Goal: Task Accomplishment & Management: Complete application form

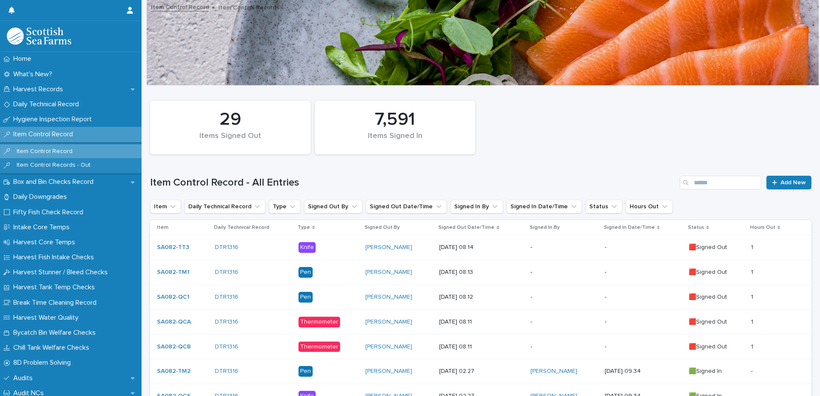
scroll to position [86, 0]
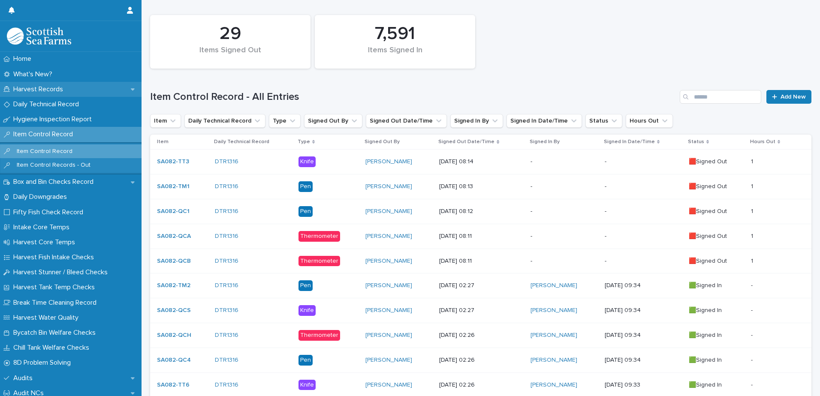
click at [49, 93] on p "Harvest Records" at bounding box center [40, 89] width 60 height 8
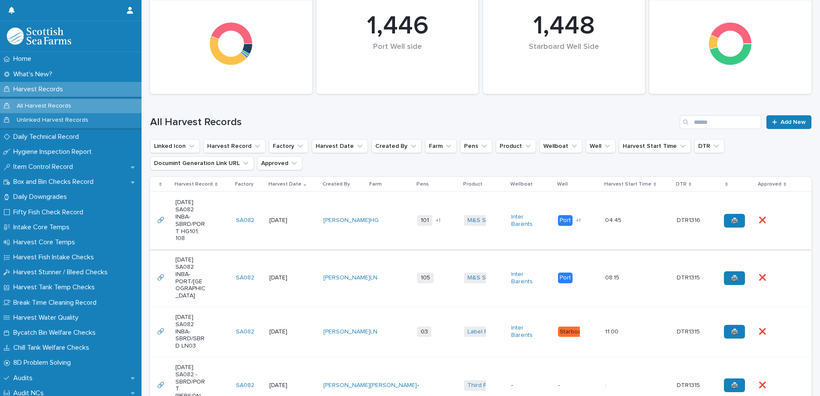
scroll to position [129, 0]
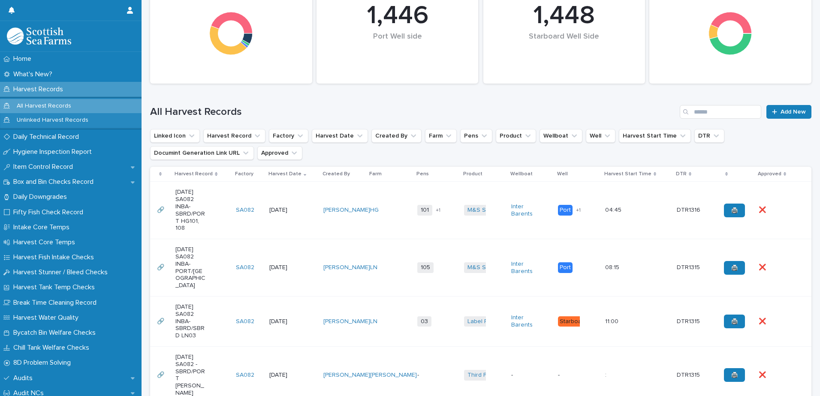
click at [390, 197] on td "HG" at bounding box center [390, 210] width 47 height 57
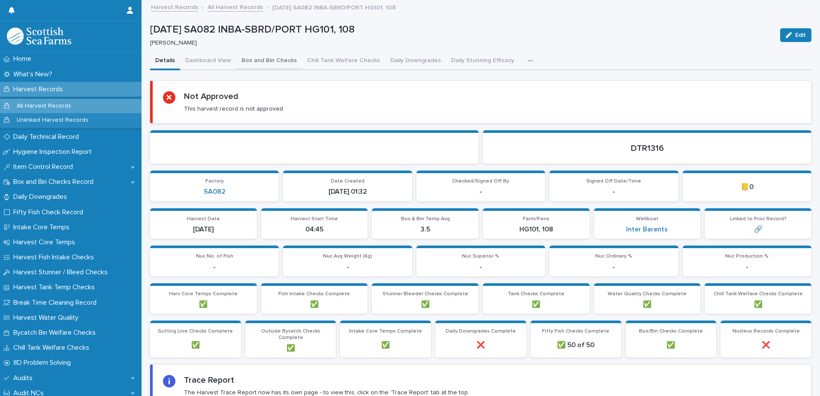
click at [260, 58] on button "Box and Bin Checks" at bounding box center [269, 61] width 66 height 18
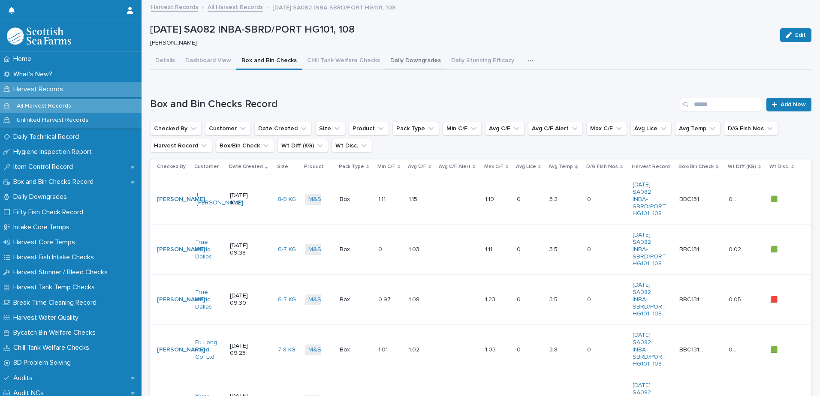
click at [411, 63] on button "Daily Downgrades" at bounding box center [415, 61] width 61 height 18
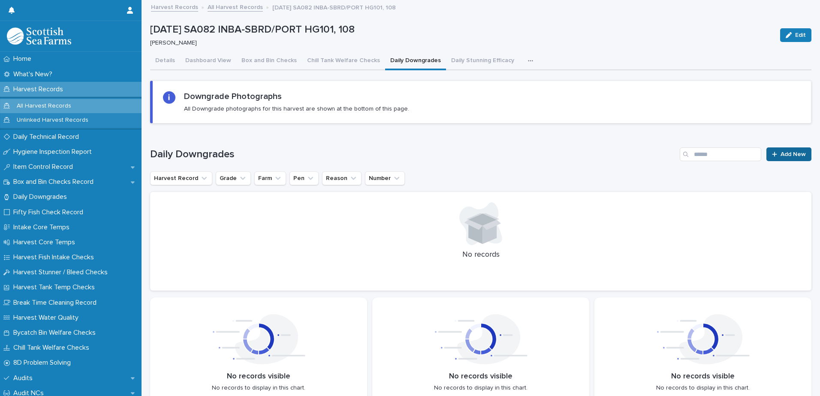
click at [781, 157] on span "Add New" at bounding box center [793, 154] width 25 height 6
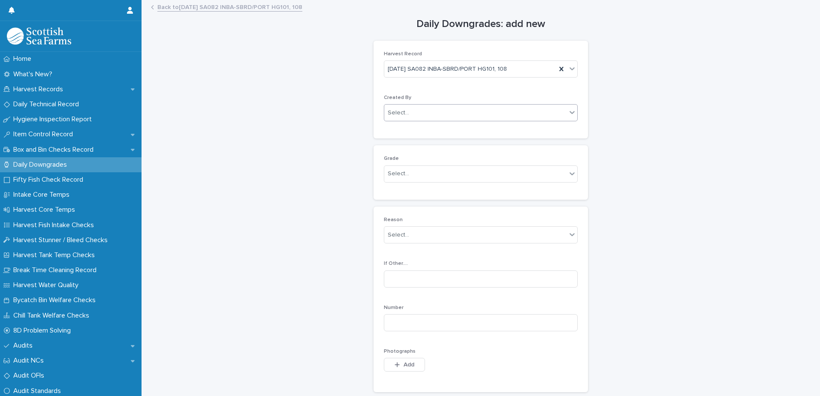
click at [437, 114] on div "Select..." at bounding box center [475, 113] width 182 height 14
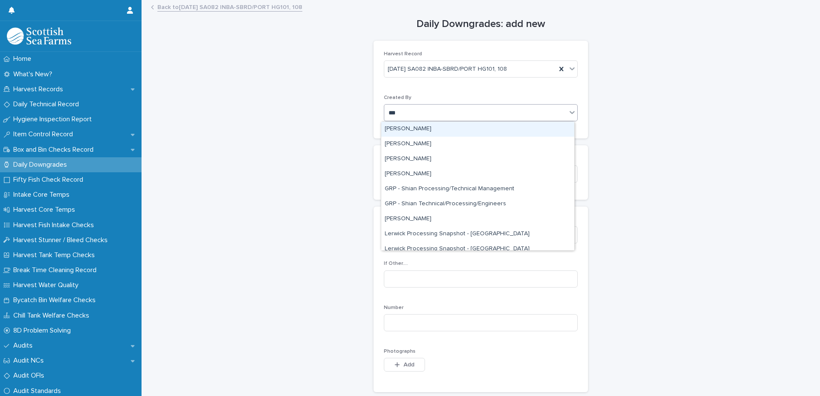
type input "****"
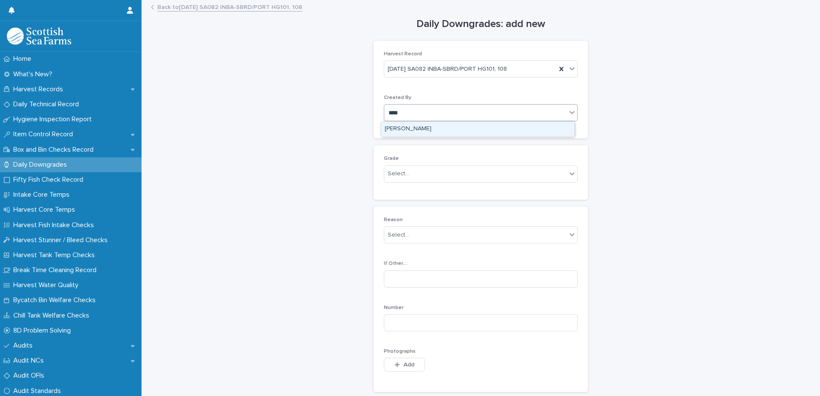
click at [431, 130] on div "[PERSON_NAME]" at bounding box center [477, 129] width 193 height 15
click at [436, 173] on div "Select..." at bounding box center [475, 174] width 182 height 14
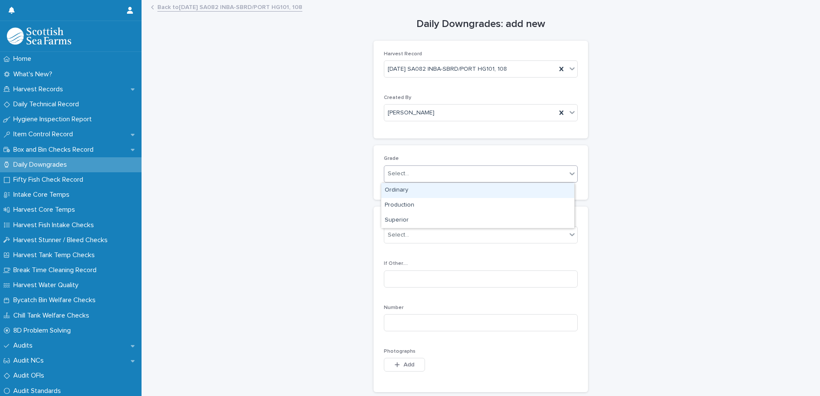
click at [429, 193] on div "Ordinary" at bounding box center [477, 190] width 193 height 15
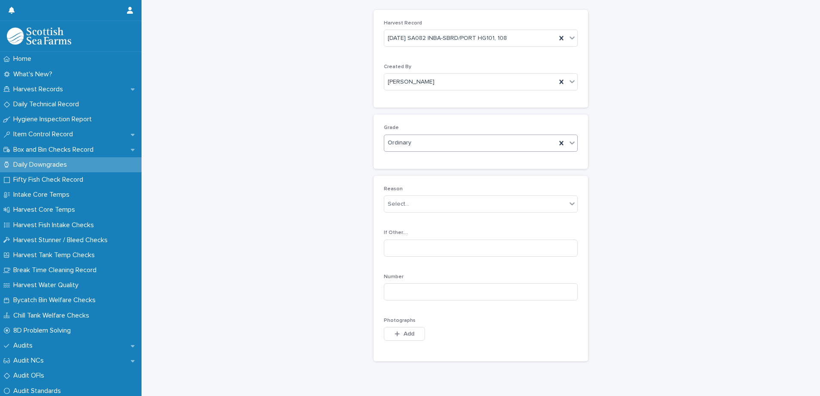
scroll to position [96, 0]
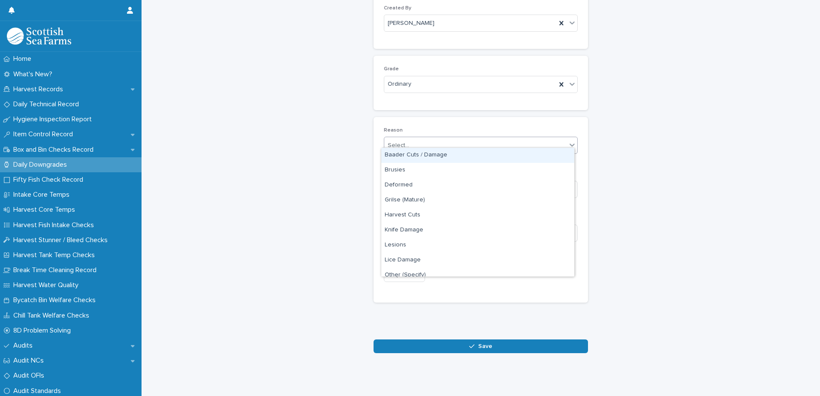
click at [465, 141] on div "Select..." at bounding box center [475, 146] width 182 height 14
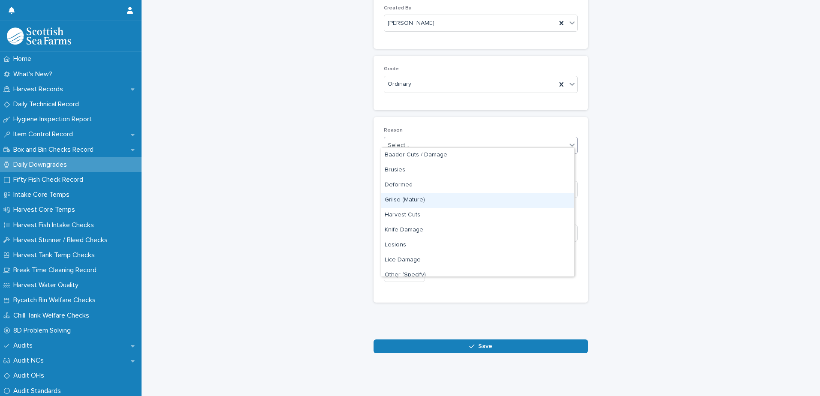
click at [435, 203] on div "Grilse (Mature)" at bounding box center [477, 200] width 193 height 15
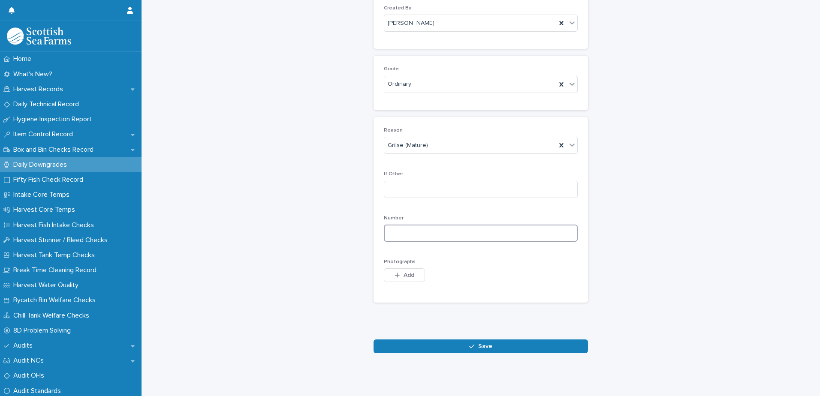
click at [475, 226] on input at bounding box center [481, 233] width 194 height 17
type input "*"
click at [404, 272] on span "Add" at bounding box center [409, 275] width 11 height 6
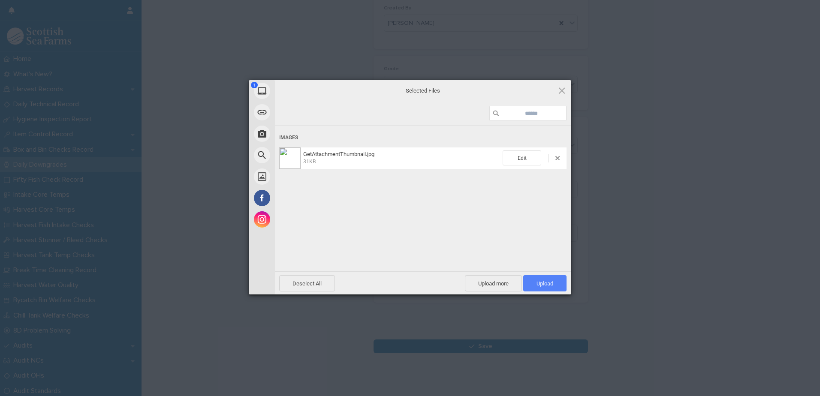
click at [541, 285] on span "Upload 1" at bounding box center [545, 284] width 17 height 6
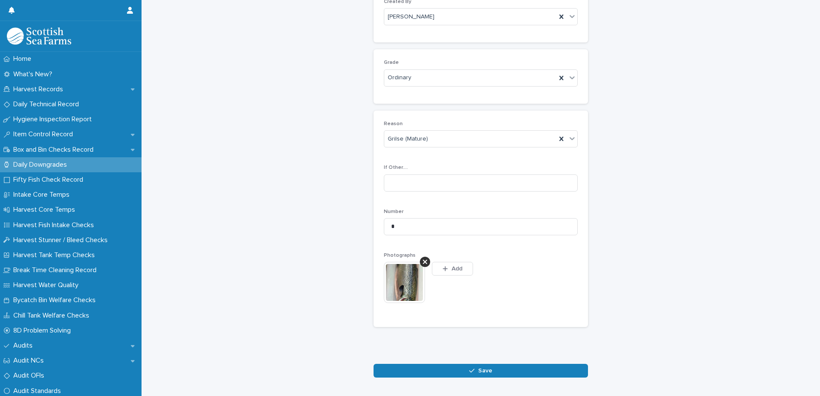
scroll to position [112, 0]
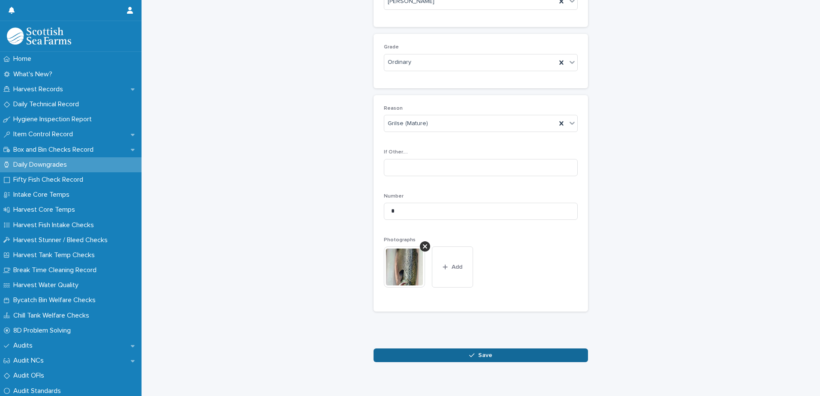
click at [483, 357] on span "Save" at bounding box center [485, 356] width 14 height 6
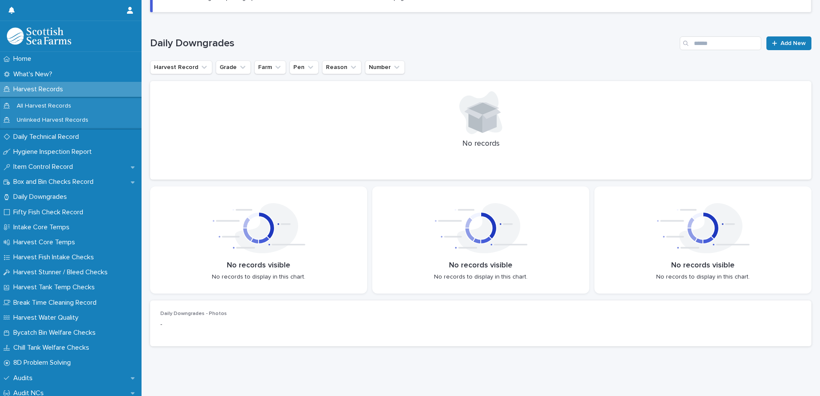
scroll to position [112, 0]
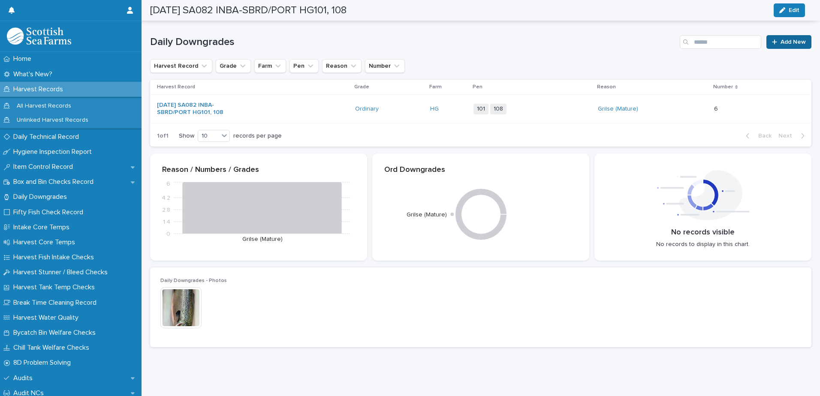
click at [784, 45] on span "Add New" at bounding box center [793, 42] width 25 height 6
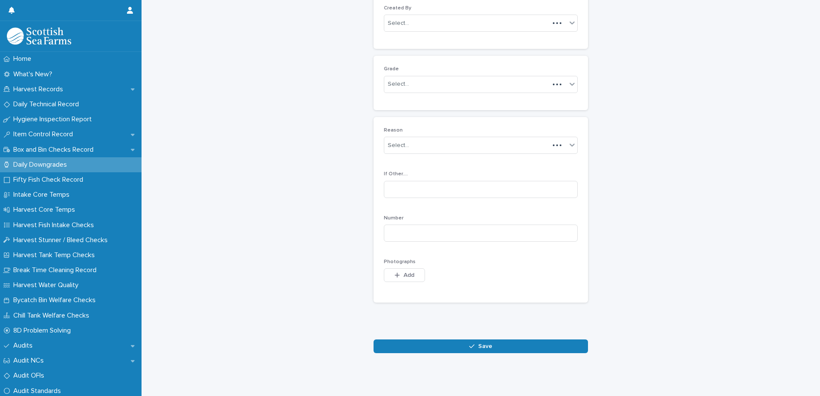
scroll to position [83, 0]
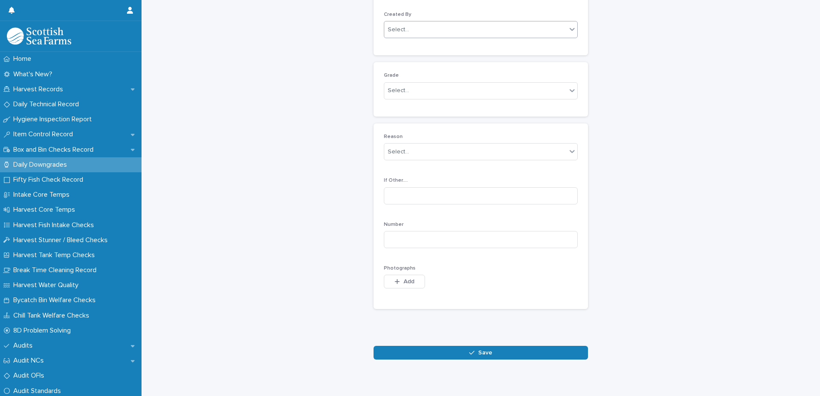
click at [454, 29] on div "Select..." at bounding box center [475, 30] width 182 height 14
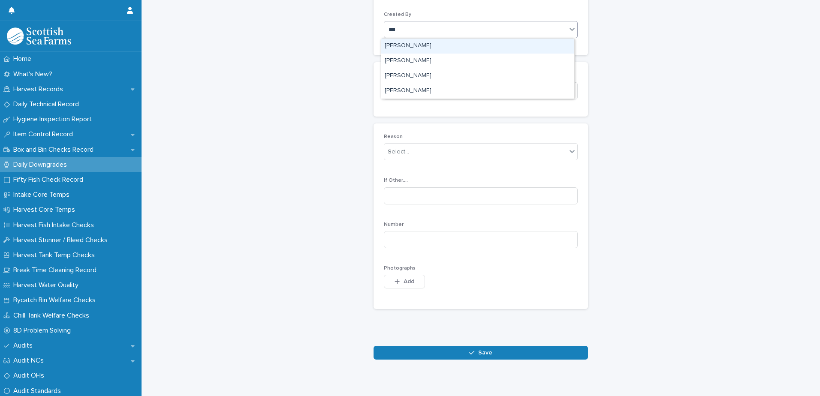
type input "****"
click at [419, 45] on div "[PERSON_NAME]" at bounding box center [477, 46] width 193 height 15
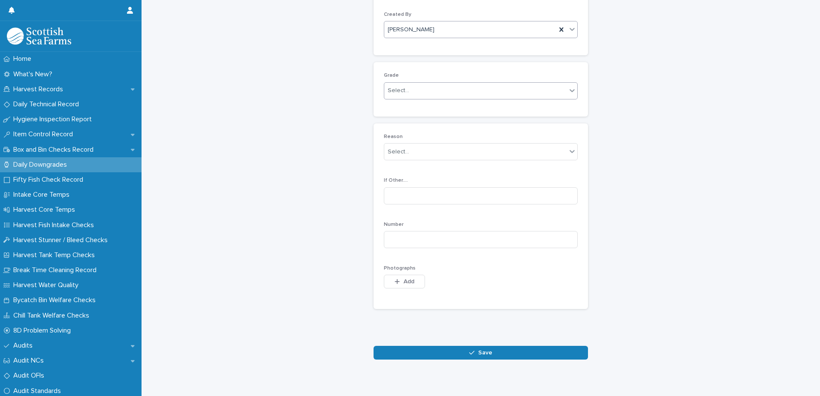
click at [432, 92] on div "Select..." at bounding box center [475, 91] width 182 height 14
click at [420, 109] on div "Ordinary" at bounding box center [477, 107] width 193 height 15
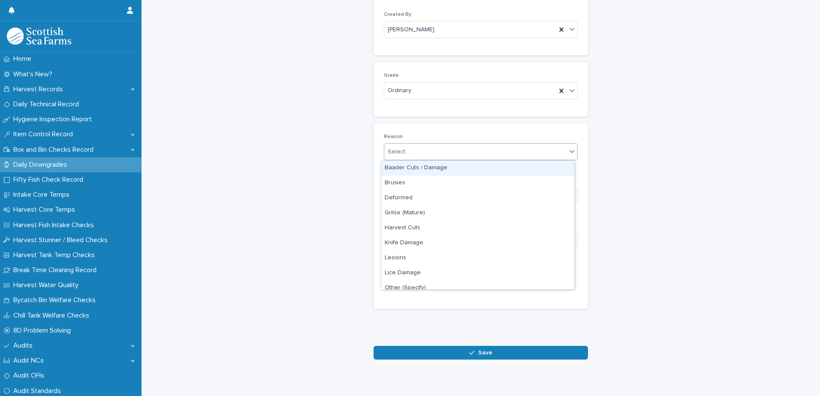
click at [434, 152] on div "Select..." at bounding box center [475, 152] width 182 height 14
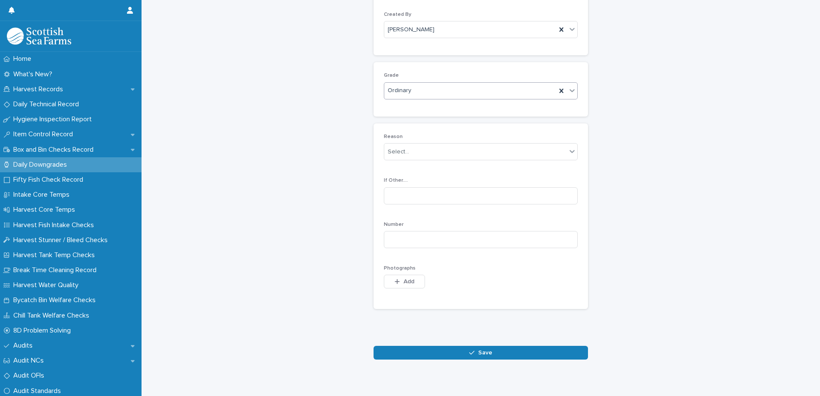
click at [423, 88] on div "Ordinary" at bounding box center [470, 91] width 172 height 14
click at [414, 123] on div "Production" at bounding box center [477, 122] width 193 height 15
click at [454, 154] on div "Select..." at bounding box center [475, 152] width 182 height 14
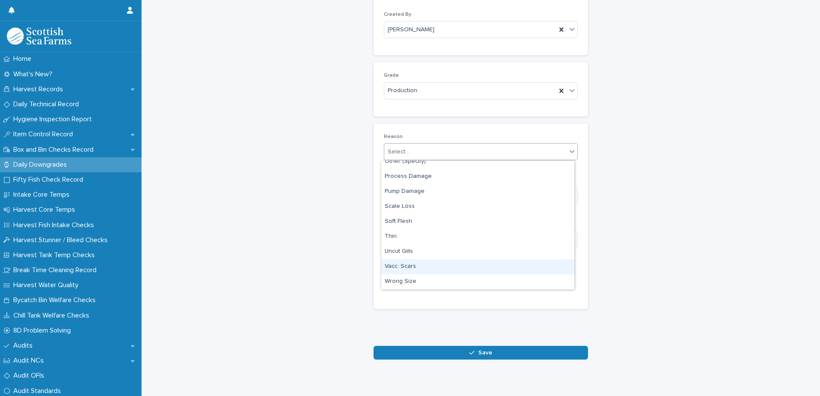
click at [426, 268] on div "Vacc. Scars" at bounding box center [477, 267] width 193 height 15
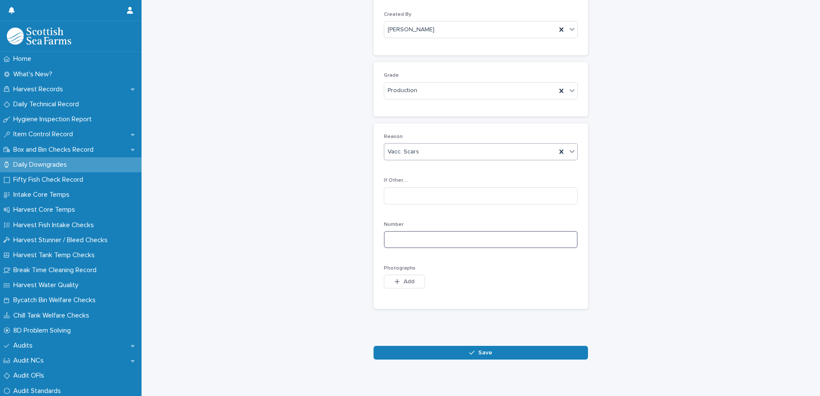
click at [459, 241] on input at bounding box center [481, 239] width 194 height 17
type input "*"
click at [404, 281] on span "Add" at bounding box center [409, 282] width 11 height 6
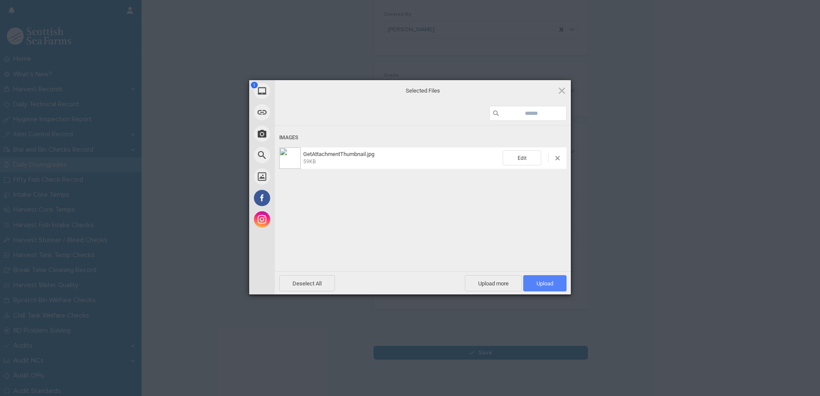
click at [539, 284] on span "Upload 1" at bounding box center [545, 284] width 17 height 6
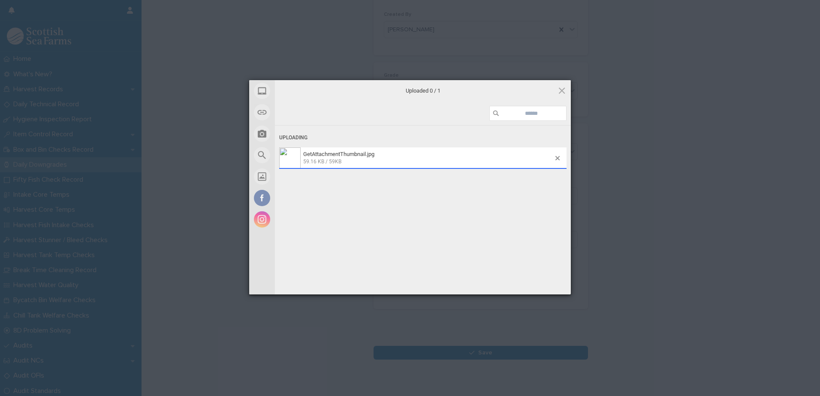
scroll to position [99, 0]
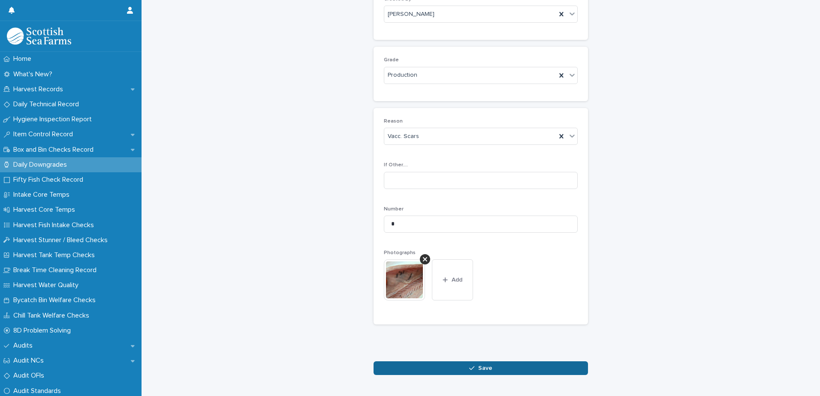
click at [481, 367] on span "Save" at bounding box center [485, 369] width 14 height 6
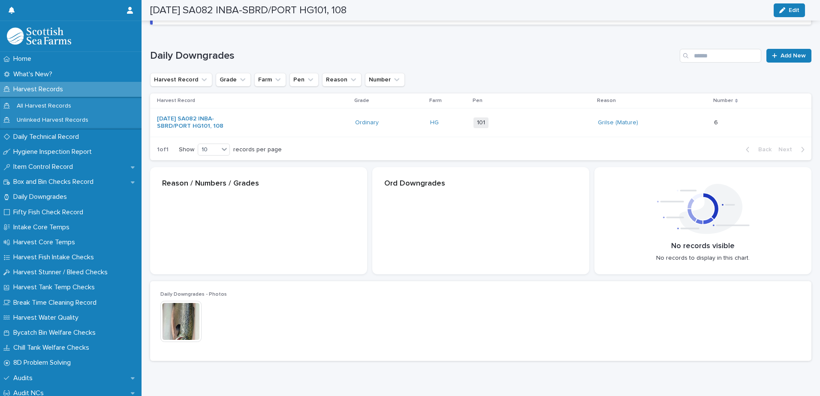
scroll to position [100, 0]
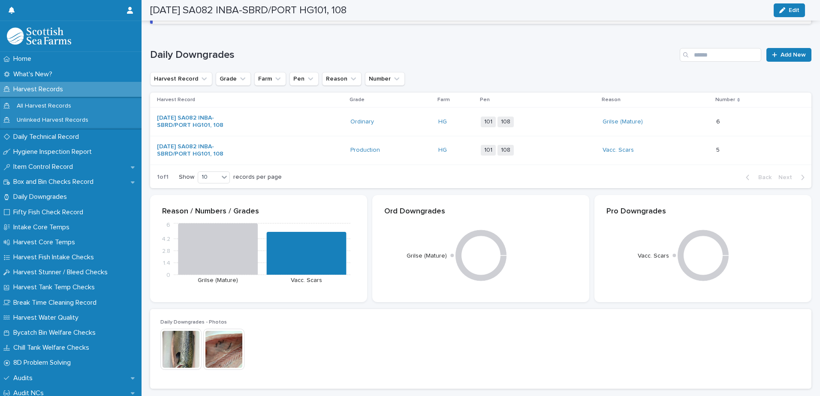
click at [663, 123] on div "Grilse (Mature)" at bounding box center [639, 121] width 72 height 7
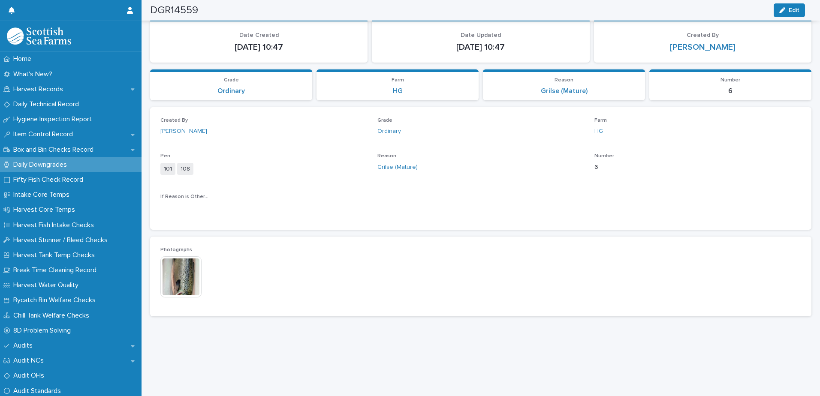
scroll to position [29, 0]
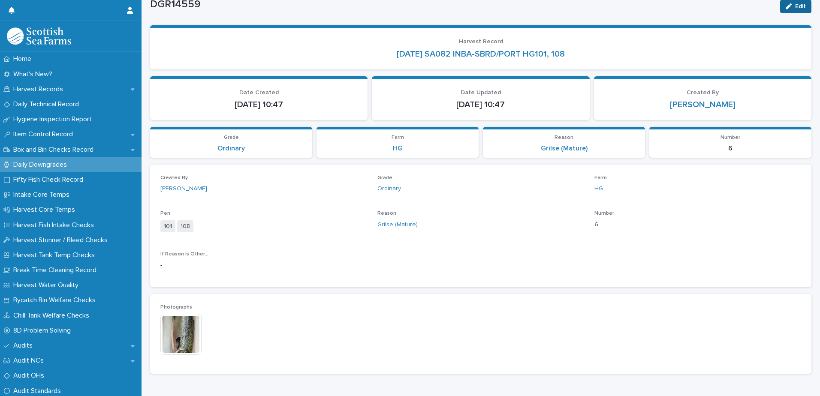
click at [788, 8] on div "button" at bounding box center [790, 6] width 9 height 6
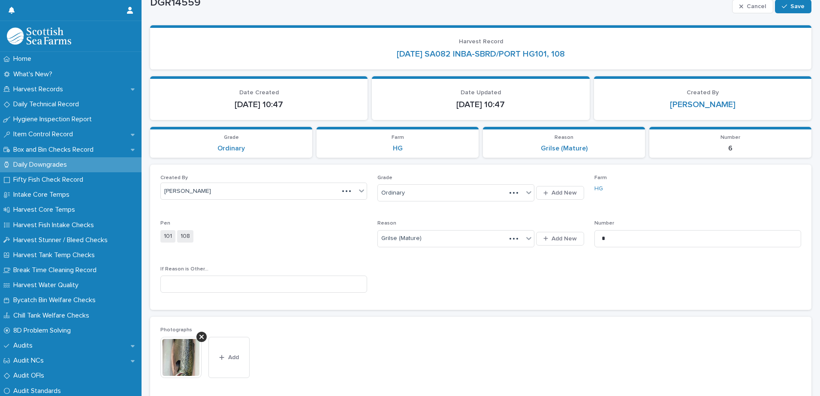
scroll to position [43, 0]
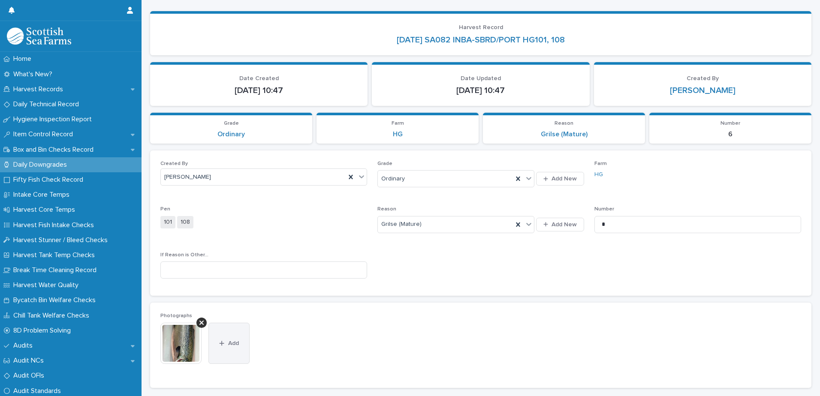
click at [237, 345] on span "Add" at bounding box center [233, 344] width 11 height 6
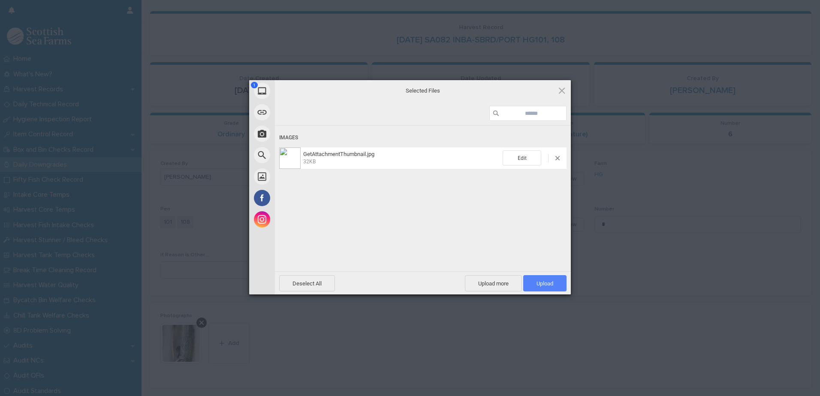
click at [543, 281] on span "Upload 1" at bounding box center [545, 284] width 17 height 6
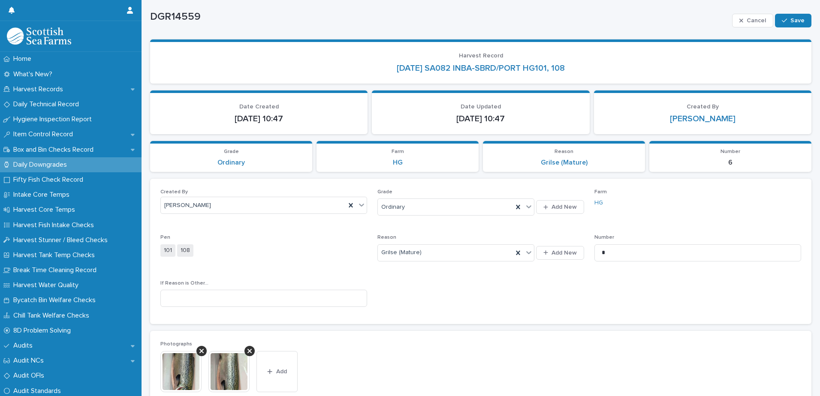
scroll to position [0, 0]
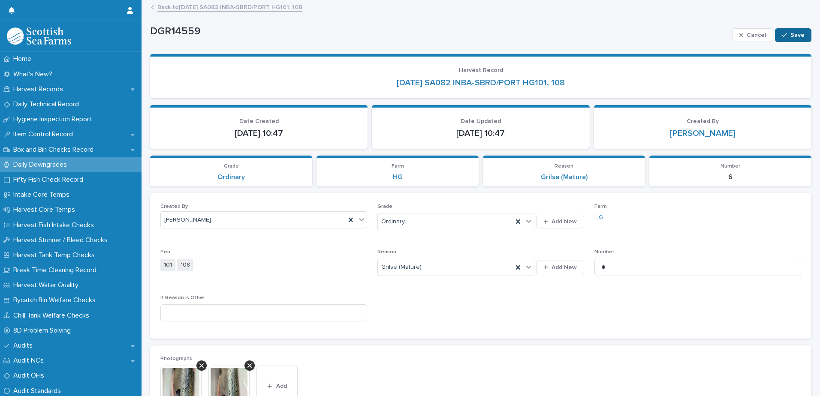
click at [791, 36] on span "Save" at bounding box center [798, 35] width 14 height 6
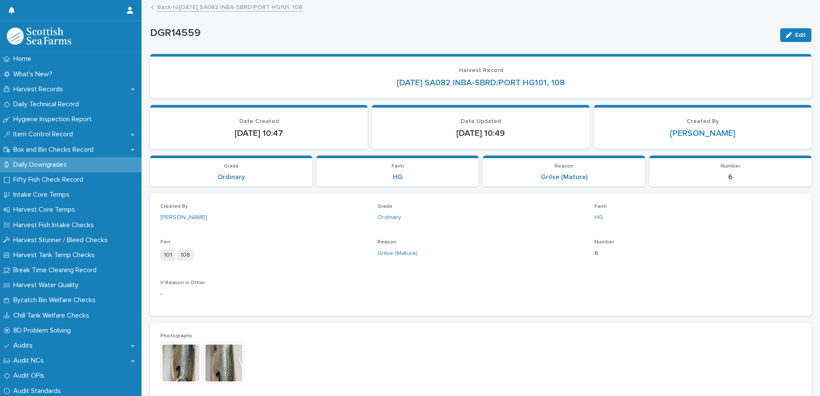
click at [250, 9] on link "Back to [DATE] SA082 INBA-SBRD/PORT HG101, 108" at bounding box center [229, 7] width 145 height 10
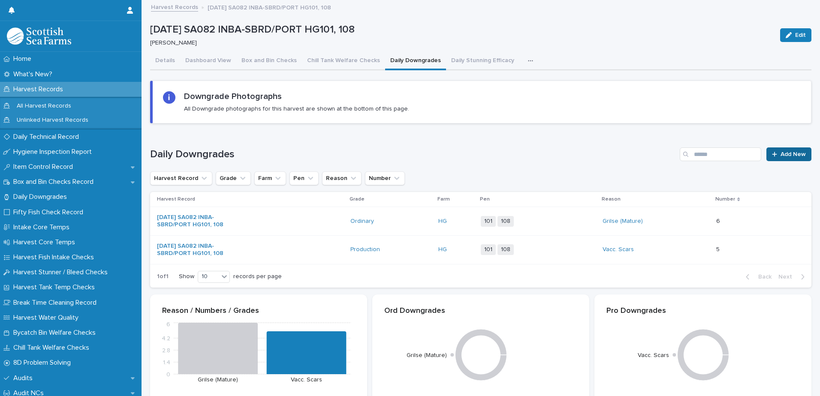
click at [781, 157] on span "Add New" at bounding box center [793, 154] width 25 height 6
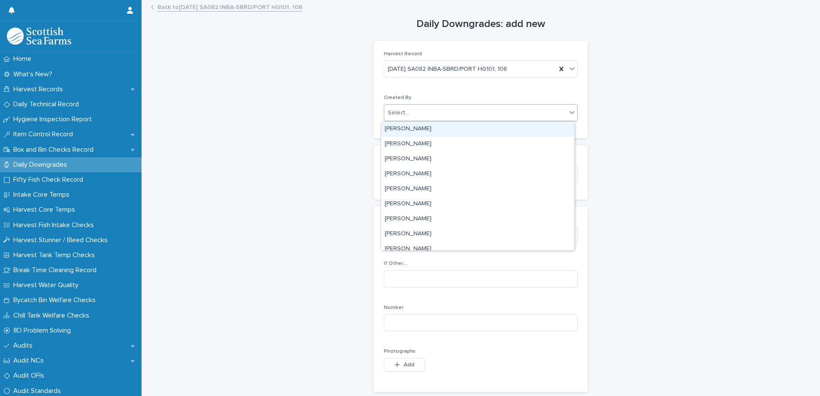
click at [421, 114] on div "Select..." at bounding box center [475, 113] width 182 height 14
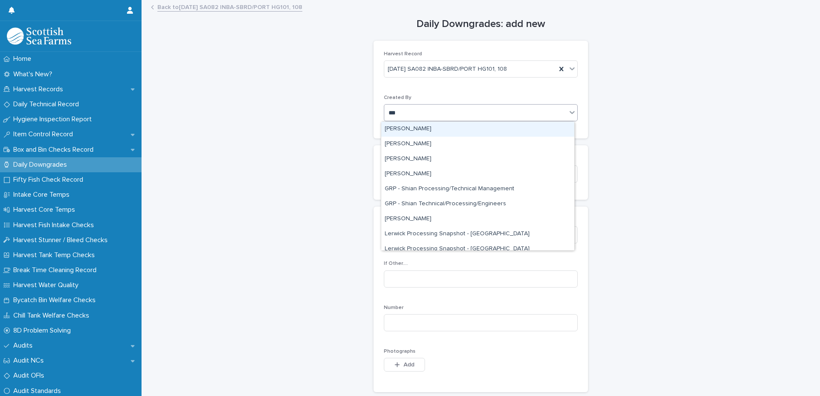
type input "****"
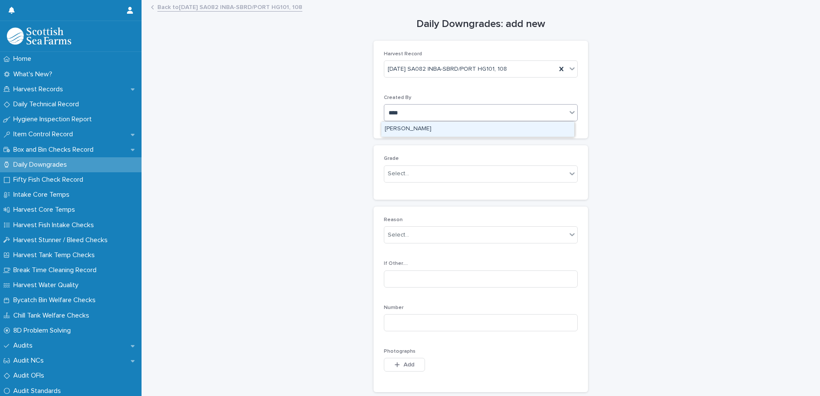
click at [419, 130] on div "[PERSON_NAME]" at bounding box center [477, 129] width 193 height 15
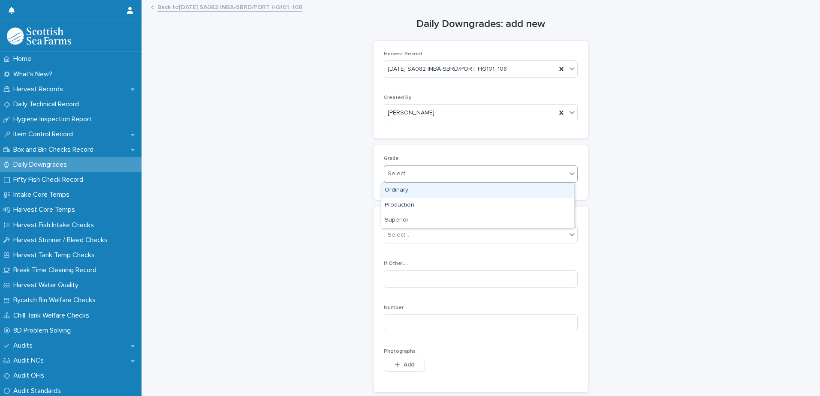
click at [426, 175] on div "Select..." at bounding box center [475, 174] width 182 height 14
click at [426, 192] on div "Ordinary" at bounding box center [477, 190] width 193 height 15
click at [441, 239] on div "Select..." at bounding box center [475, 235] width 182 height 14
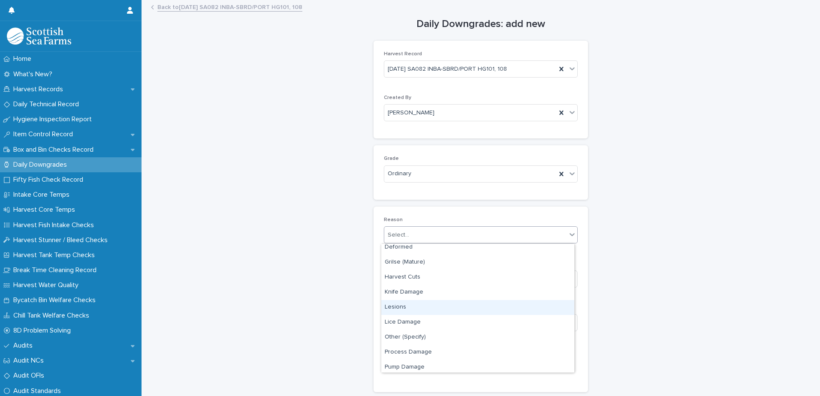
scroll to position [86, 0]
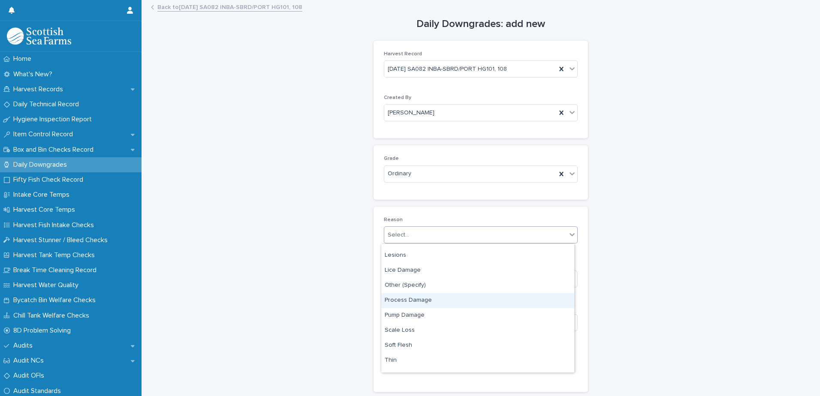
click at [447, 302] on div "Process Damage" at bounding box center [477, 300] width 193 height 15
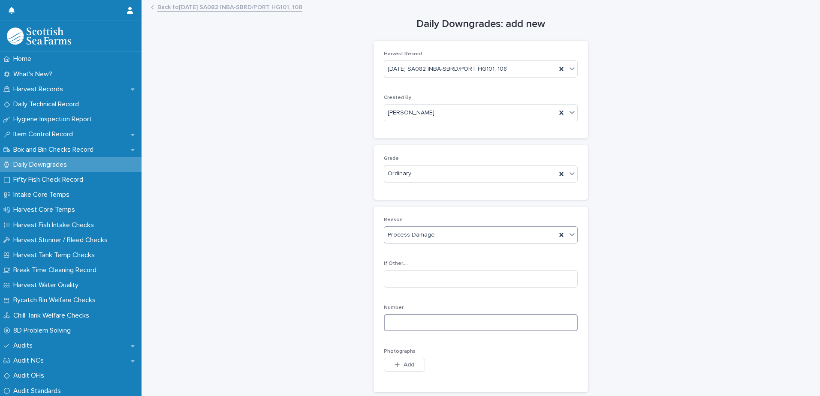
click at [479, 324] on input at bounding box center [481, 322] width 194 height 17
type input "*"
click at [404, 363] on span "Add" at bounding box center [409, 365] width 11 height 6
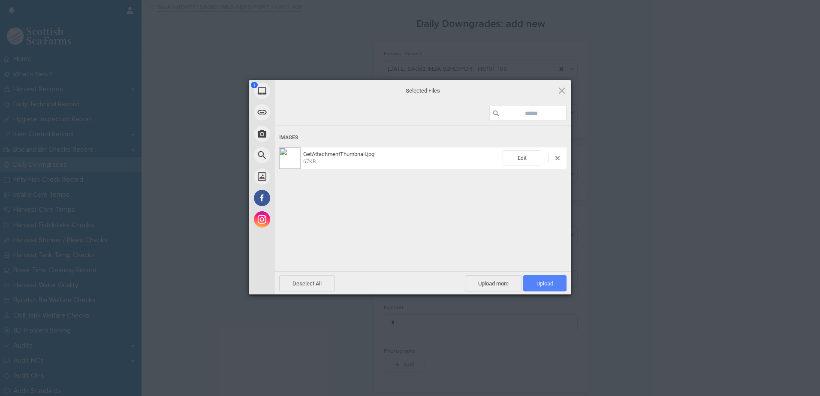
click at [537, 287] on span "Upload 1" at bounding box center [544, 283] width 43 height 16
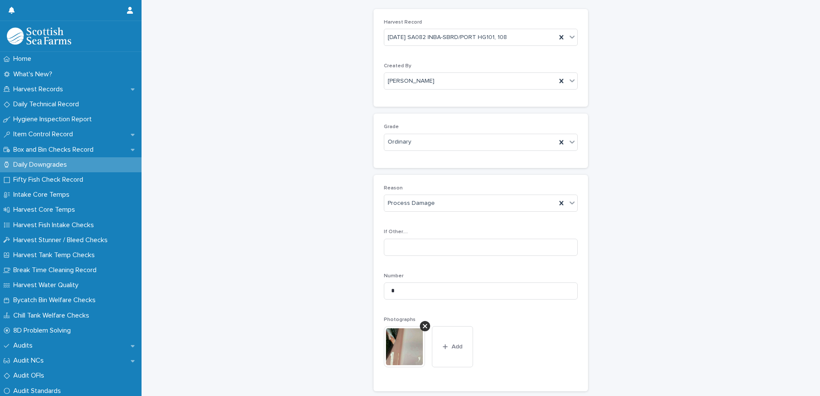
scroll to position [127, 0]
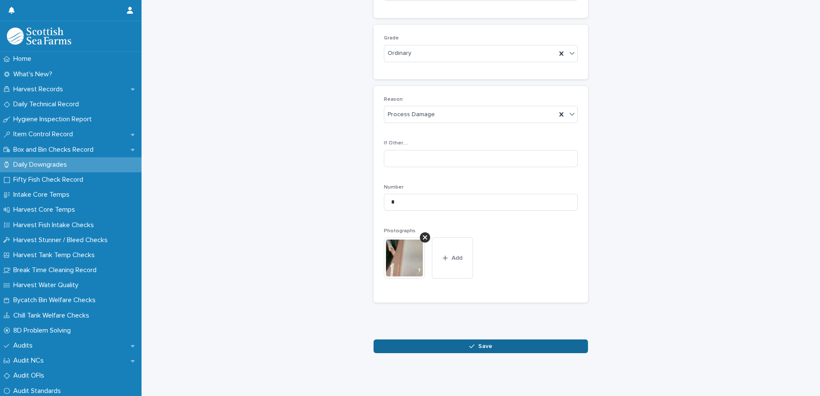
click at [482, 344] on span "Save" at bounding box center [485, 347] width 14 height 6
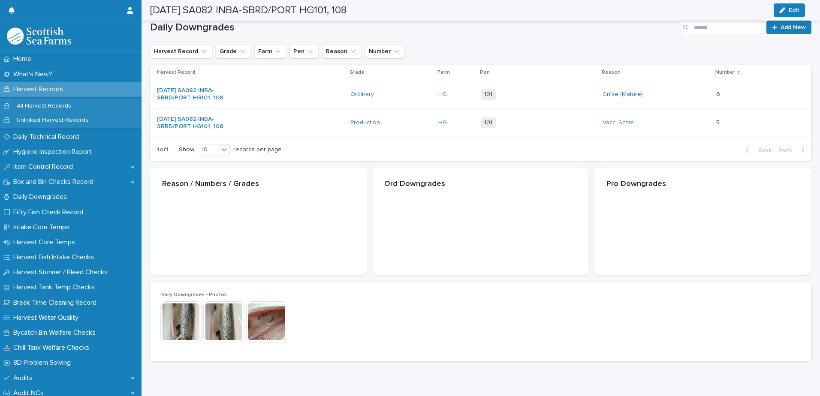
scroll to position [128, 0]
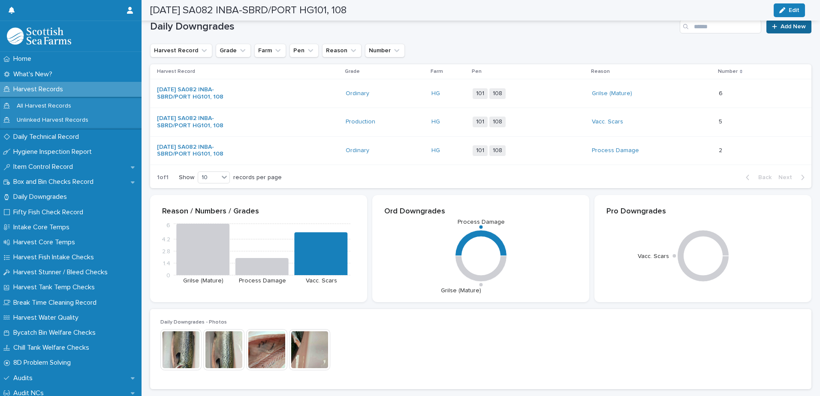
click at [781, 28] on span "Add New" at bounding box center [793, 27] width 25 height 6
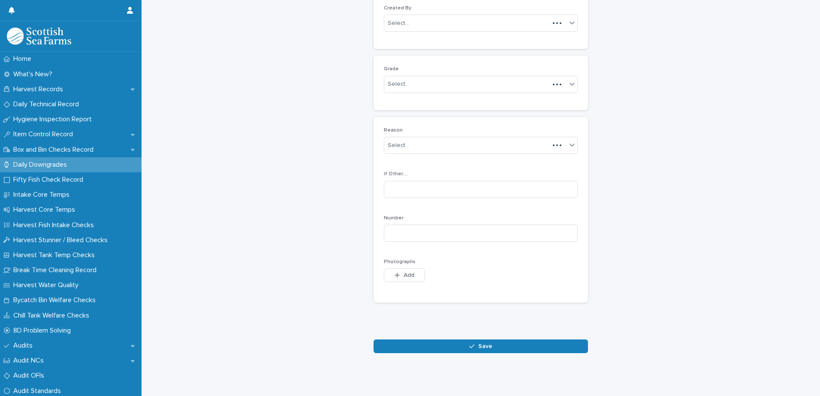
scroll to position [83, 0]
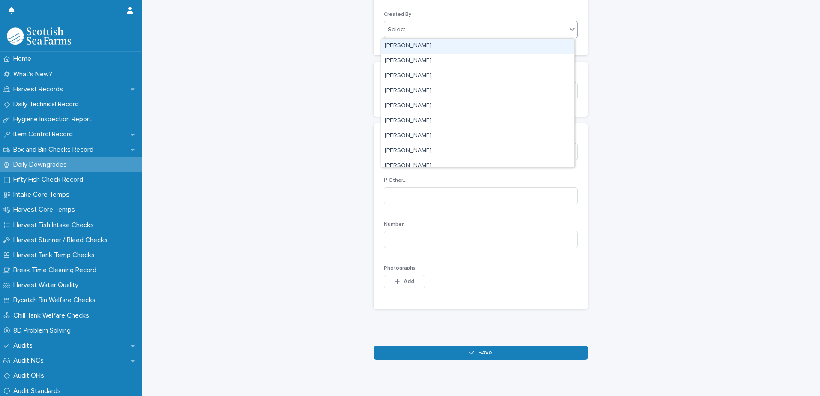
click at [453, 36] on div "Select..." at bounding box center [475, 30] width 182 height 14
type input "****"
click at [417, 47] on div "[PERSON_NAME]" at bounding box center [477, 46] width 193 height 15
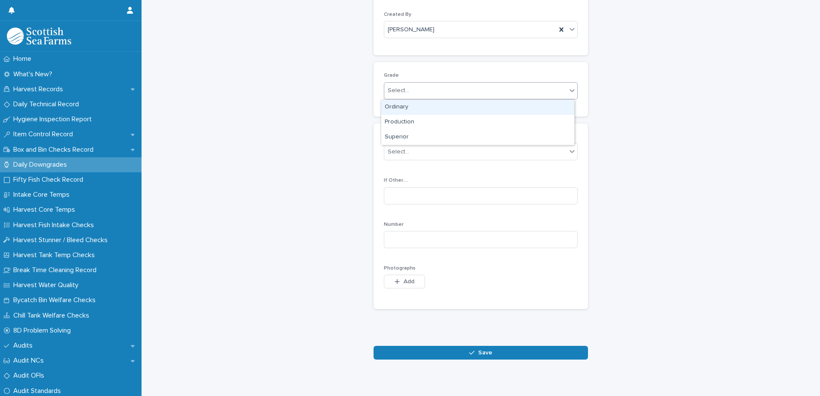
drag, startPoint x: 413, startPoint y: 88, endPoint x: 413, endPoint y: 96, distance: 8.2
click at [413, 88] on div "Select..." at bounding box center [475, 91] width 182 height 14
click at [411, 111] on div "Ordinary" at bounding box center [477, 107] width 193 height 15
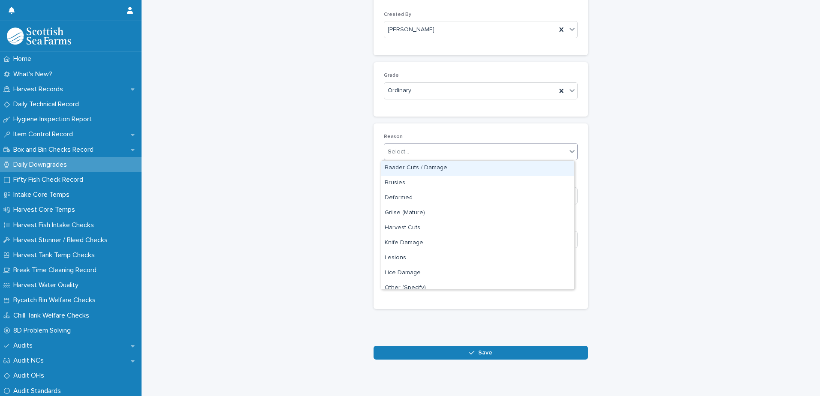
click at [430, 151] on div "Select..." at bounding box center [475, 152] width 182 height 14
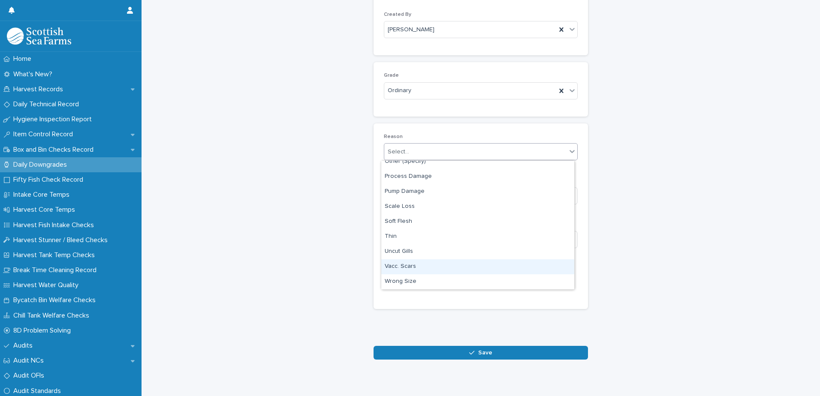
drag, startPoint x: 417, startPoint y: 276, endPoint x: 417, endPoint y: 268, distance: 8.2
click at [417, 268] on div "Vacc. Scars" at bounding box center [477, 267] width 193 height 15
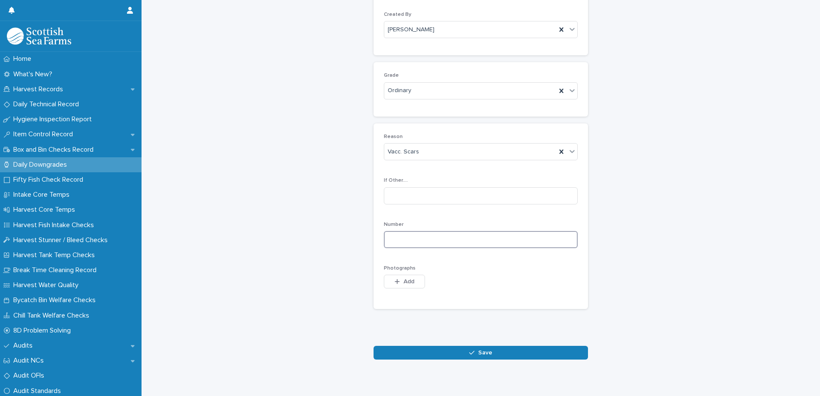
click at [465, 242] on input at bounding box center [481, 239] width 194 height 17
type input "*"
click at [407, 284] on span "Add" at bounding box center [409, 282] width 11 height 6
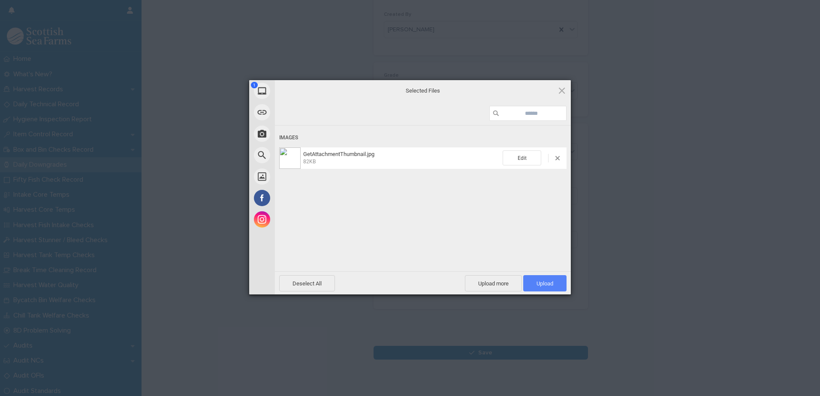
click at [542, 282] on span "Upload 1" at bounding box center [545, 284] width 17 height 6
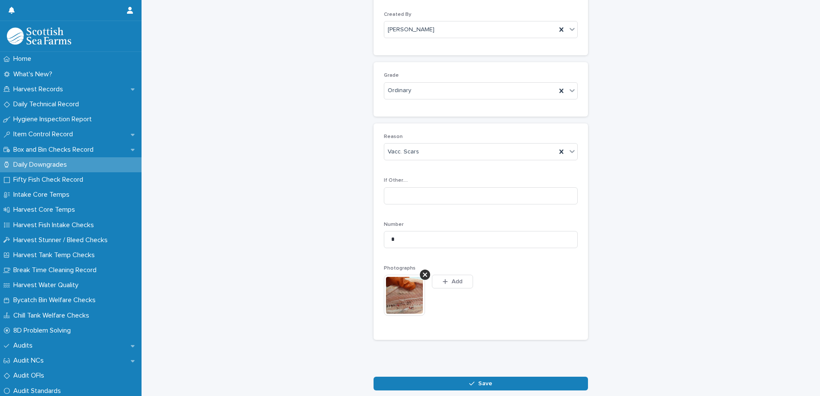
scroll to position [99, 0]
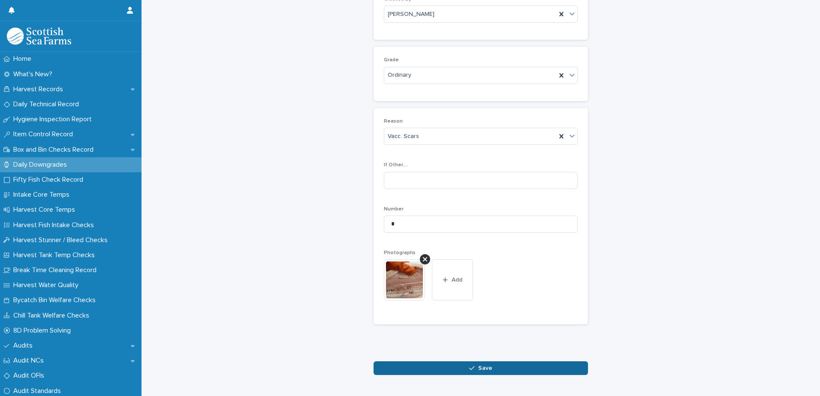
click at [492, 369] on button "Save" at bounding box center [481, 369] width 215 height 14
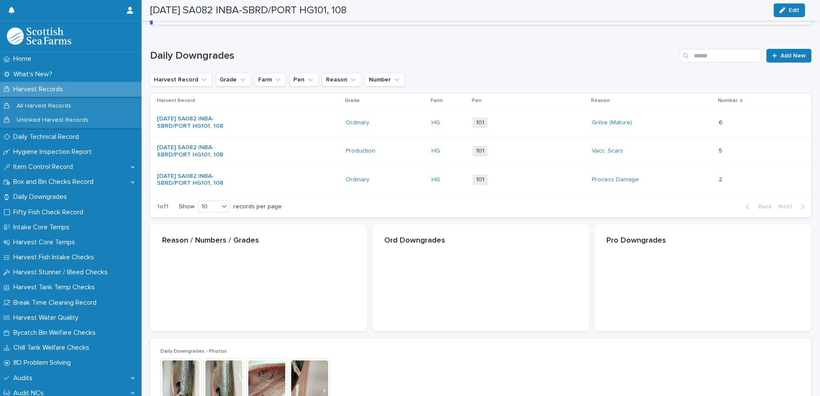
scroll to position [100, 0]
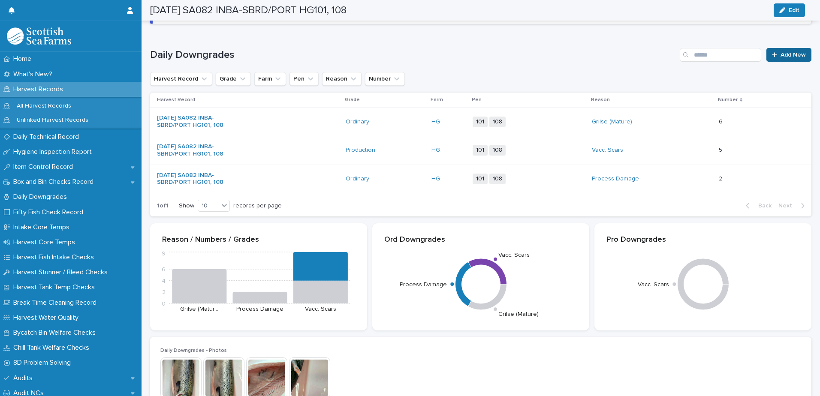
click at [783, 57] on span "Add New" at bounding box center [793, 55] width 25 height 6
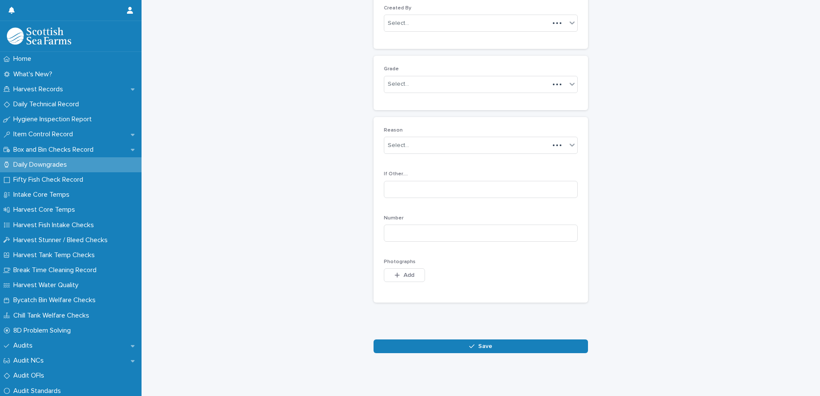
scroll to position [83, 0]
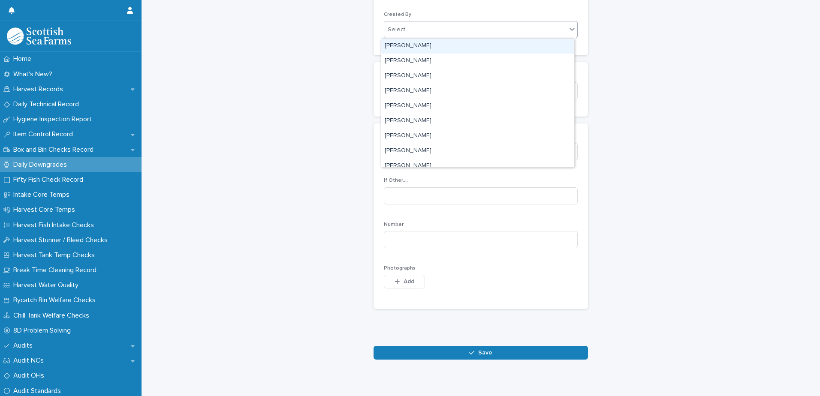
click at [422, 29] on div "Select..." at bounding box center [475, 30] width 182 height 14
type input "****"
click at [417, 48] on div "[PERSON_NAME]" at bounding box center [477, 46] width 193 height 15
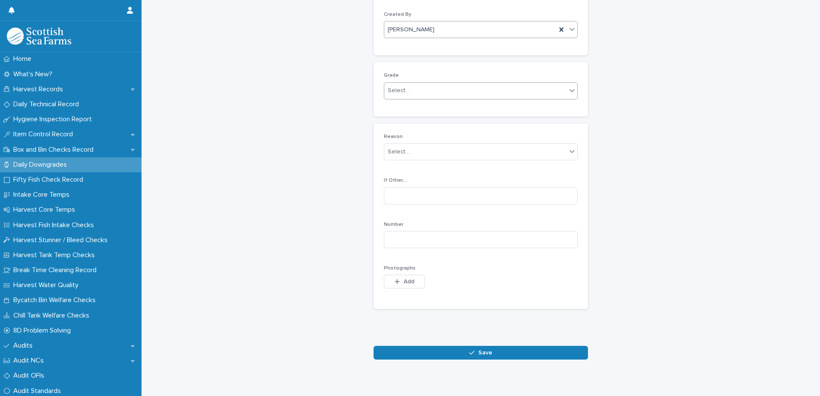
click at [412, 91] on div "Select..." at bounding box center [475, 91] width 182 height 14
click at [412, 105] on div "Ordinary" at bounding box center [477, 107] width 193 height 15
click at [420, 150] on div "Select..." at bounding box center [475, 152] width 182 height 14
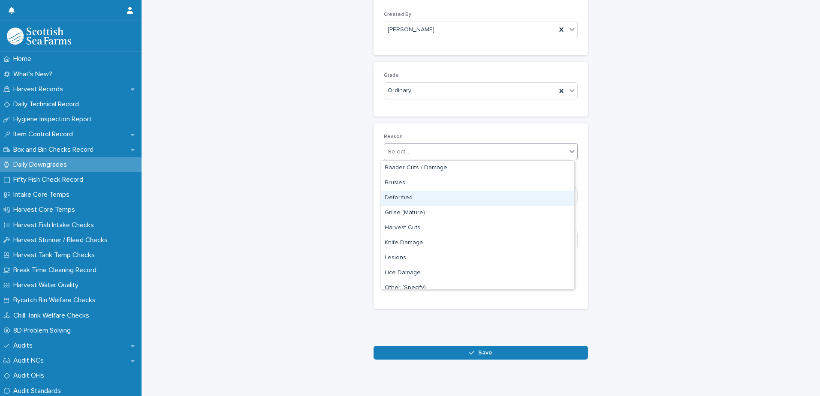
click at [417, 200] on div "Deformed" at bounding box center [477, 198] width 193 height 15
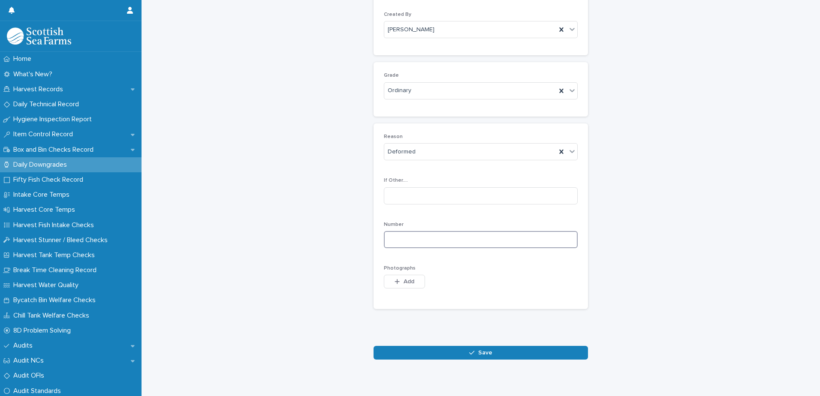
click at [450, 243] on input at bounding box center [481, 239] width 194 height 17
type input "*"
click at [404, 280] on span "Add" at bounding box center [409, 282] width 11 height 6
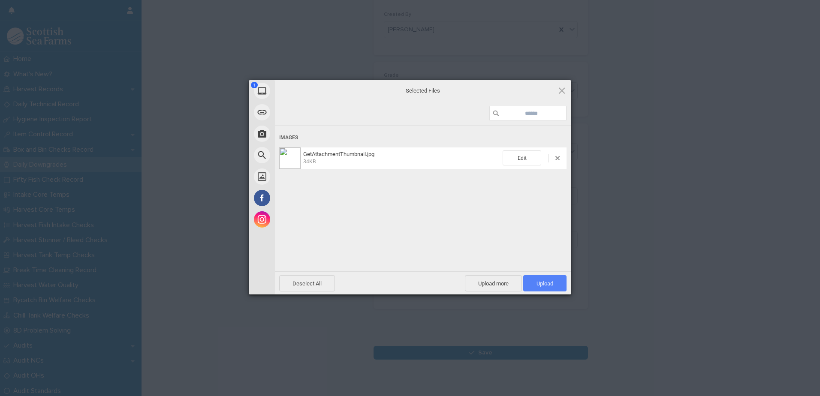
click at [547, 286] on span "Upload 1" at bounding box center [545, 284] width 17 height 6
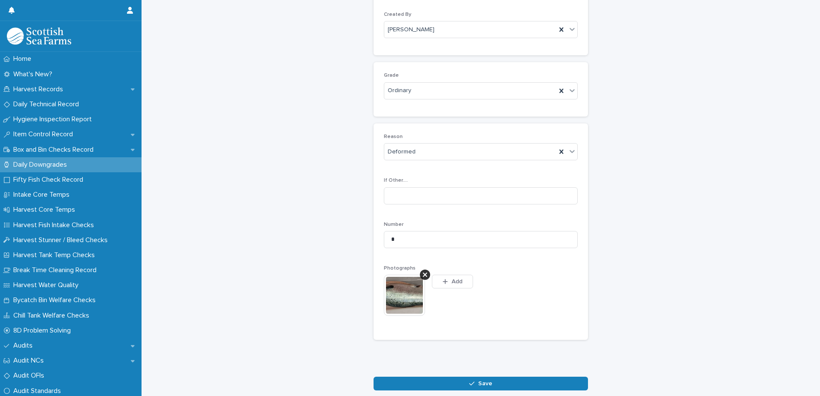
scroll to position [99, 0]
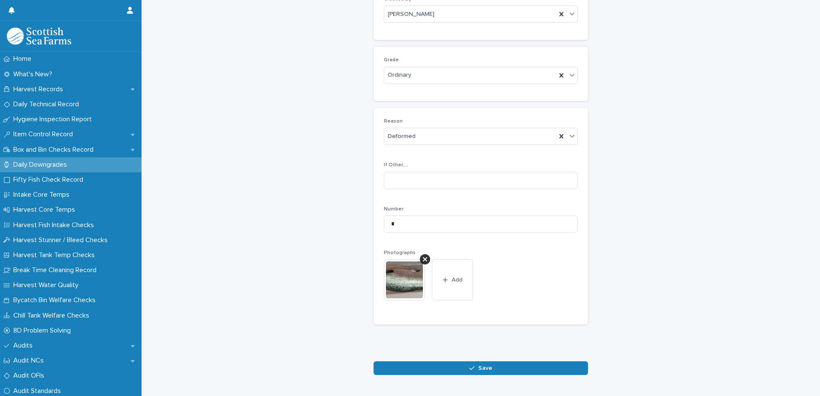
drag, startPoint x: 494, startPoint y: 367, endPoint x: 514, endPoint y: 357, distance: 23.0
click at [494, 366] on button "Save" at bounding box center [481, 369] width 215 height 14
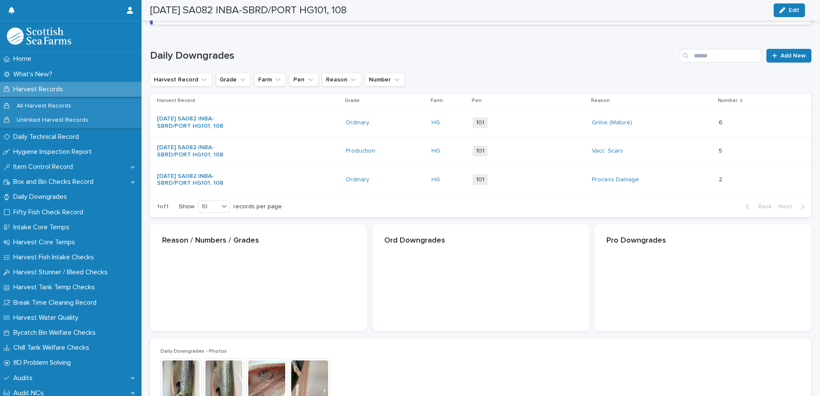
scroll to position [100, 0]
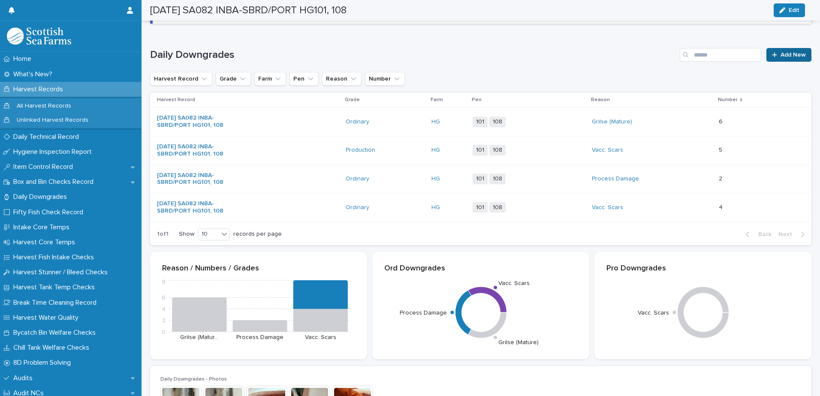
click at [787, 58] on link "Add New" at bounding box center [789, 55] width 45 height 14
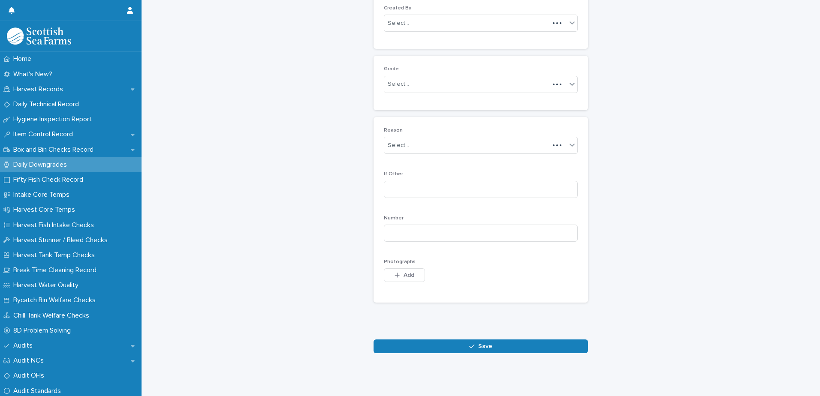
scroll to position [83, 0]
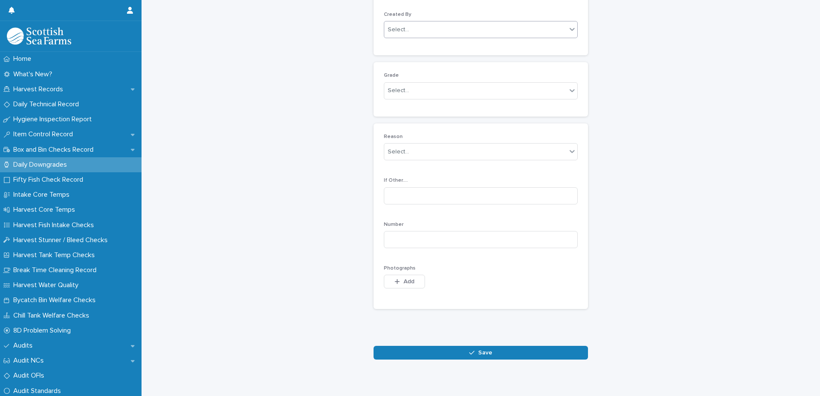
click at [426, 28] on div "Select..." at bounding box center [475, 30] width 182 height 14
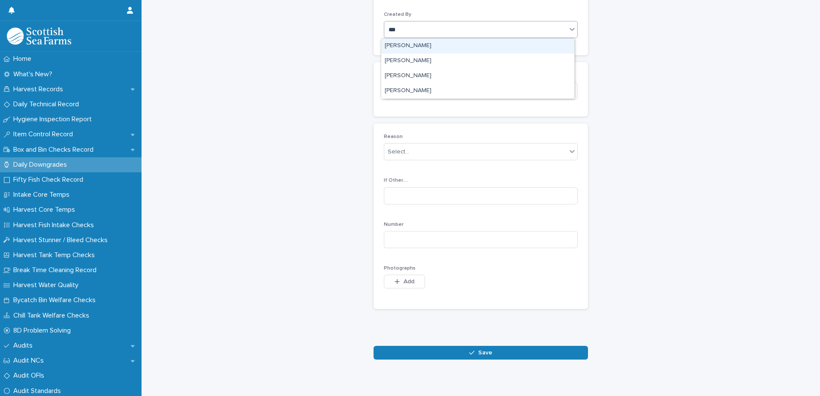
type input "****"
click at [410, 49] on div "[PERSON_NAME]" at bounding box center [477, 46] width 193 height 15
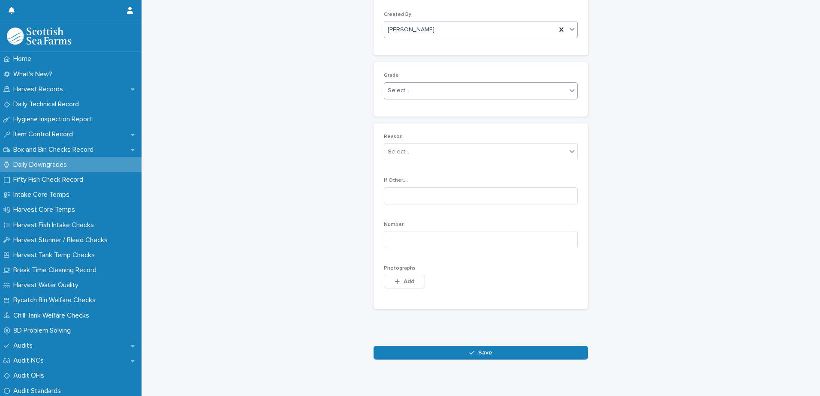
click at [409, 88] on div "Select..." at bounding box center [475, 91] width 182 height 14
click at [423, 120] on div "Production" at bounding box center [477, 122] width 193 height 15
click at [426, 154] on div "Select..." at bounding box center [475, 152] width 182 height 14
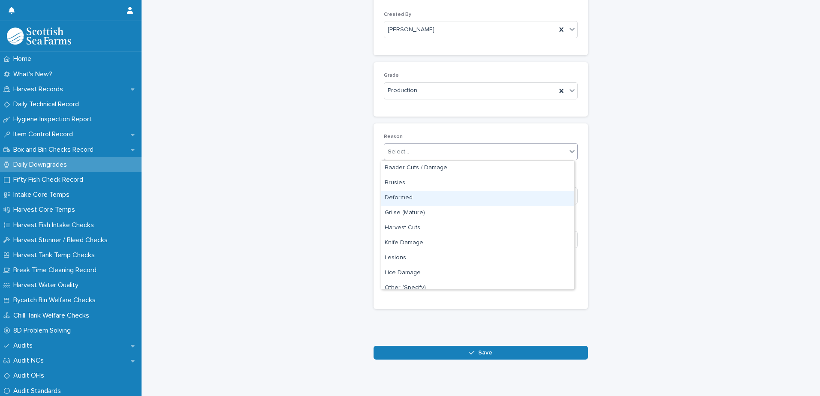
click at [430, 200] on div "Deformed" at bounding box center [477, 198] width 193 height 15
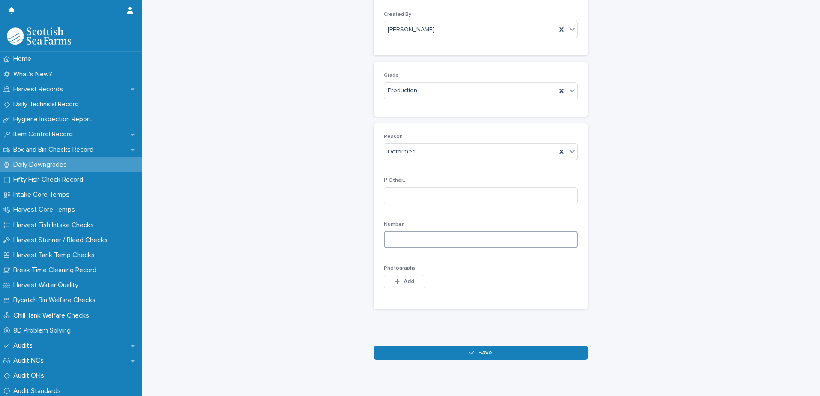
click at [458, 237] on input at bounding box center [481, 239] width 194 height 17
type input "*"
click at [409, 279] on span "Add" at bounding box center [409, 282] width 11 height 6
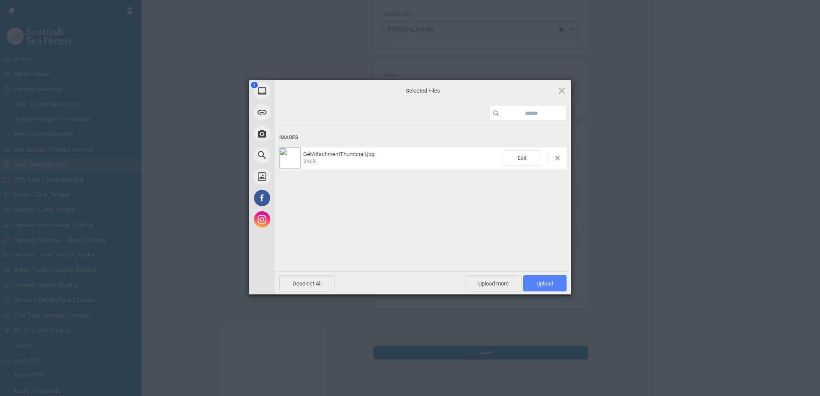
click at [546, 281] on span "Upload 1" at bounding box center [545, 284] width 17 height 6
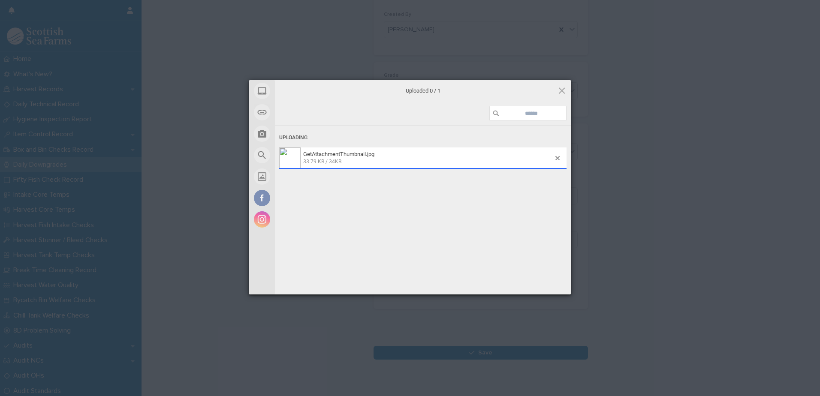
scroll to position [99, 0]
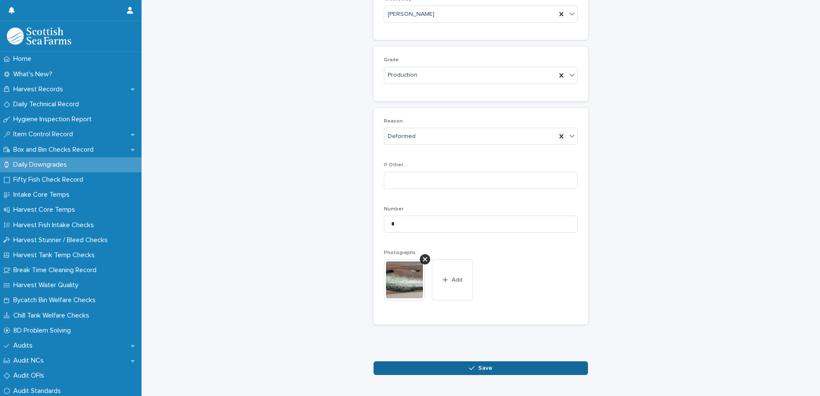
click at [469, 372] on icon "button" at bounding box center [471, 369] width 5 height 6
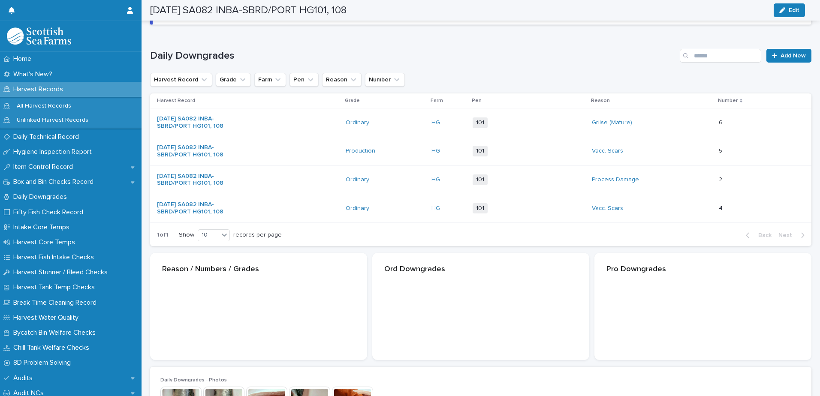
scroll to position [100, 0]
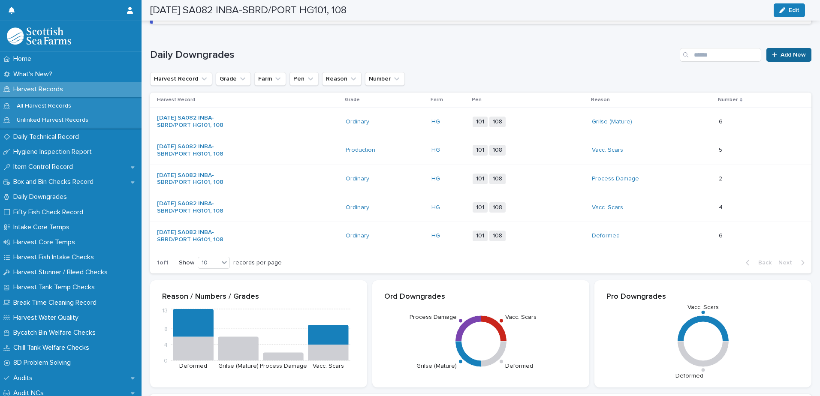
click at [781, 56] on span "Add New" at bounding box center [793, 55] width 25 height 6
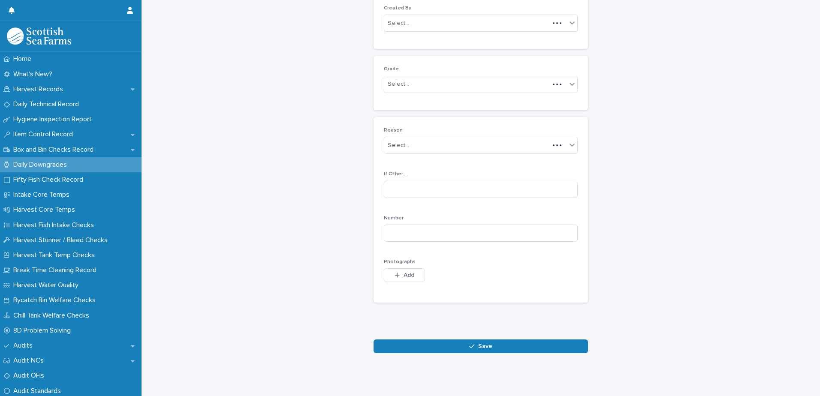
scroll to position [83, 0]
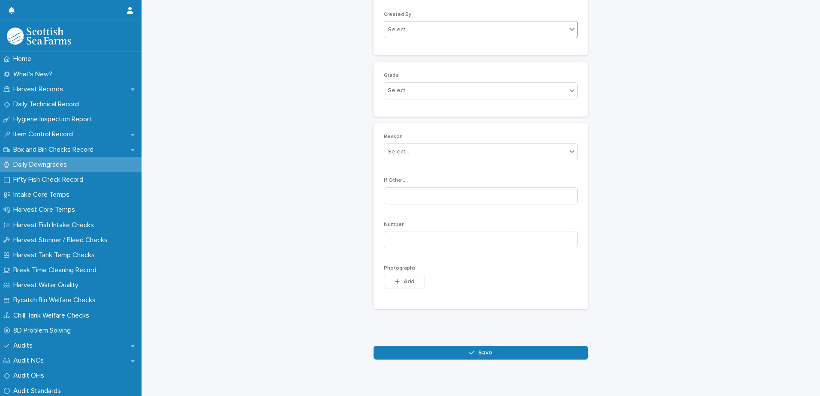
click at [435, 31] on div "Select..." at bounding box center [475, 30] width 182 height 14
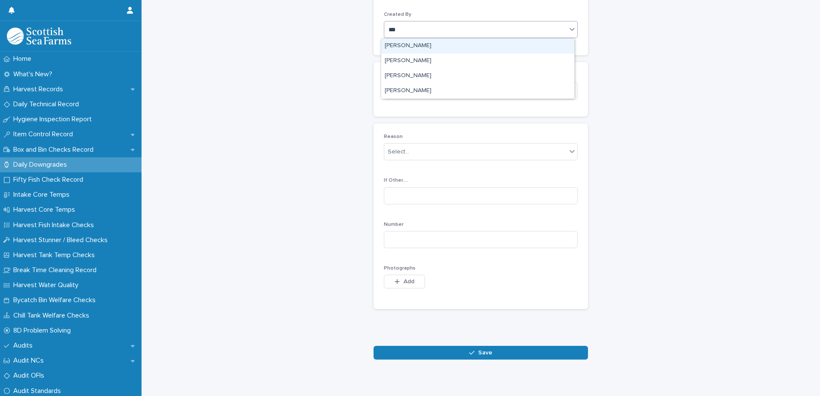
type input "****"
click at [395, 43] on div "[PERSON_NAME]" at bounding box center [477, 46] width 193 height 15
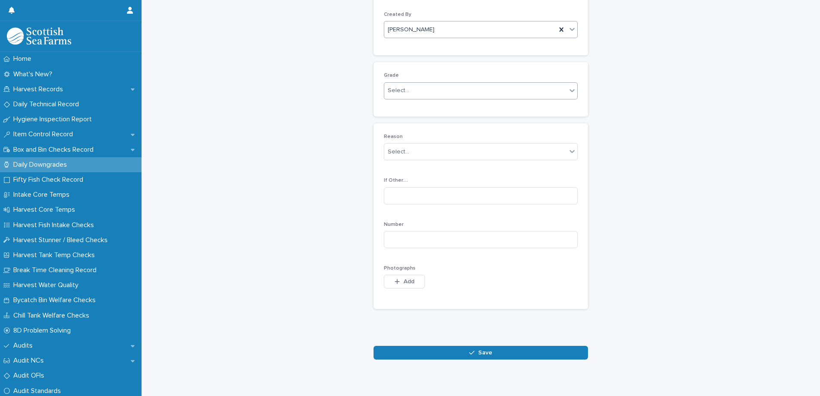
click at [408, 89] on div "Select..." at bounding box center [475, 91] width 182 height 14
click at [407, 122] on div "Production" at bounding box center [477, 122] width 193 height 15
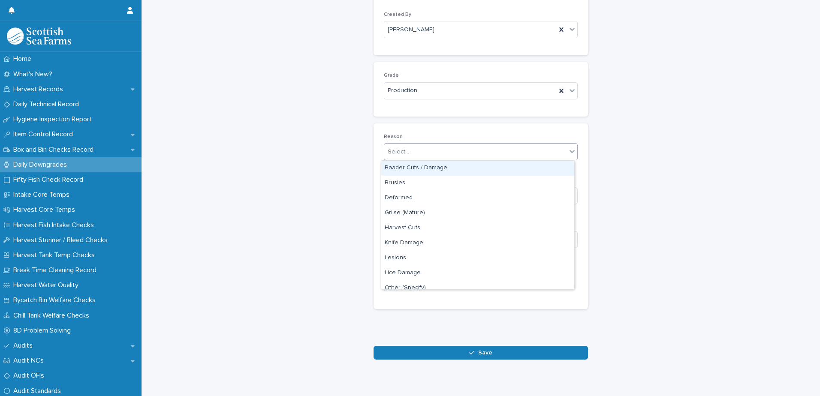
click at [429, 149] on div "Select..." at bounding box center [475, 152] width 182 height 14
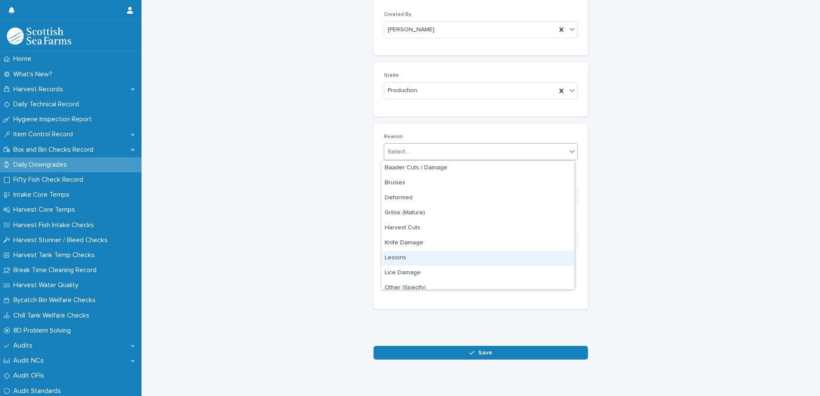
click at [421, 257] on div "Lesions" at bounding box center [477, 258] width 193 height 15
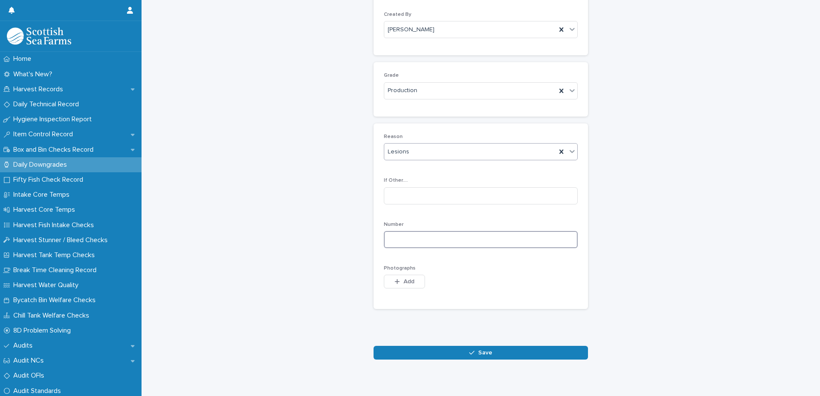
click at [450, 241] on input at bounding box center [481, 239] width 194 height 17
type input "*"
click at [404, 280] on span "Add" at bounding box center [409, 282] width 11 height 6
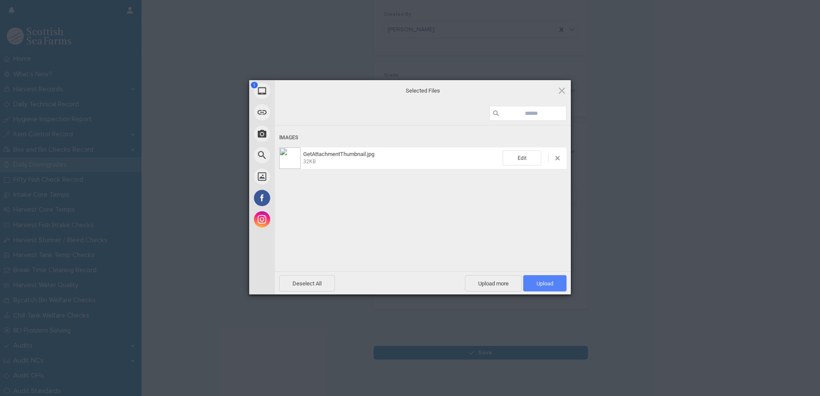
click at [539, 283] on span "Upload 1" at bounding box center [545, 284] width 17 height 6
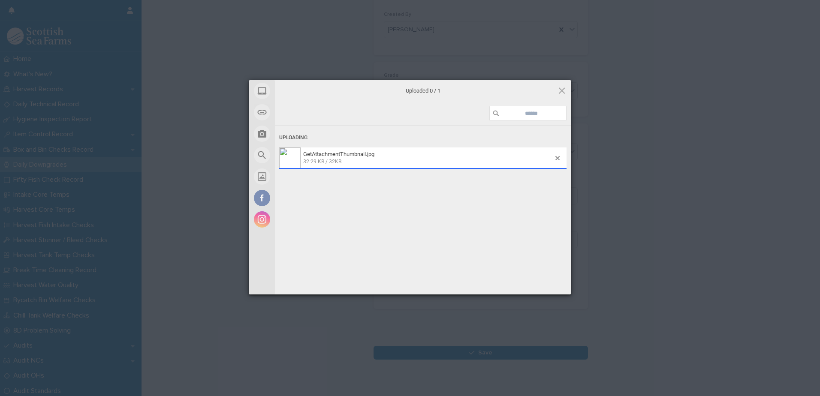
scroll to position [99, 0]
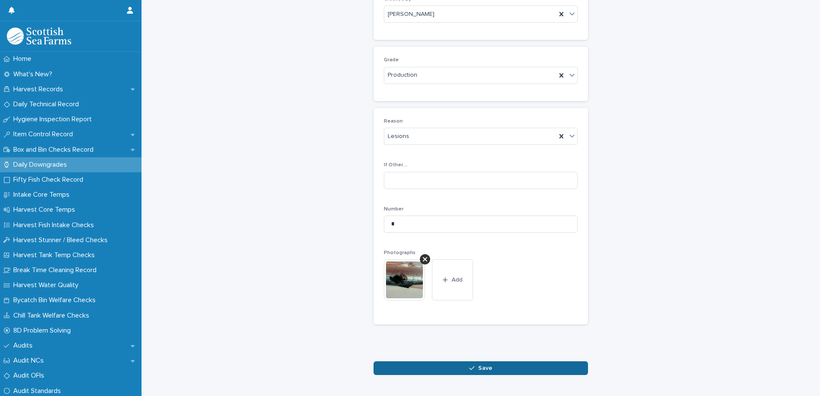
click at [478, 368] on span "Save" at bounding box center [485, 369] width 14 height 6
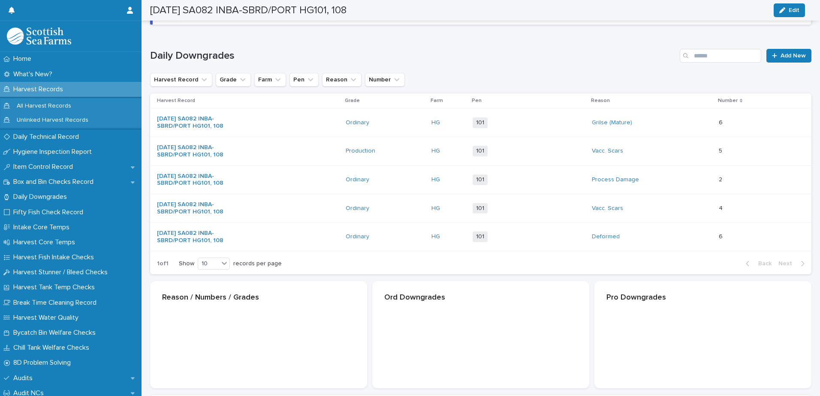
scroll to position [100, 0]
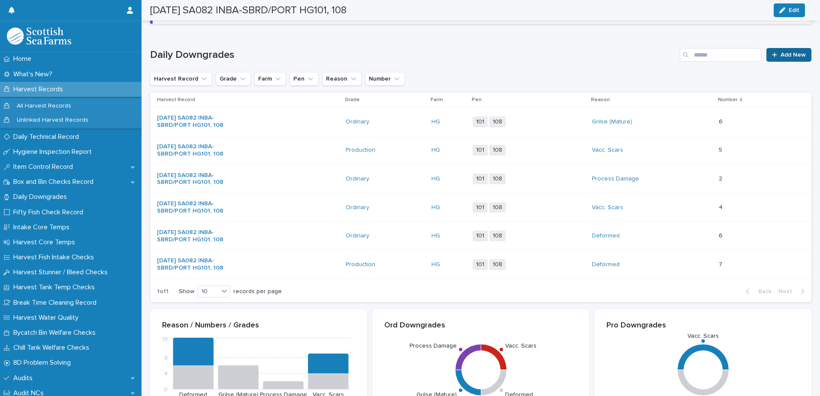
click at [786, 56] on span "Add New" at bounding box center [793, 55] width 25 height 6
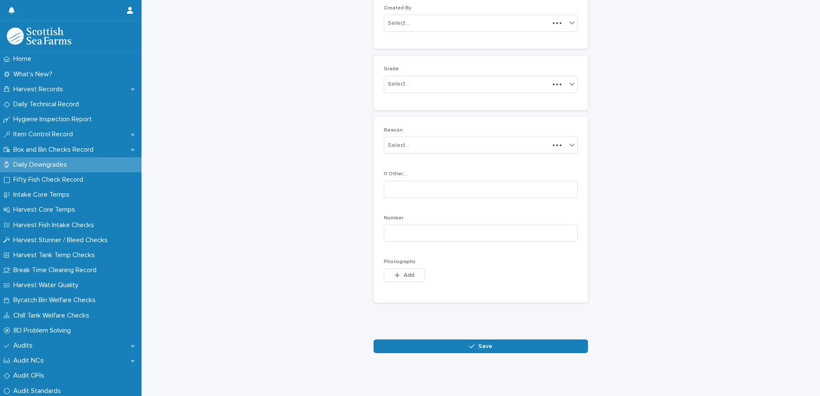
scroll to position [83, 0]
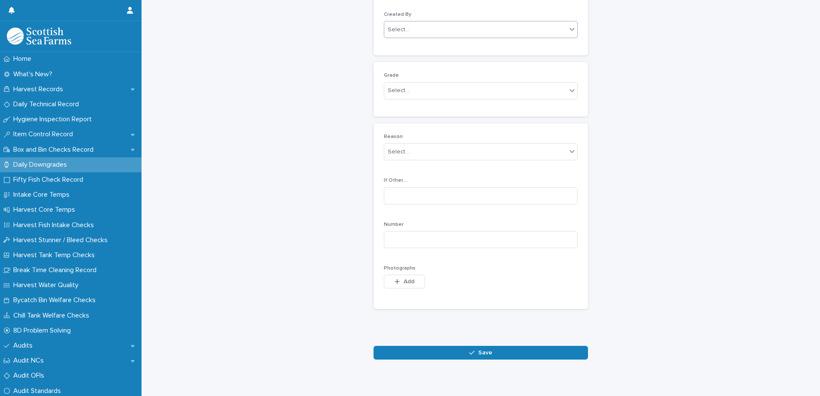
click at [478, 32] on div "Select..." at bounding box center [475, 30] width 182 height 14
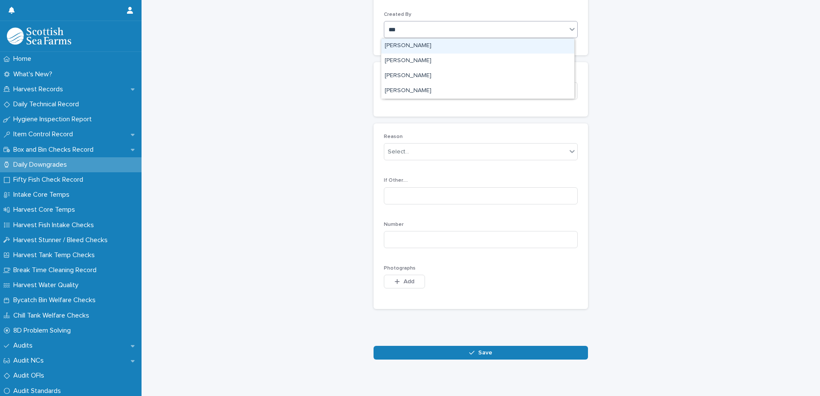
type input "****"
click at [417, 45] on div "[PERSON_NAME]" at bounding box center [477, 46] width 193 height 15
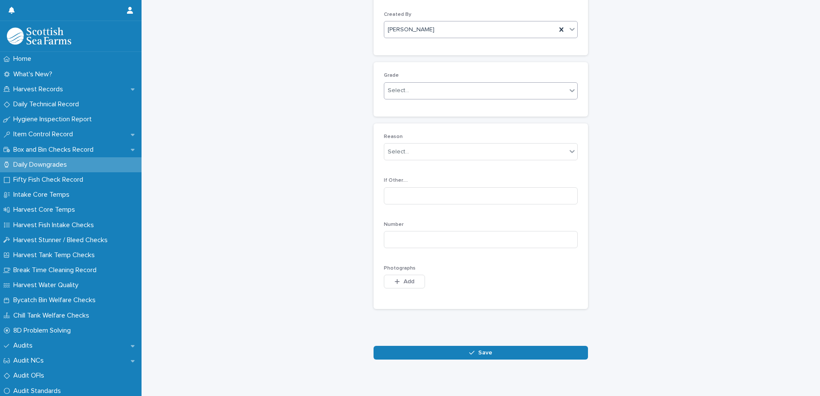
click at [412, 91] on div "Select..." at bounding box center [475, 91] width 182 height 14
click at [410, 108] on div "Ordinary" at bounding box center [477, 107] width 193 height 15
click at [423, 154] on div "Select..." at bounding box center [475, 152] width 182 height 14
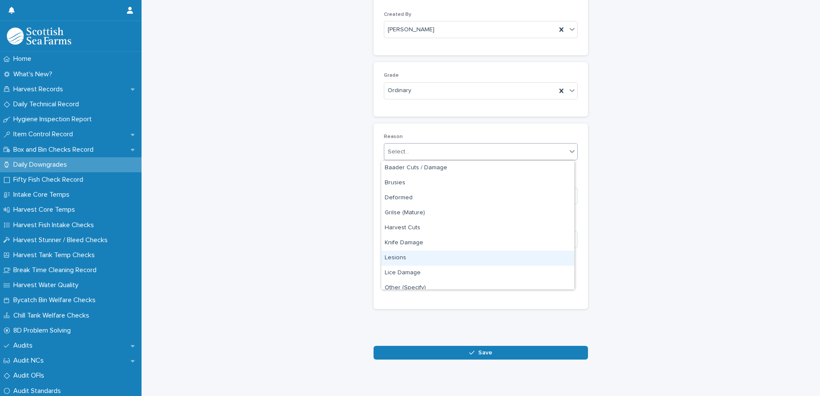
click at [428, 262] on div "Lesions" at bounding box center [477, 258] width 193 height 15
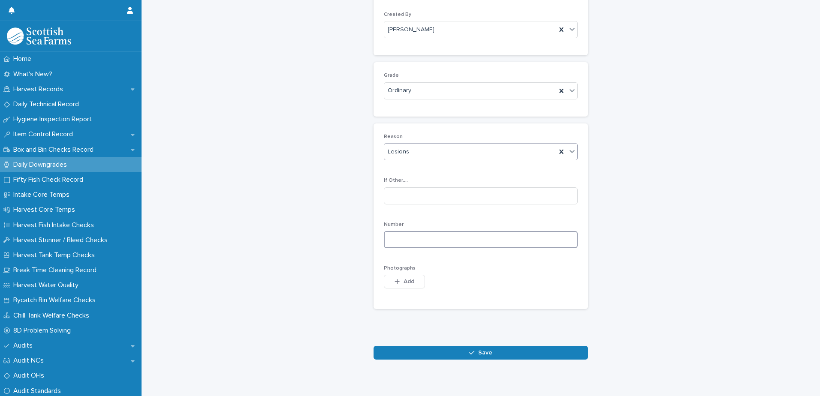
click at [442, 238] on input at bounding box center [481, 239] width 194 height 17
type input "*"
click at [487, 354] on span "Save" at bounding box center [485, 353] width 14 height 6
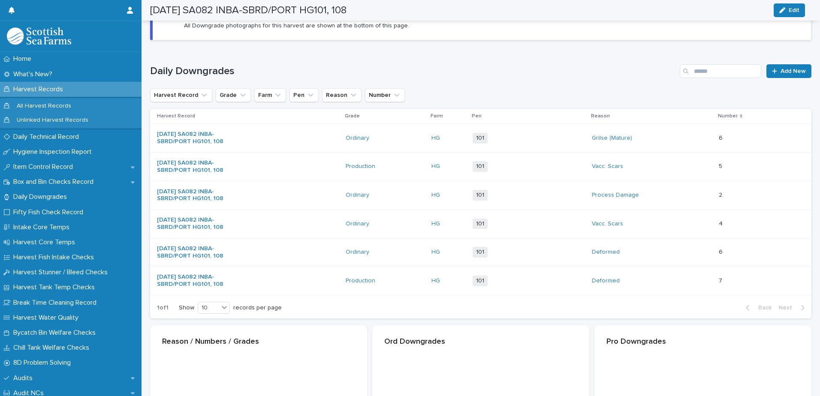
scroll to position [84, 0]
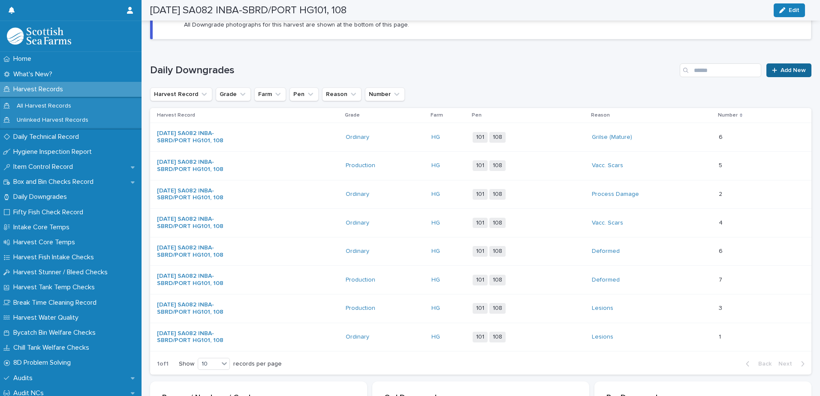
click at [781, 70] on span "Add New" at bounding box center [793, 70] width 25 height 6
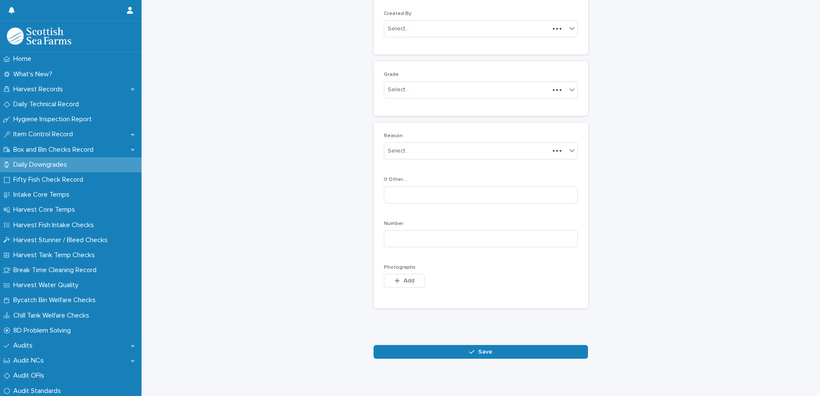
scroll to position [83, 0]
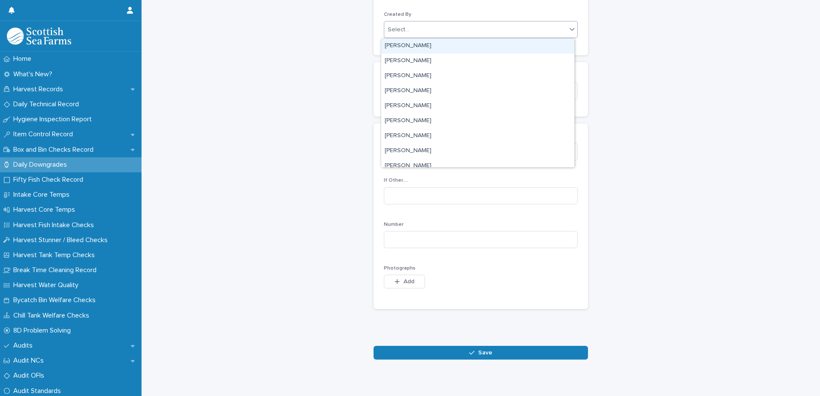
click at [463, 27] on div "Select..." at bounding box center [475, 30] width 182 height 14
type input "****"
click at [414, 46] on div "[PERSON_NAME]" at bounding box center [477, 46] width 193 height 15
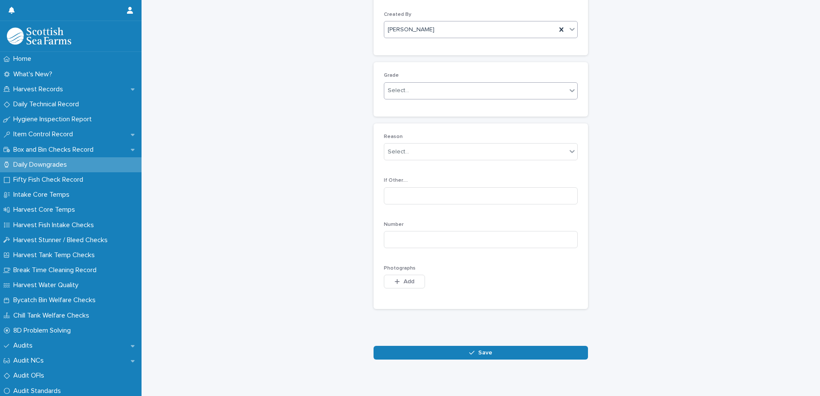
click at [427, 90] on div "Select..." at bounding box center [475, 91] width 182 height 14
drag, startPoint x: 432, startPoint y: 119, endPoint x: 441, endPoint y: 167, distance: 48.5
click at [432, 121] on div "Production" at bounding box center [477, 122] width 193 height 15
click at [444, 155] on div "Select..." at bounding box center [475, 152] width 182 height 14
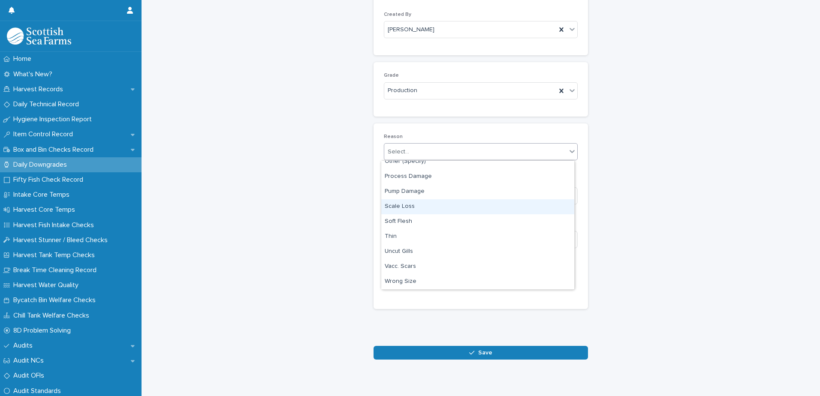
click at [435, 208] on div "Scale Loss" at bounding box center [477, 206] width 193 height 15
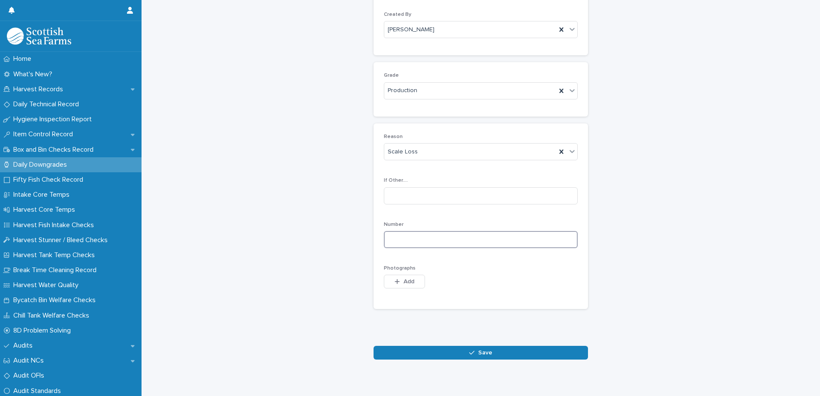
click at [445, 239] on input at bounding box center [481, 239] width 194 height 17
type input "*"
click at [406, 284] on span "Add" at bounding box center [409, 282] width 11 height 6
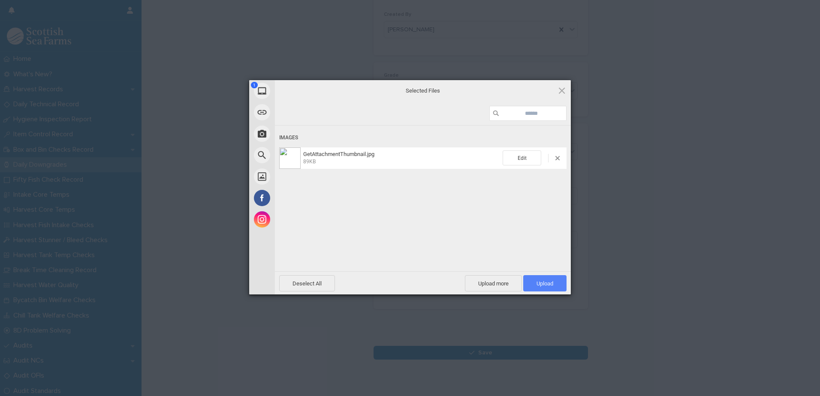
click at [554, 284] on span "Upload 1" at bounding box center [544, 283] width 43 height 16
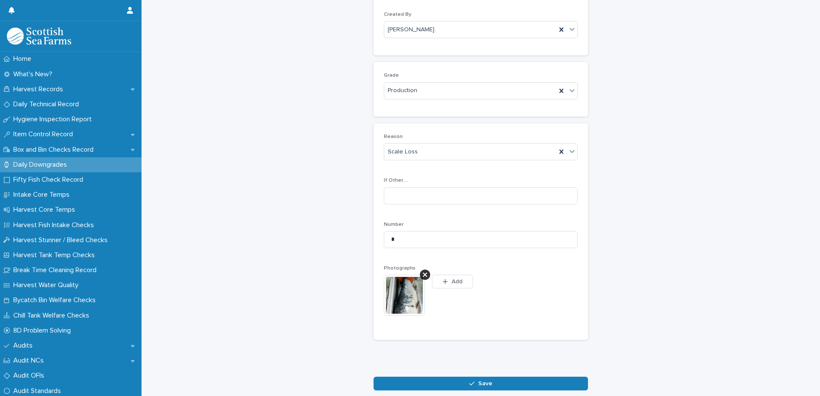
scroll to position [99, 0]
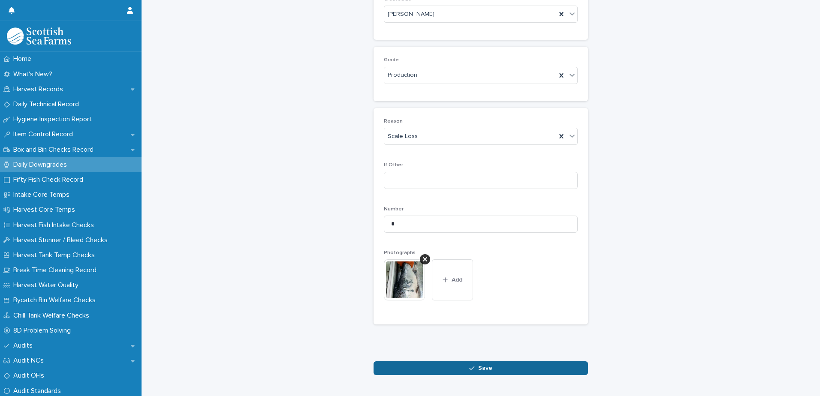
click at [495, 364] on button "Save" at bounding box center [481, 369] width 215 height 14
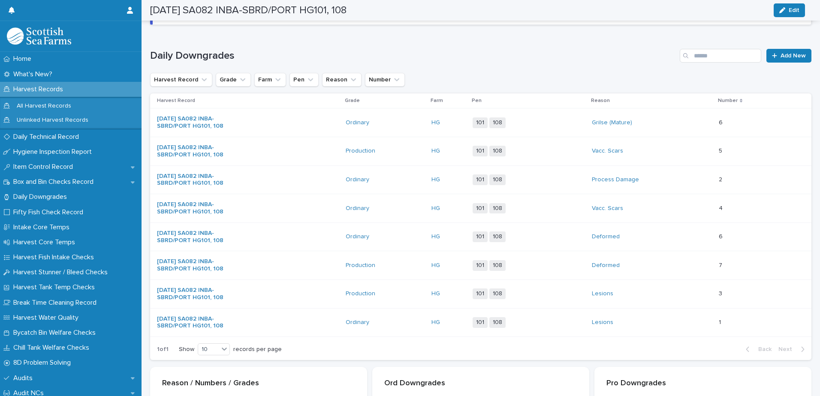
scroll to position [100, 0]
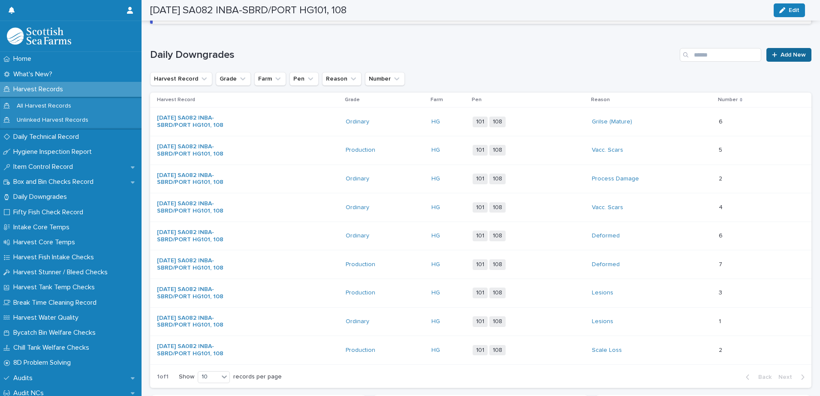
click at [782, 54] on span "Add New" at bounding box center [793, 55] width 25 height 6
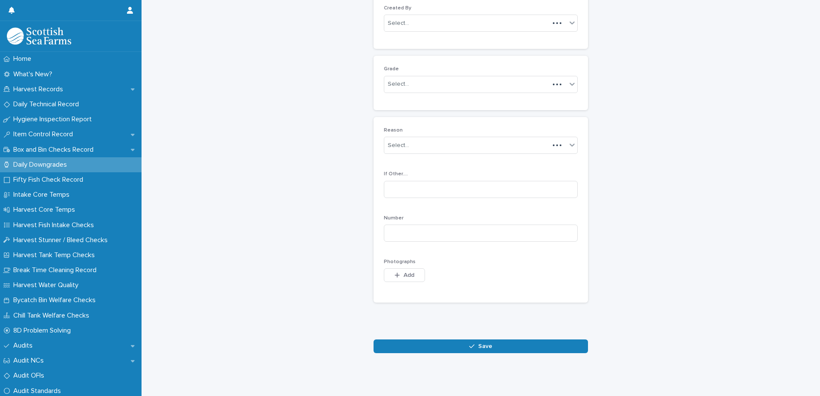
scroll to position [83, 0]
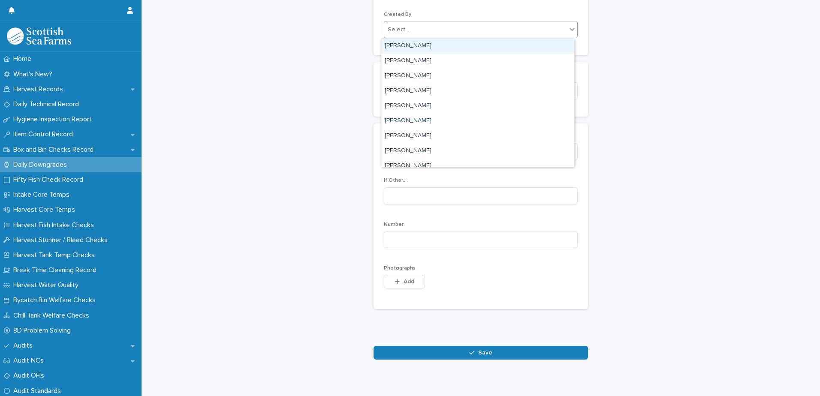
click at [451, 24] on div "Select..." at bounding box center [475, 30] width 182 height 14
type input "****"
click at [416, 47] on div "[PERSON_NAME]" at bounding box center [477, 46] width 193 height 15
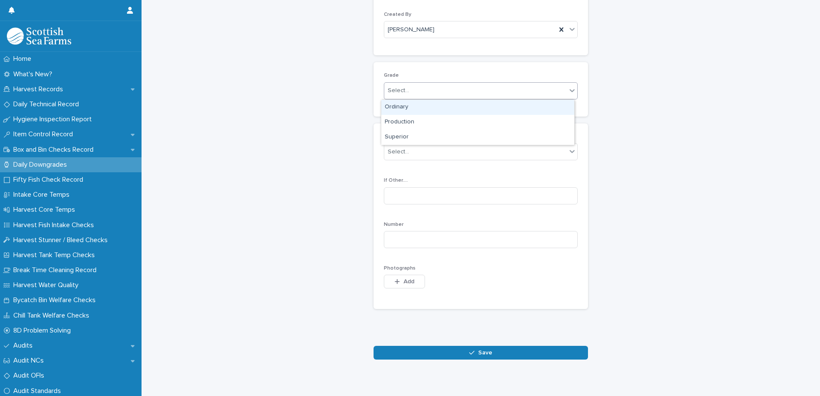
click at [428, 91] on div "Select..." at bounding box center [475, 91] width 182 height 14
click at [430, 121] on div "Production" at bounding box center [477, 122] width 193 height 15
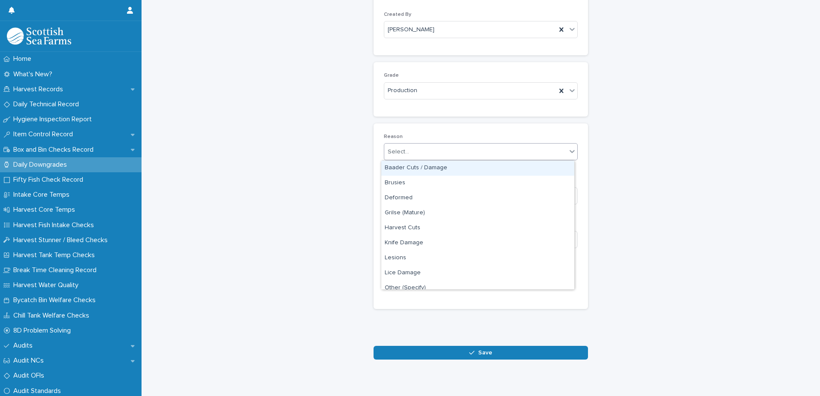
click at [444, 151] on div "Select..." at bounding box center [475, 152] width 182 height 14
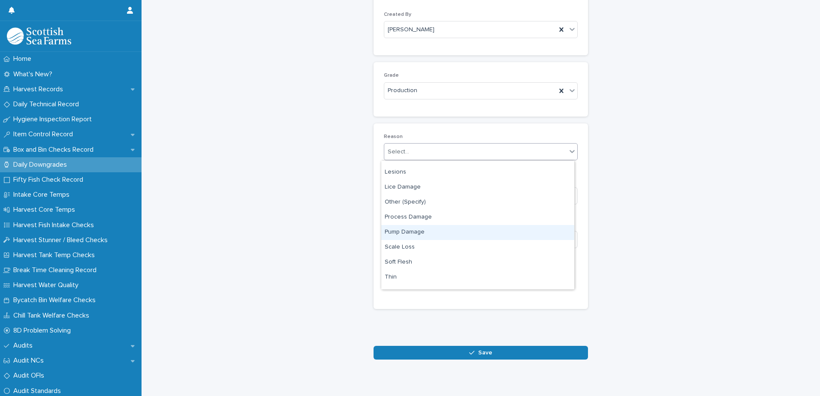
click at [447, 232] on div "Pump Damage" at bounding box center [477, 232] width 193 height 15
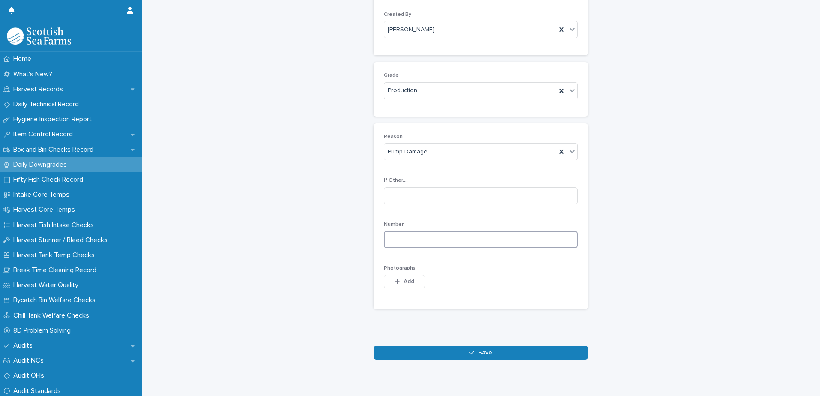
click at [496, 243] on input at bounding box center [481, 239] width 194 height 17
type input "*"
click at [404, 285] on span "Add" at bounding box center [409, 282] width 11 height 6
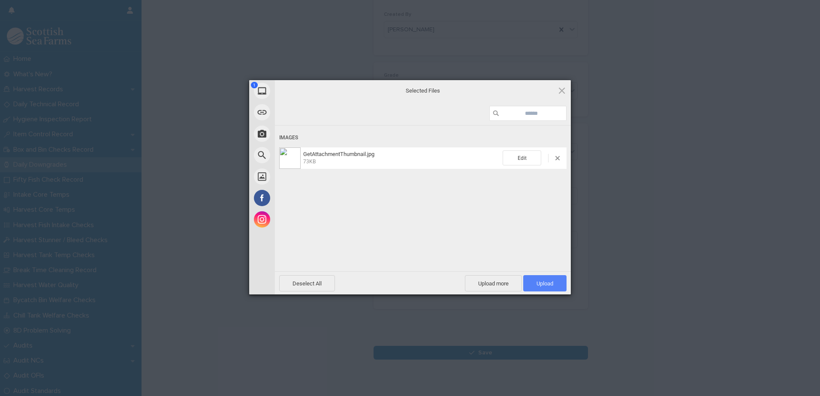
click at [548, 283] on span "Upload 1" at bounding box center [545, 284] width 17 height 6
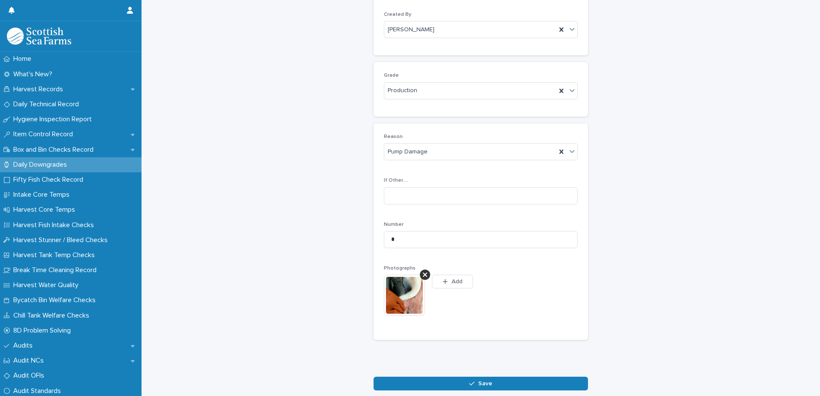
scroll to position [99, 0]
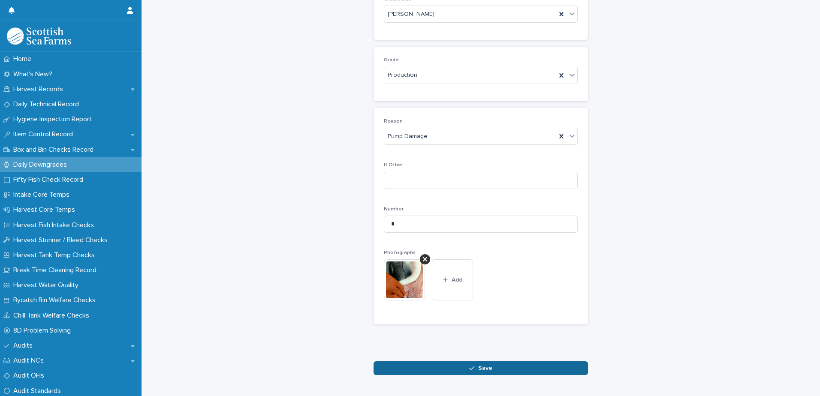
click at [472, 368] on div "button" at bounding box center [473, 369] width 9 height 6
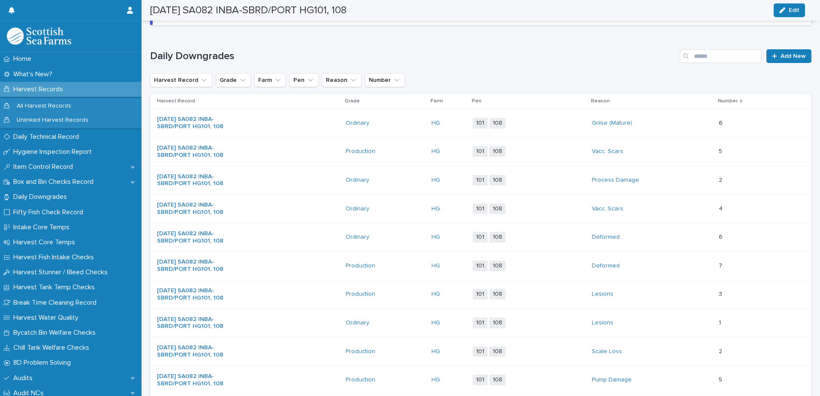
scroll to position [14, 0]
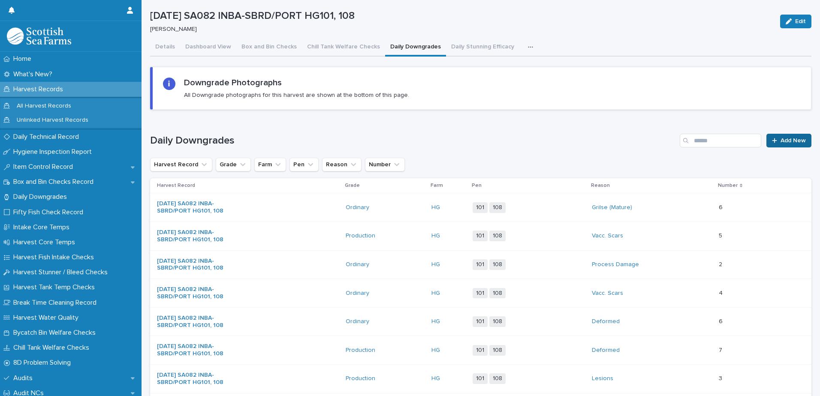
click at [775, 145] on link "Add New" at bounding box center [789, 141] width 45 height 14
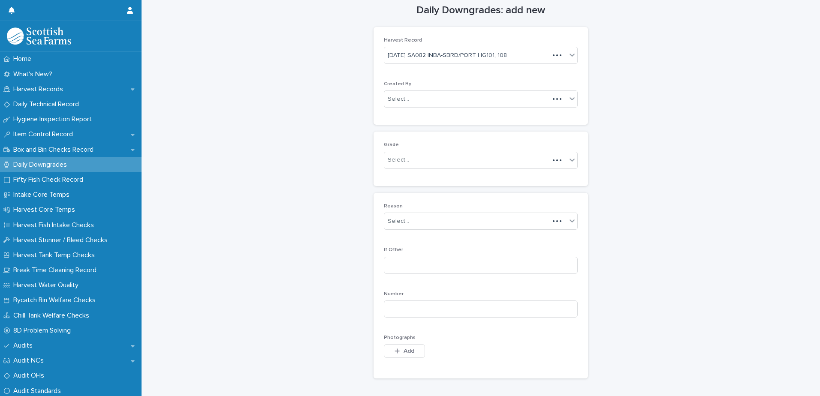
scroll to position [21, 0]
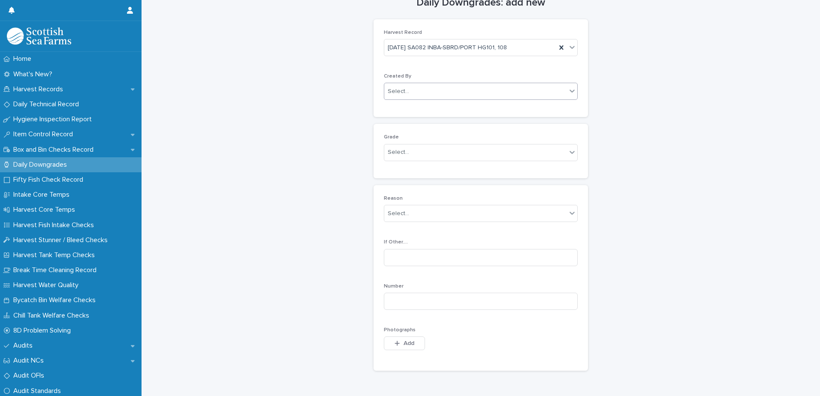
click at [486, 95] on div "Select..." at bounding box center [475, 92] width 182 height 14
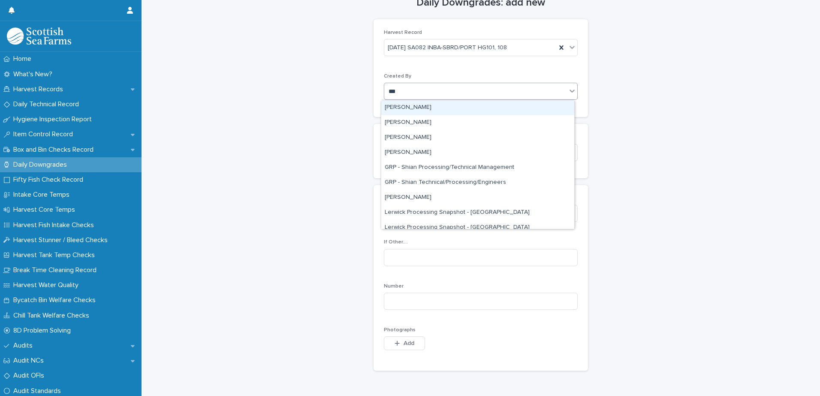
type input "****"
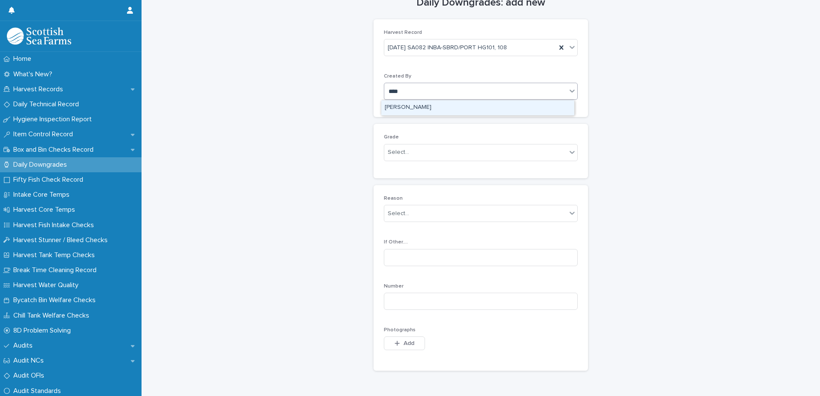
drag, startPoint x: 424, startPoint y: 107, endPoint x: 421, endPoint y: 117, distance: 10.3
click at [424, 108] on div "[PERSON_NAME]" at bounding box center [477, 107] width 193 height 15
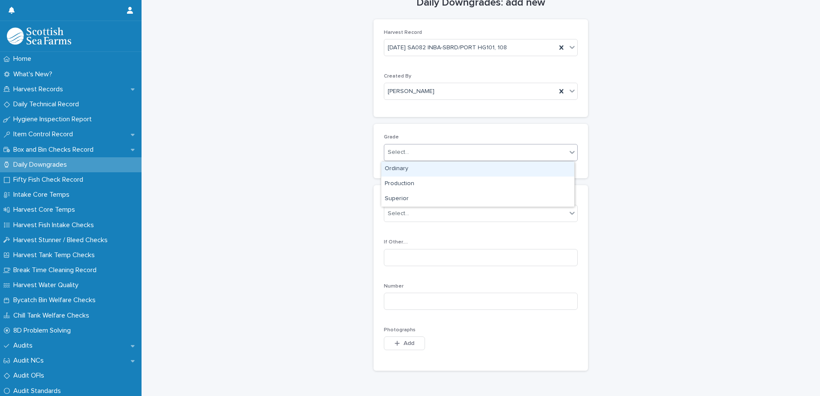
click at [425, 151] on div "Select..." at bounding box center [475, 152] width 182 height 14
click at [425, 183] on div "Production" at bounding box center [477, 184] width 193 height 15
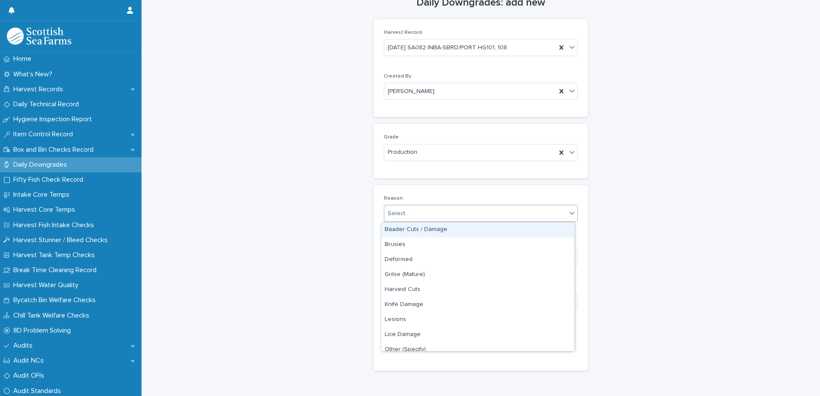
click at [442, 217] on div "Select..." at bounding box center [475, 214] width 182 height 14
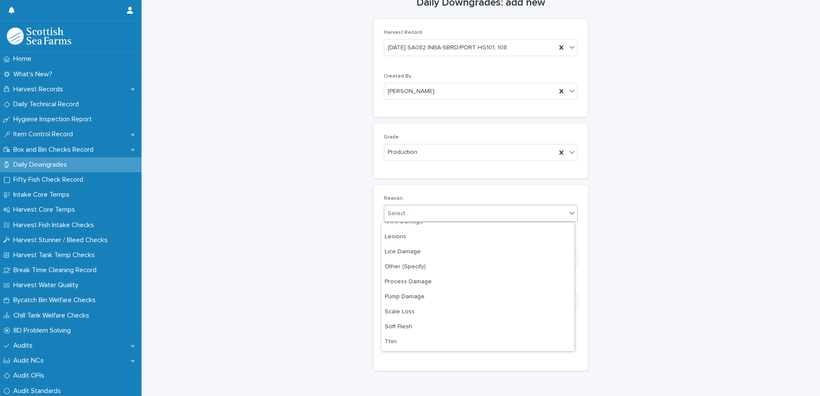
scroll to position [86, 0]
click at [452, 281] on div "Process Damage" at bounding box center [477, 279] width 193 height 15
click at [490, 305] on input at bounding box center [481, 301] width 194 height 17
type input "*"
click at [407, 348] on button "Add" at bounding box center [404, 344] width 41 height 14
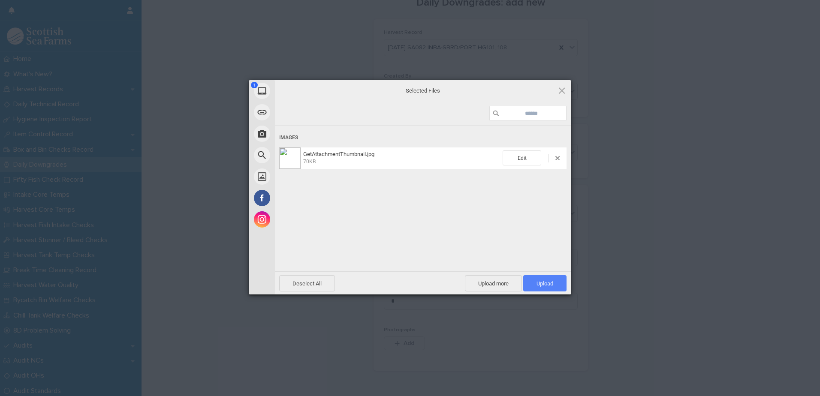
click at [540, 282] on span "Upload 1" at bounding box center [545, 284] width 17 height 6
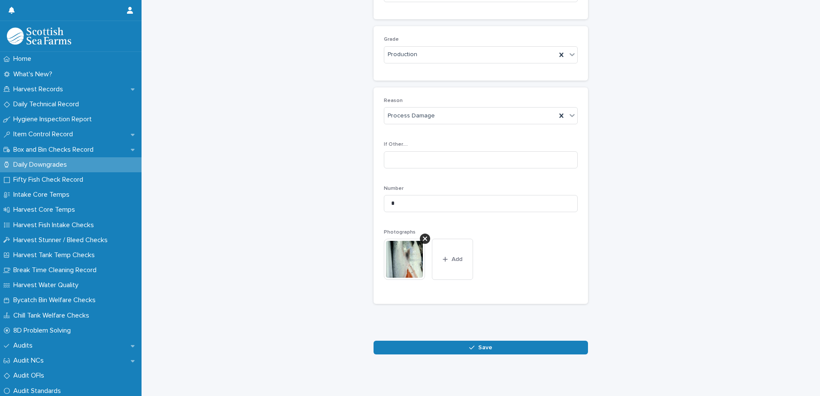
scroll to position [123, 0]
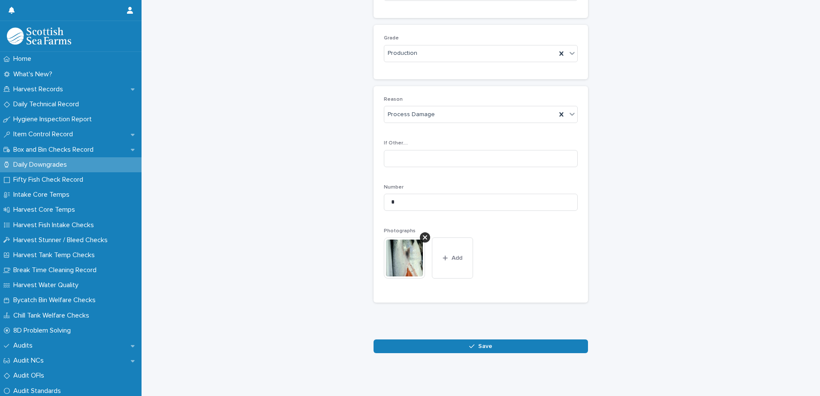
click at [483, 346] on span "Save" at bounding box center [485, 347] width 14 height 6
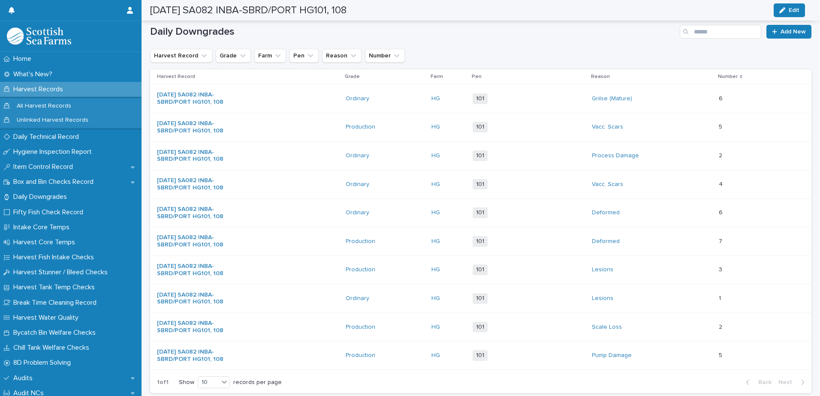
scroll to position [124, 0]
click at [782, 31] on span "Add New" at bounding box center [793, 31] width 25 height 6
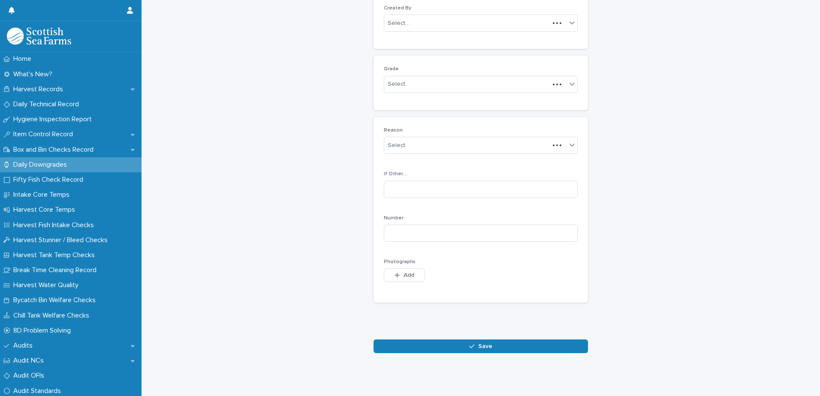
scroll to position [83, 0]
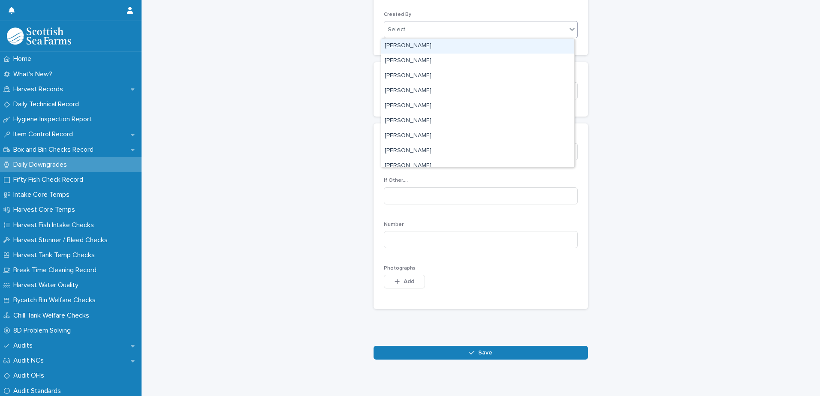
click at [423, 30] on div "Select..." at bounding box center [475, 30] width 182 height 14
type input "****"
drag, startPoint x: 417, startPoint y: 45, endPoint x: 423, endPoint y: 56, distance: 13.3
click at [417, 44] on div "[PERSON_NAME]" at bounding box center [477, 46] width 193 height 15
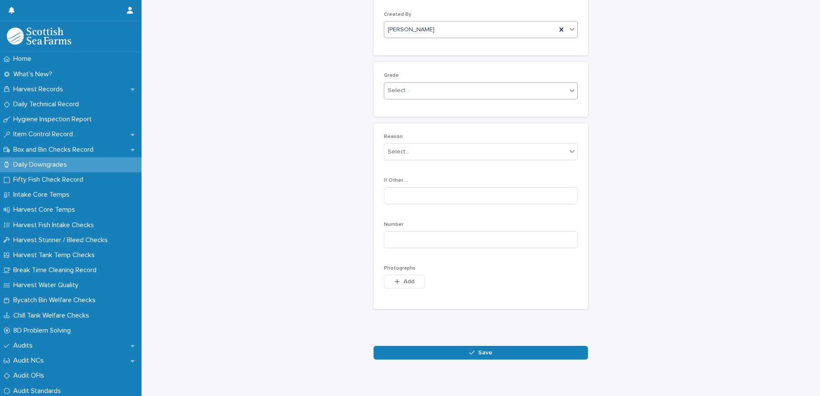
click at [428, 89] on div "Select..." at bounding box center [475, 91] width 182 height 14
click at [429, 122] on div "Production" at bounding box center [477, 122] width 193 height 15
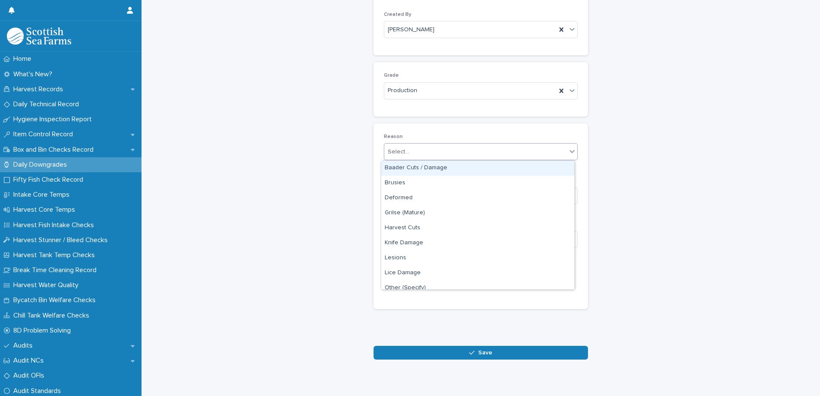
click at [428, 155] on div "Select..." at bounding box center [475, 152] width 182 height 14
drag, startPoint x: 436, startPoint y: 167, endPoint x: 443, endPoint y: 178, distance: 12.7
click at [437, 167] on div "Baader Cuts / Damage" at bounding box center [477, 168] width 193 height 15
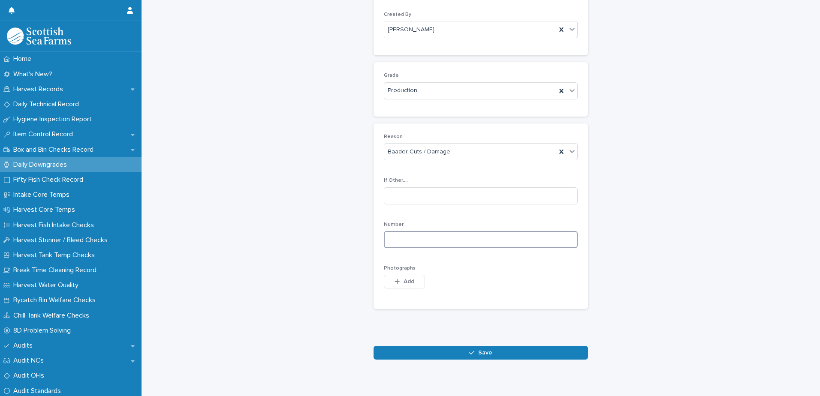
click at [464, 240] on input at bounding box center [481, 239] width 194 height 17
type input "*"
click at [406, 284] on span "Add" at bounding box center [409, 282] width 11 height 6
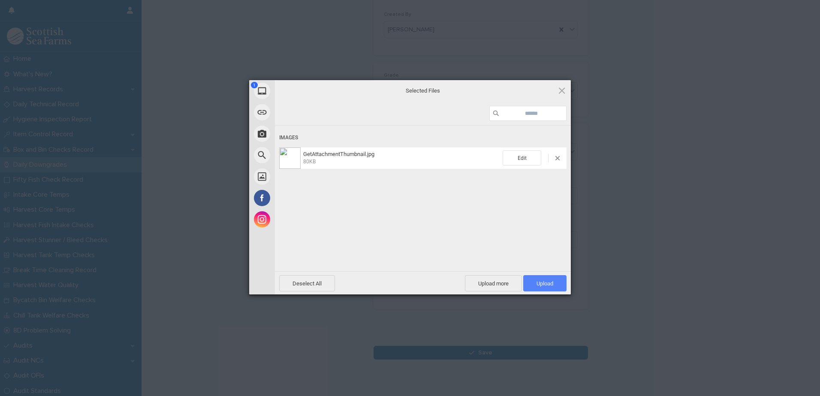
click at [542, 284] on span "Upload 1" at bounding box center [545, 284] width 17 height 6
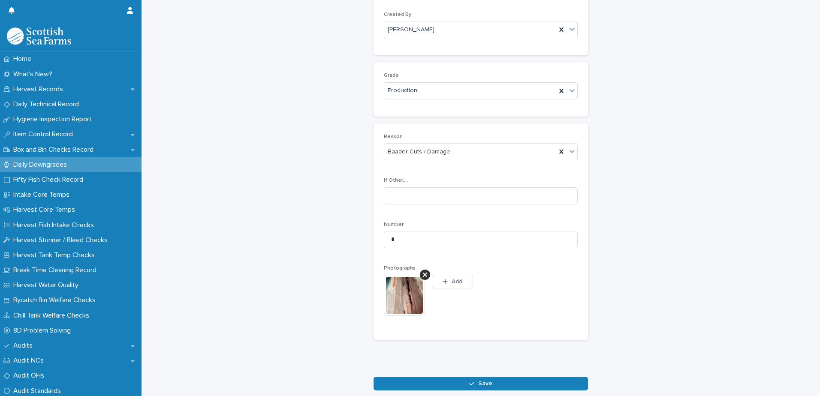
scroll to position [99, 0]
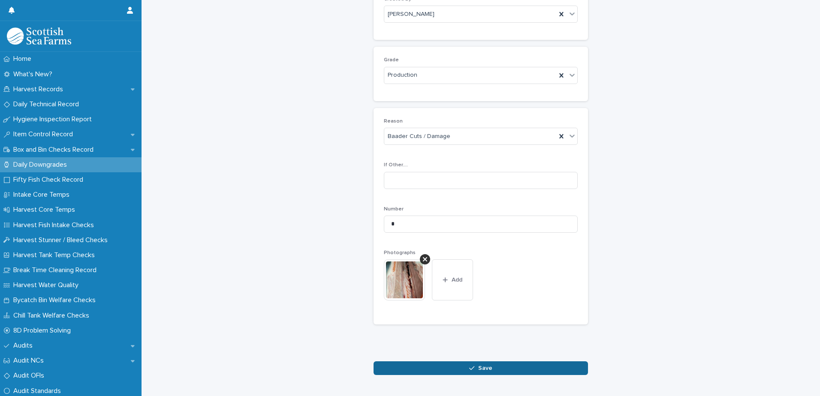
click at [487, 367] on span "Save" at bounding box center [485, 369] width 14 height 6
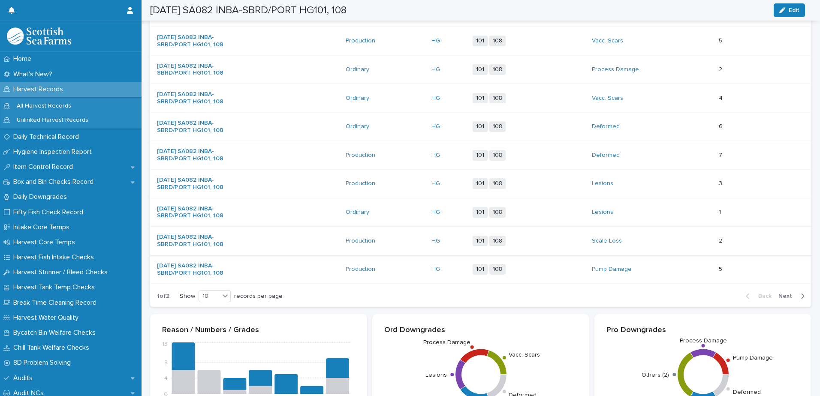
scroll to position [228, 0]
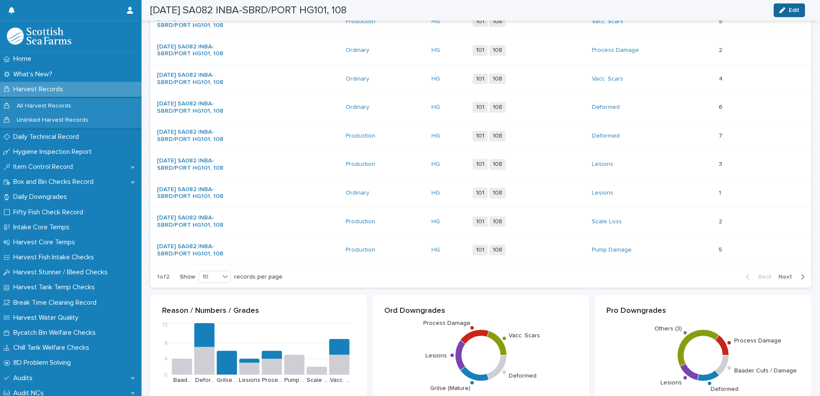
click at [795, 11] on span "Edit" at bounding box center [794, 10] width 11 height 6
click at [776, 13] on button "Save" at bounding box center [787, 10] width 36 height 14
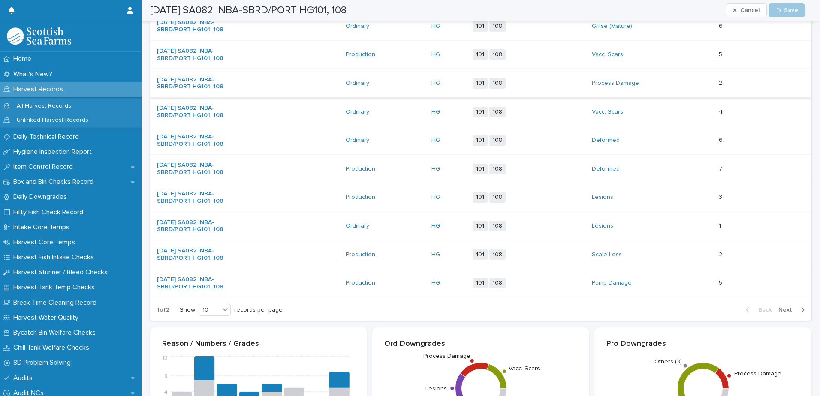
scroll to position [100, 0]
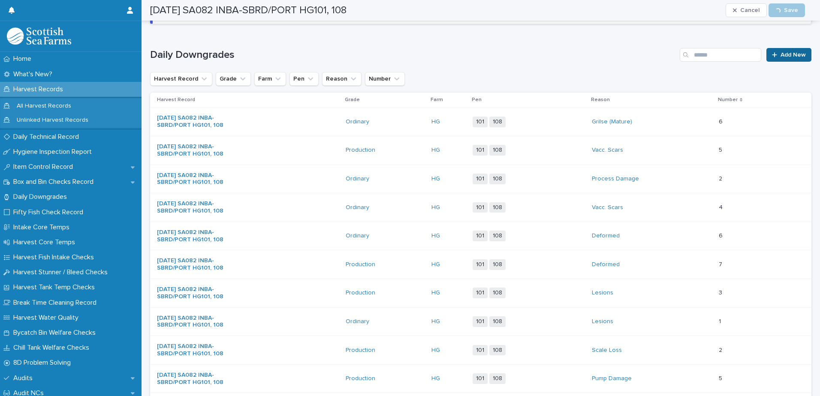
click at [775, 49] on link "Add New" at bounding box center [789, 55] width 45 height 14
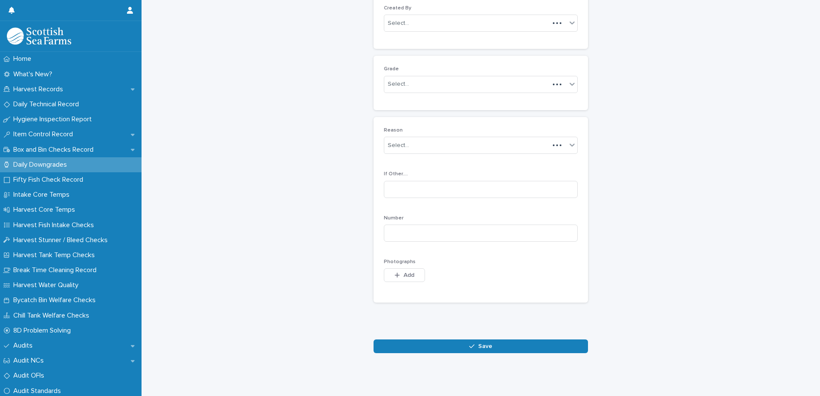
scroll to position [83, 0]
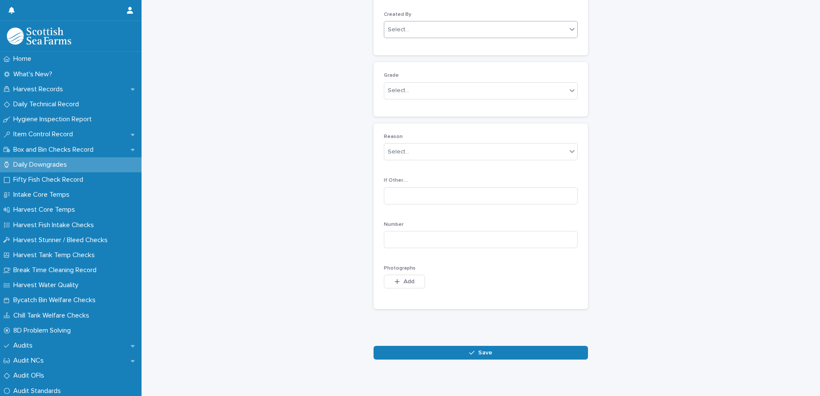
click at [411, 30] on div "Select..." at bounding box center [475, 30] width 182 height 14
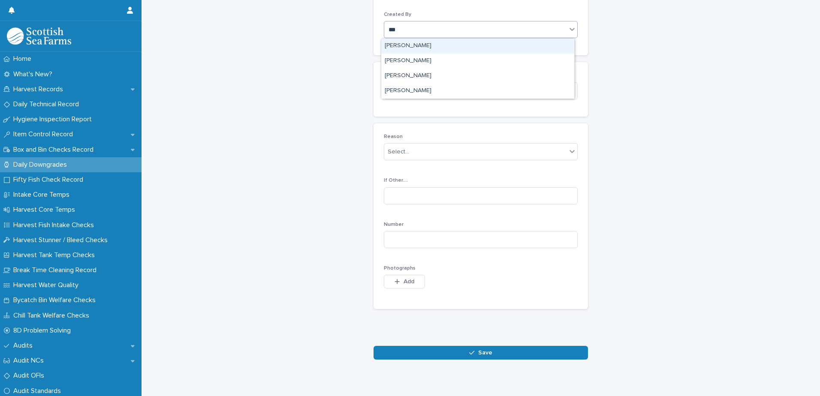
type input "****"
click at [408, 45] on div "[PERSON_NAME]" at bounding box center [477, 46] width 193 height 15
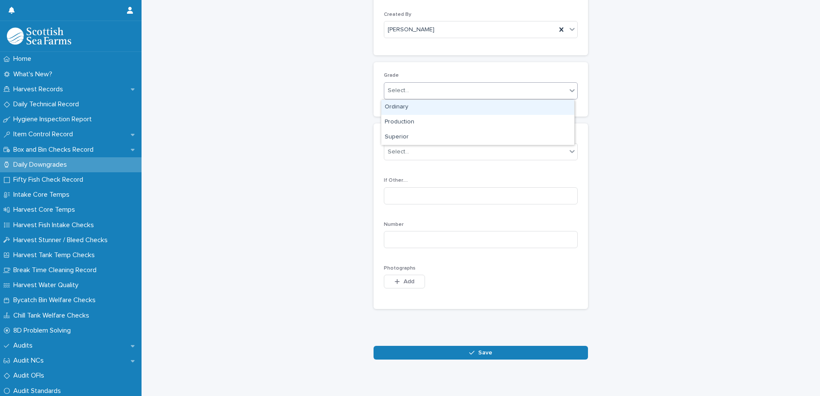
click at [420, 93] on div "Select..." at bounding box center [475, 91] width 182 height 14
click at [418, 123] on div "Production" at bounding box center [477, 122] width 193 height 15
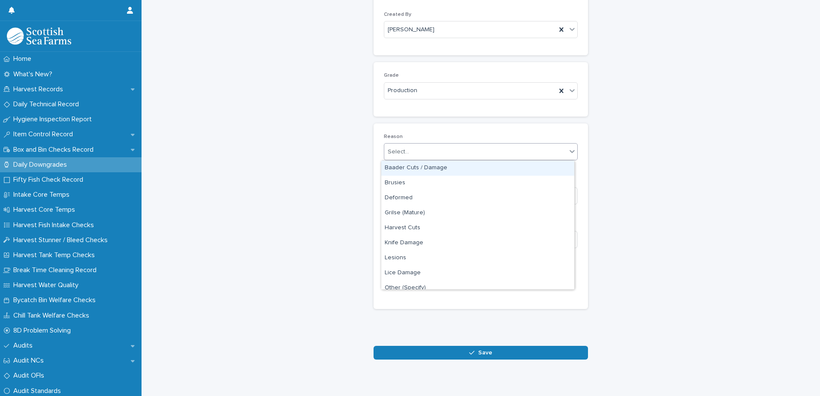
click at [411, 151] on div "Select..." at bounding box center [475, 152] width 182 height 14
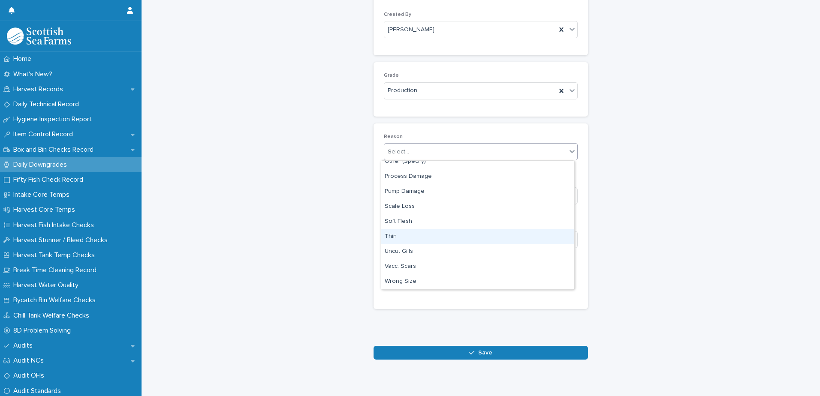
click at [427, 237] on div "Thin" at bounding box center [477, 237] width 193 height 15
click at [466, 244] on input at bounding box center [481, 239] width 194 height 17
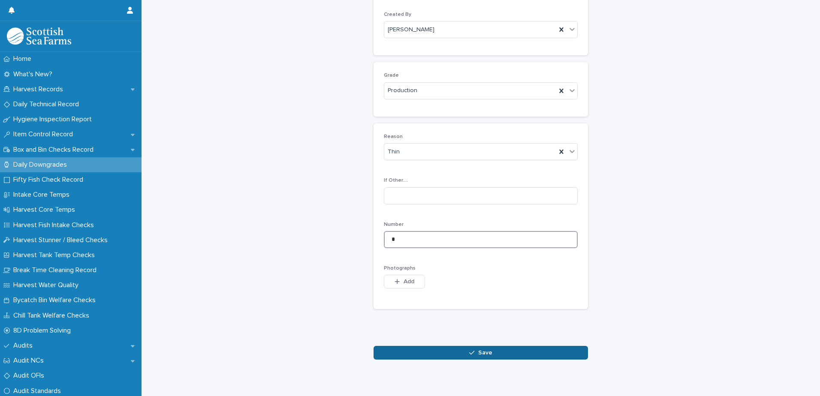
type input "*"
click at [493, 352] on button "Save" at bounding box center [481, 353] width 215 height 14
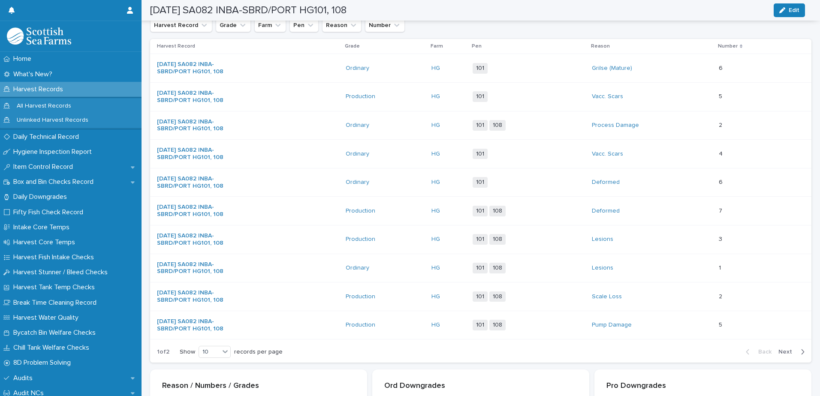
scroll to position [342, 0]
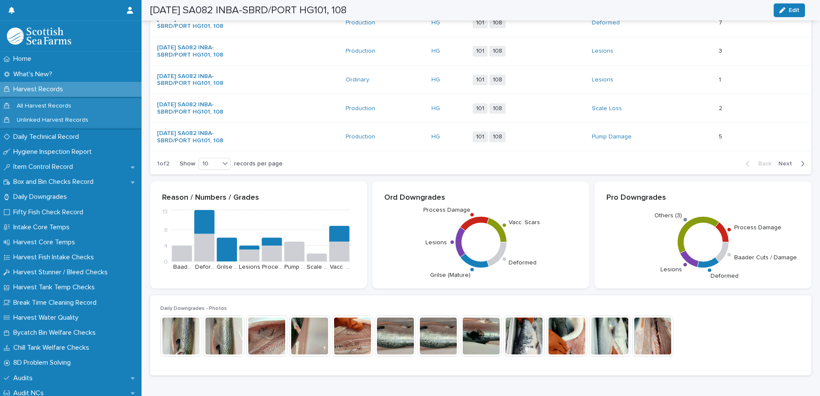
click at [784, 166] on span "Next" at bounding box center [788, 164] width 19 height 6
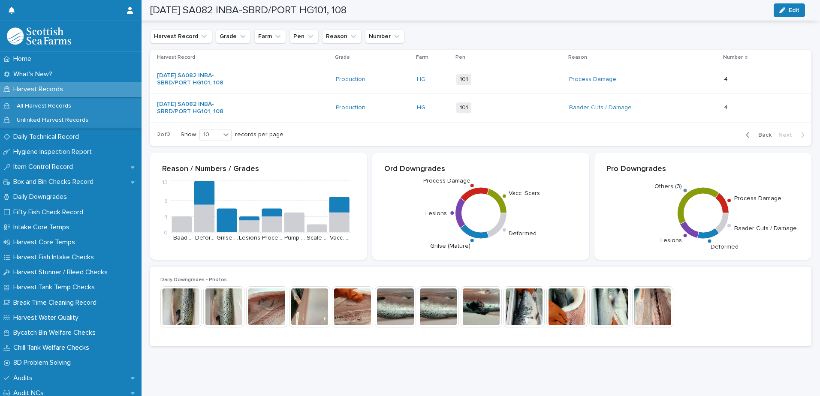
scroll to position [148, 0]
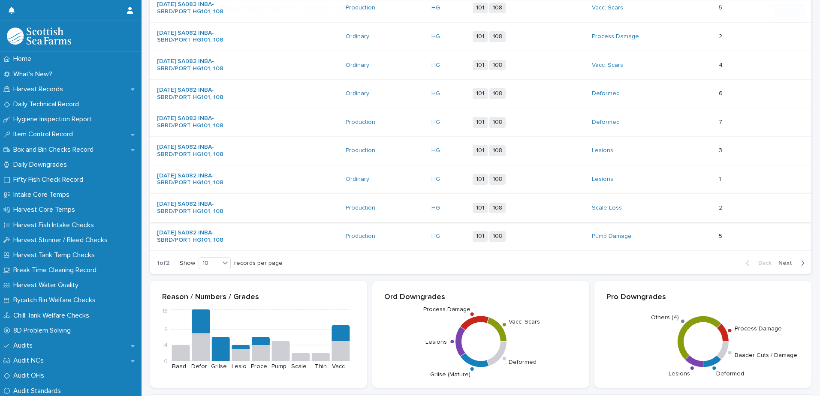
scroll to position [257, 0]
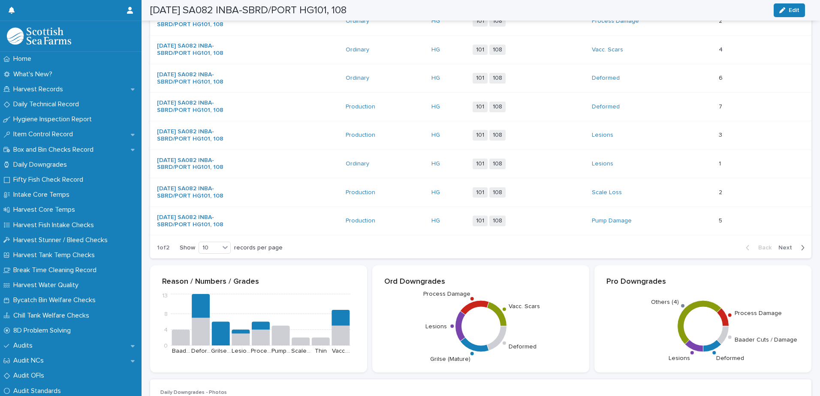
click at [781, 248] on span "Next" at bounding box center [788, 248] width 19 height 6
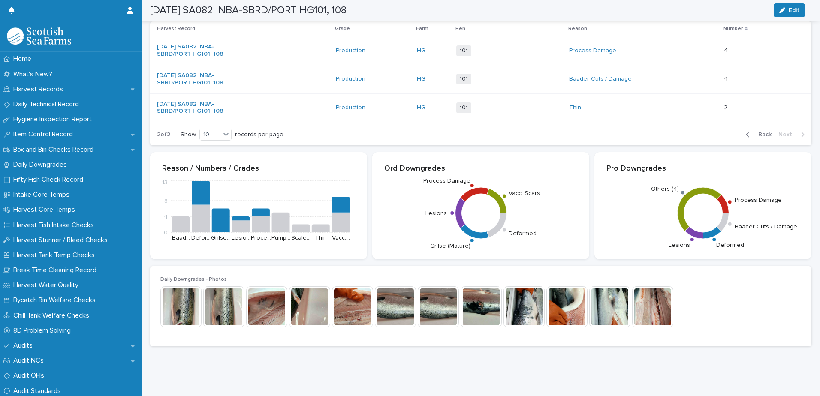
scroll to position [157, 0]
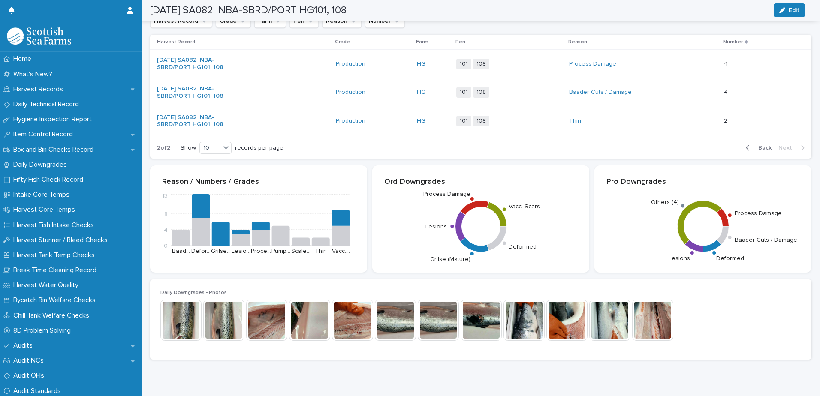
click at [665, 121] on div "Thin" at bounding box center [643, 121] width 148 height 14
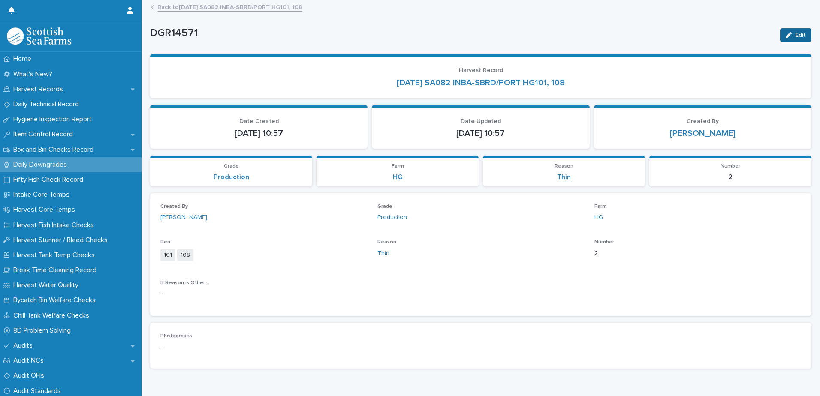
click at [786, 36] on div "button" at bounding box center [790, 35] width 9 height 6
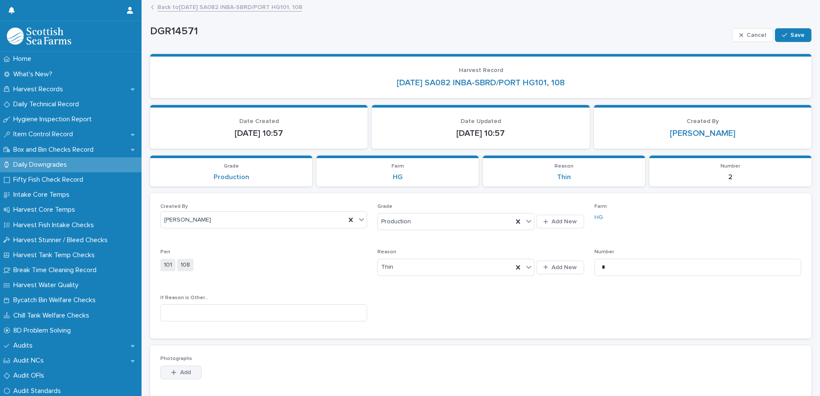
click at [178, 373] on div "button" at bounding box center [175, 373] width 9 height 6
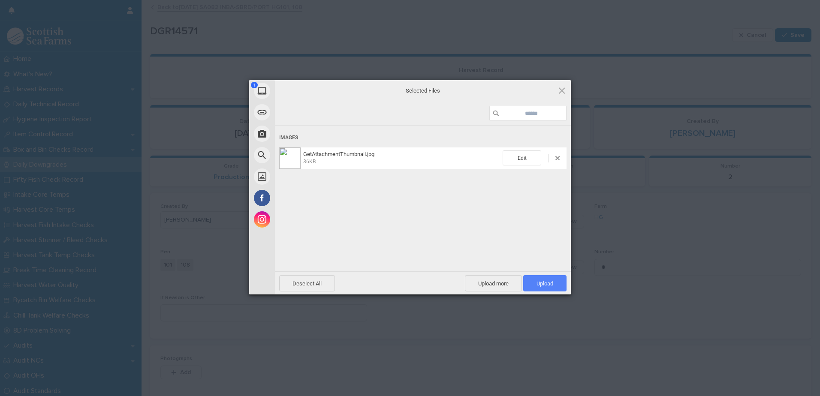
click at [537, 285] on span "Upload 1" at bounding box center [545, 284] width 17 height 6
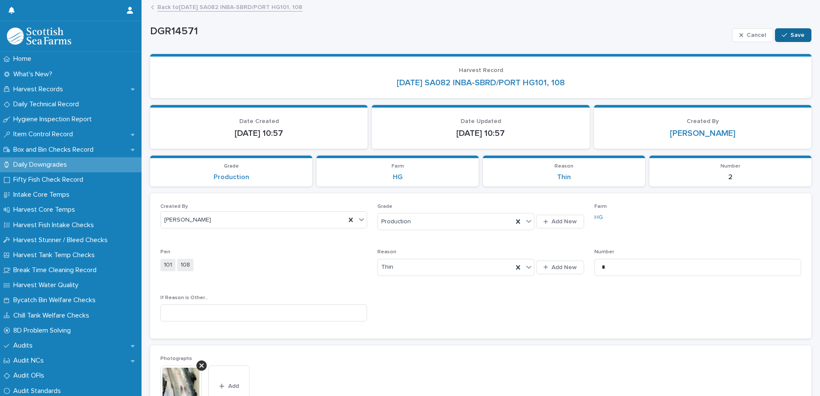
click at [791, 32] on span "Save" at bounding box center [798, 35] width 14 height 6
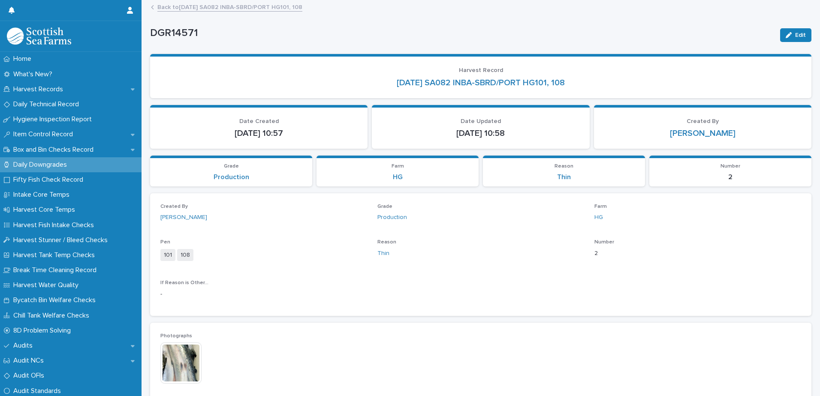
click at [197, 8] on link "Back to [DATE] SA082 INBA-SBRD/PORT HG101, 108" at bounding box center [229, 7] width 145 height 10
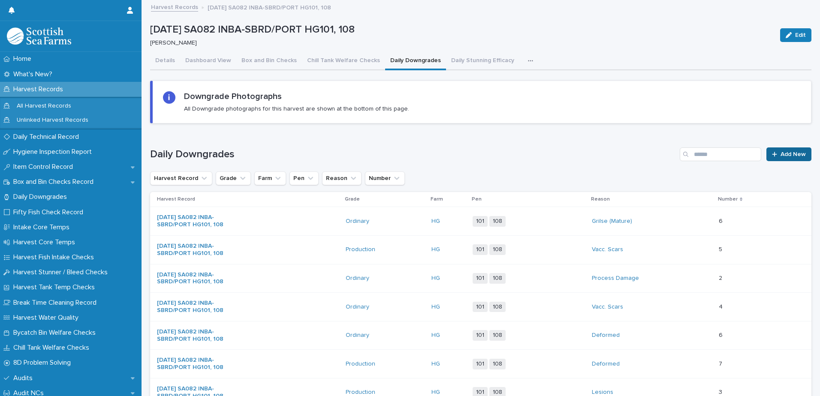
click at [781, 155] on span "Add New" at bounding box center [793, 154] width 25 height 6
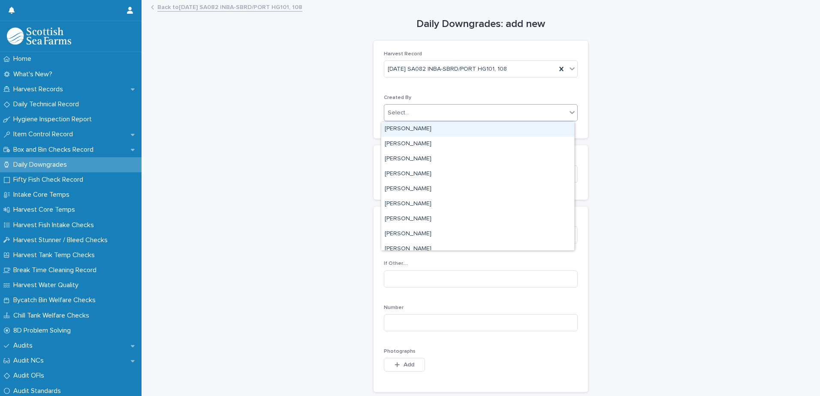
click at [484, 111] on div "Select..." at bounding box center [475, 113] width 182 height 14
type input "****"
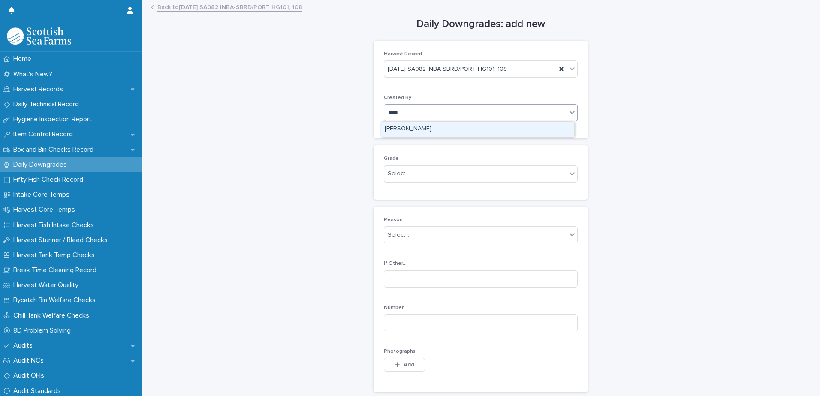
click at [439, 126] on div "[PERSON_NAME]" at bounding box center [477, 129] width 193 height 15
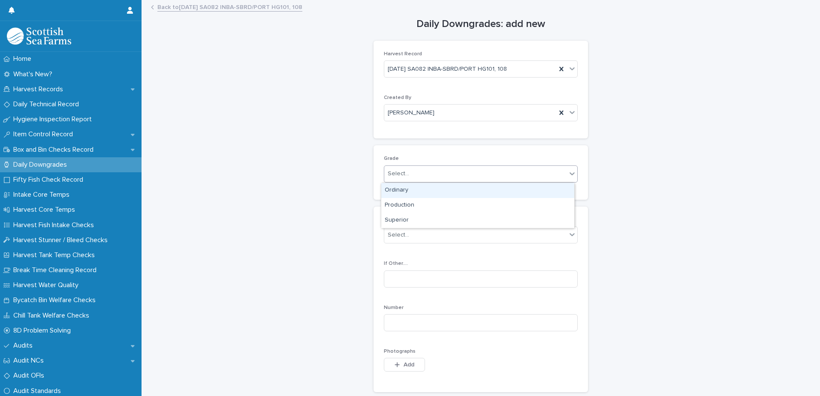
drag, startPoint x: 435, startPoint y: 171, endPoint x: 435, endPoint y: 193, distance: 21.5
click at [435, 172] on div "Select..." at bounding box center [475, 174] width 182 height 14
click at [435, 191] on div "Ordinary" at bounding box center [477, 190] width 193 height 15
click at [447, 232] on div "Select..." at bounding box center [475, 235] width 182 height 14
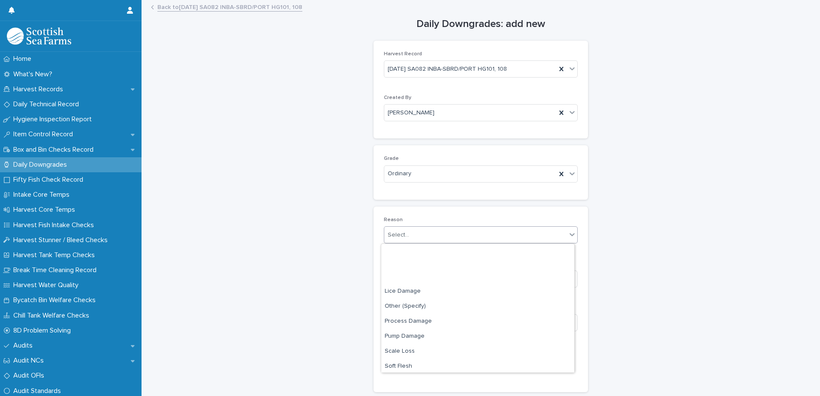
scroll to position [127, 0]
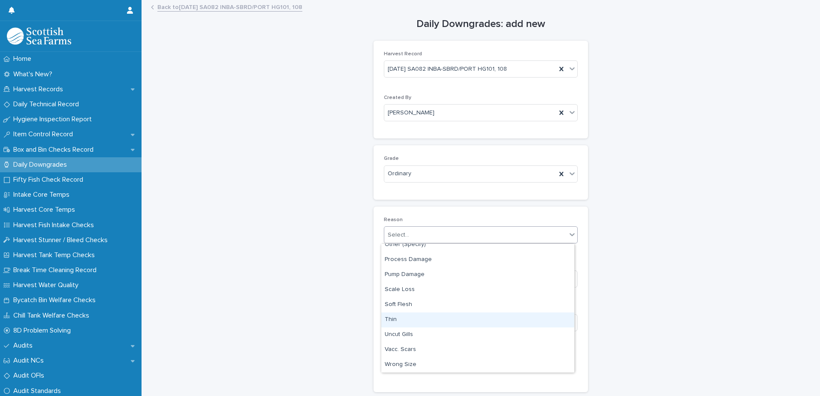
click at [421, 320] on div "Thin" at bounding box center [477, 320] width 193 height 15
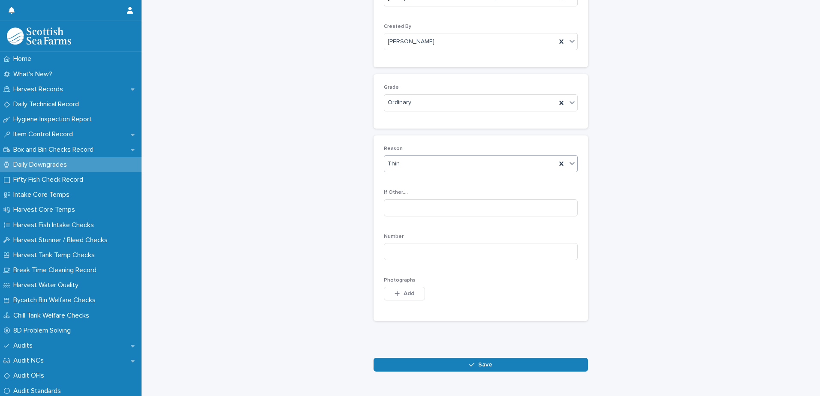
scroll to position [96, 0]
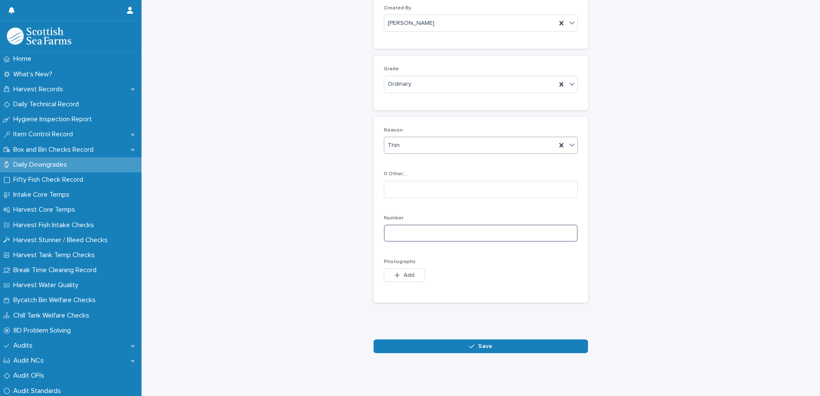
click at [434, 225] on input at bounding box center [481, 233] width 194 height 17
type input "*"
click at [485, 344] on span "Save" at bounding box center [485, 347] width 14 height 6
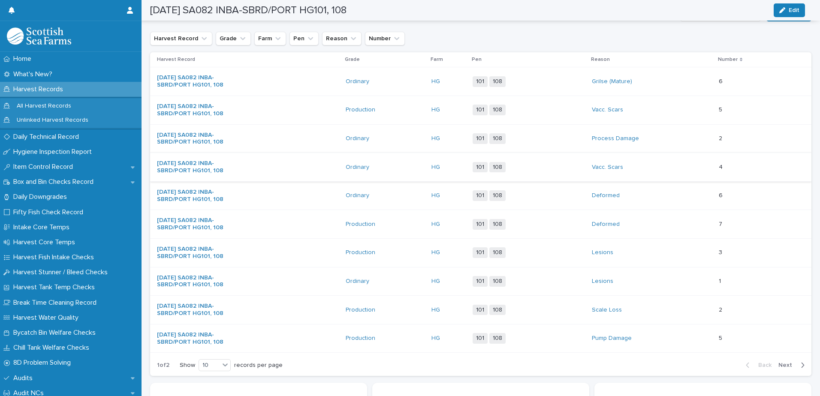
scroll to position [183, 0]
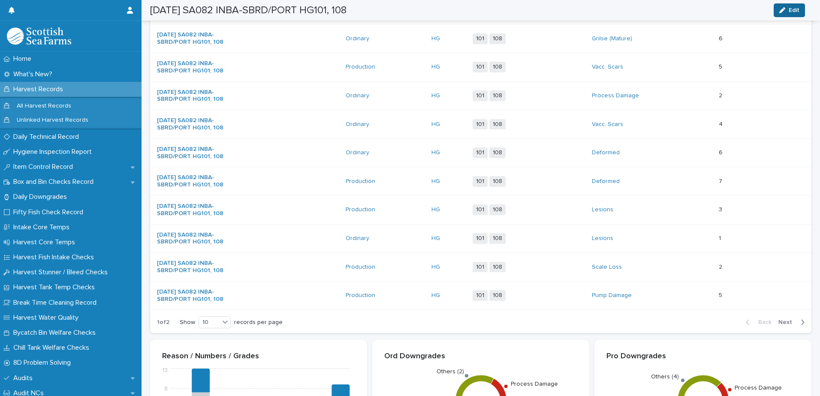
click at [787, 9] on div "button" at bounding box center [784, 10] width 9 height 6
click at [746, 12] on span "Cancel" at bounding box center [749, 10] width 19 height 6
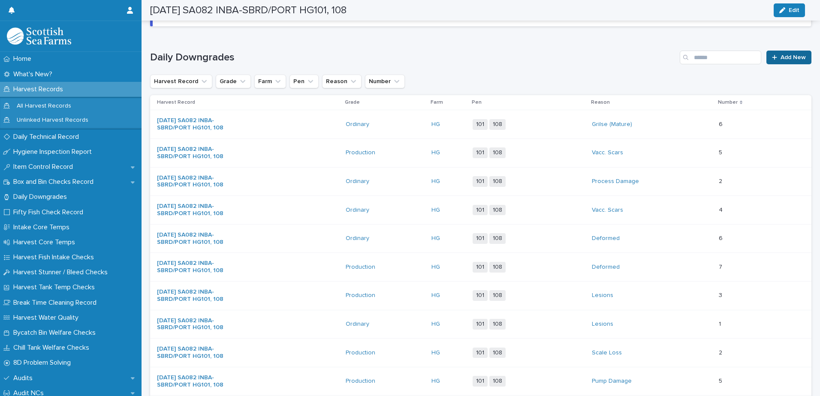
click at [781, 58] on span "Add New" at bounding box center [793, 57] width 25 height 6
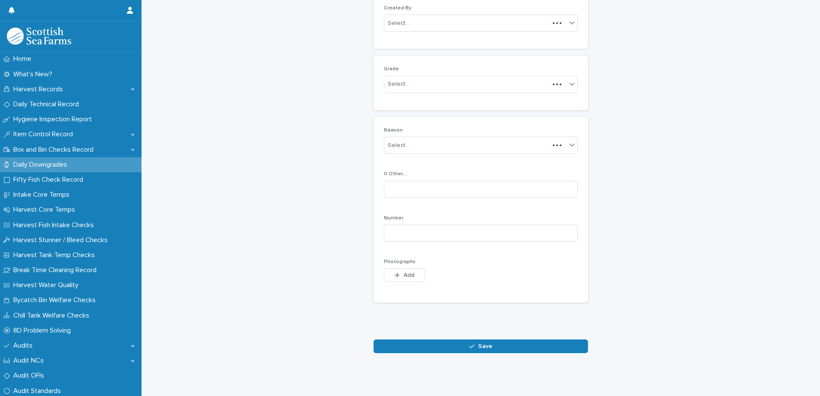
scroll to position [83, 0]
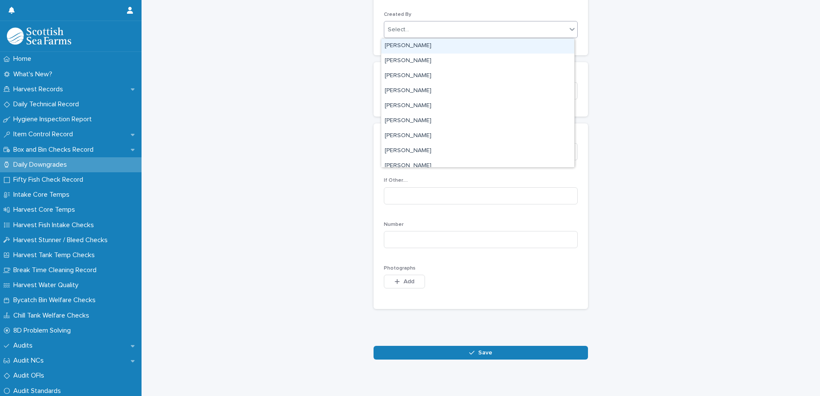
click at [479, 24] on div "Select..." at bounding box center [475, 30] width 182 height 14
type input "****"
click at [434, 45] on div "[PERSON_NAME]" at bounding box center [477, 46] width 193 height 15
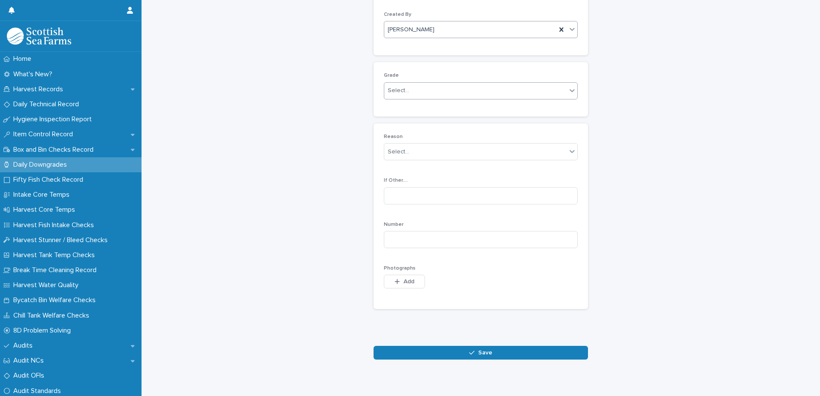
click at [421, 89] on div "Select..." at bounding box center [475, 91] width 182 height 14
click at [421, 106] on div "Ordinary" at bounding box center [477, 107] width 193 height 15
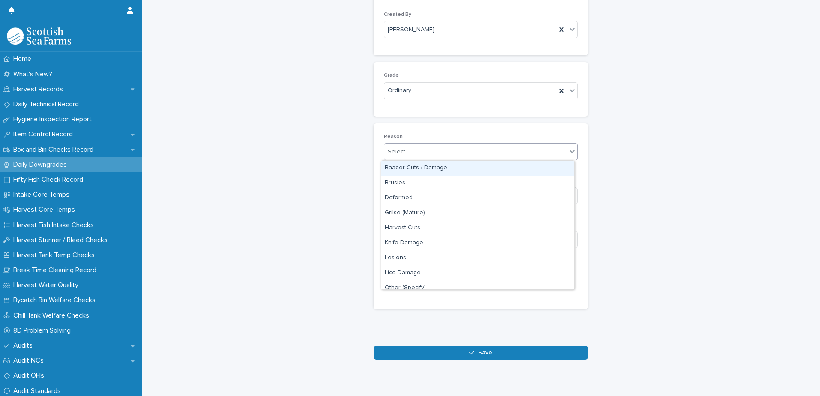
click at [434, 155] on div "Select..." at bounding box center [475, 152] width 182 height 14
click at [430, 168] on div "Baader Cuts / Damage" at bounding box center [477, 168] width 193 height 15
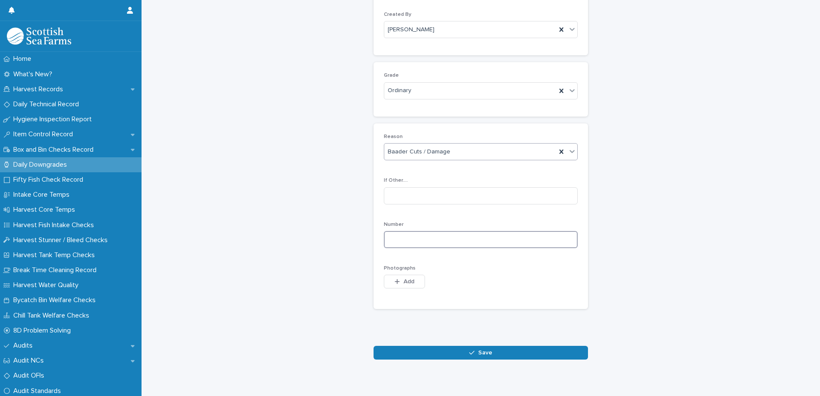
click at [450, 242] on input at bounding box center [481, 239] width 194 height 17
type input "*"
drag, startPoint x: 399, startPoint y: 281, endPoint x: 406, endPoint y: 281, distance: 7.3
click at [401, 281] on button "Add" at bounding box center [404, 282] width 41 height 14
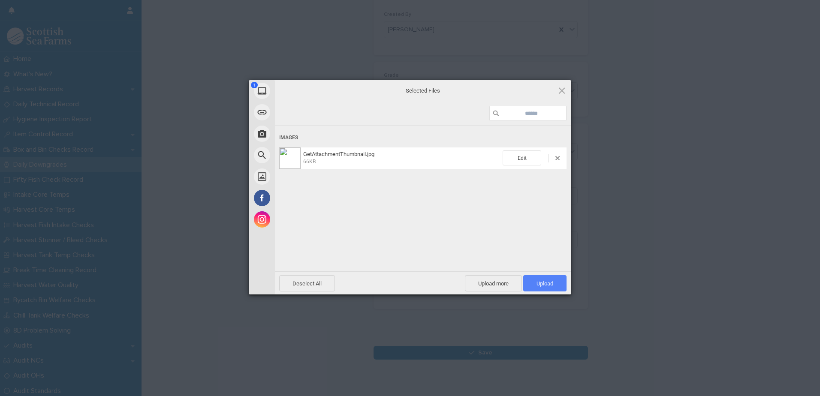
click at [550, 283] on span "Upload 1" at bounding box center [545, 284] width 17 height 6
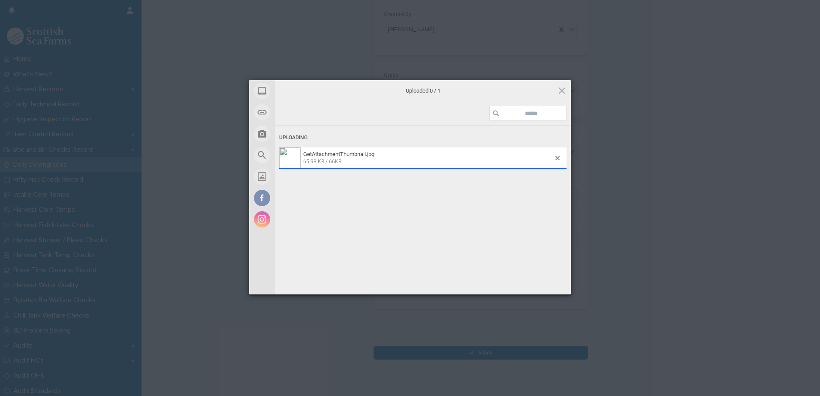
scroll to position [99, 0]
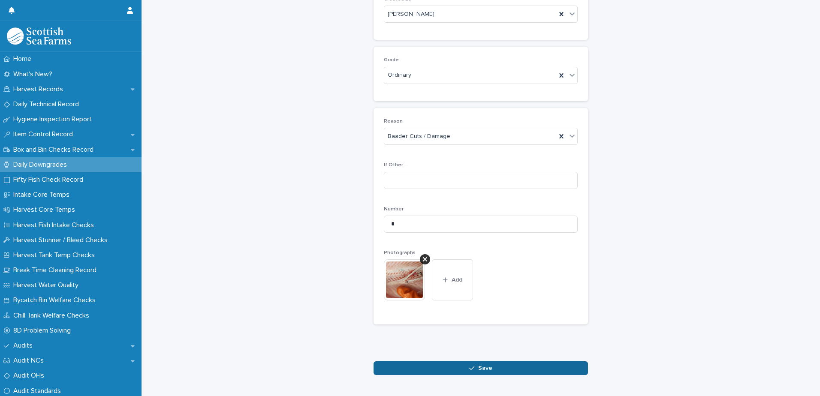
drag, startPoint x: 490, startPoint y: 371, endPoint x: 481, endPoint y: 371, distance: 9.0
click at [489, 371] on button "Save" at bounding box center [481, 369] width 215 height 14
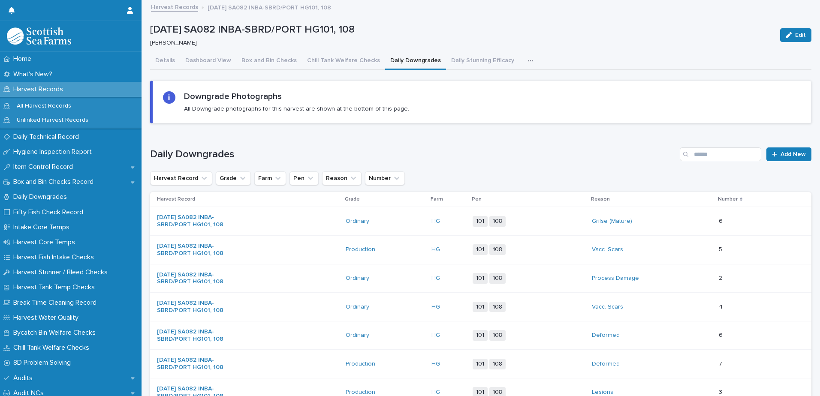
click at [528, 61] on icon "button" at bounding box center [530, 60] width 5 height 1
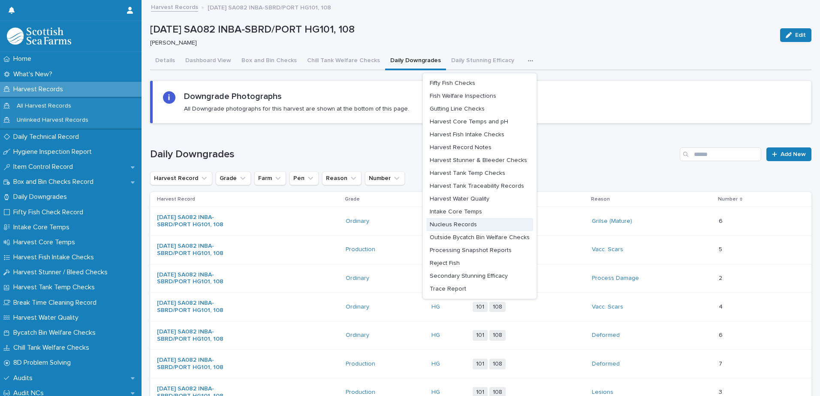
click at [472, 224] on span "Nucleus Records" at bounding box center [453, 225] width 47 height 6
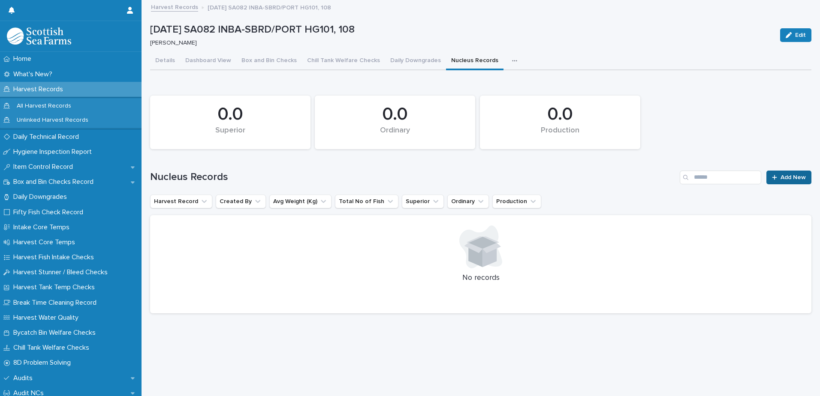
click at [784, 179] on span "Add New" at bounding box center [793, 178] width 25 height 6
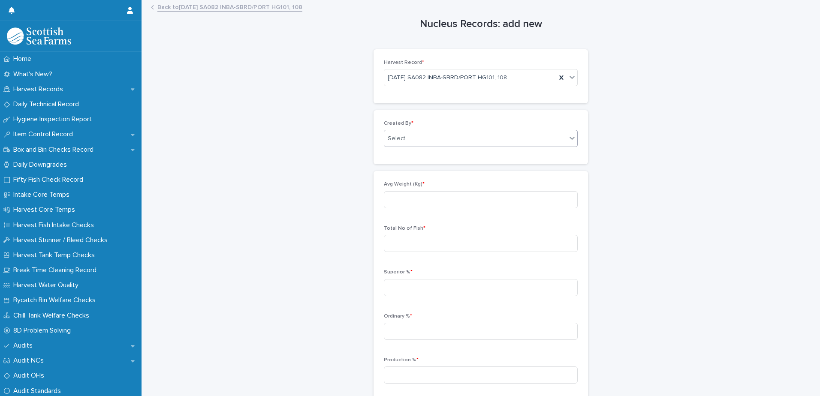
click at [411, 138] on div "Select..." at bounding box center [475, 139] width 182 height 14
type input "****"
click at [407, 155] on div "[PERSON_NAME]" at bounding box center [477, 155] width 193 height 15
click at [423, 197] on input at bounding box center [481, 199] width 194 height 17
type input "****"
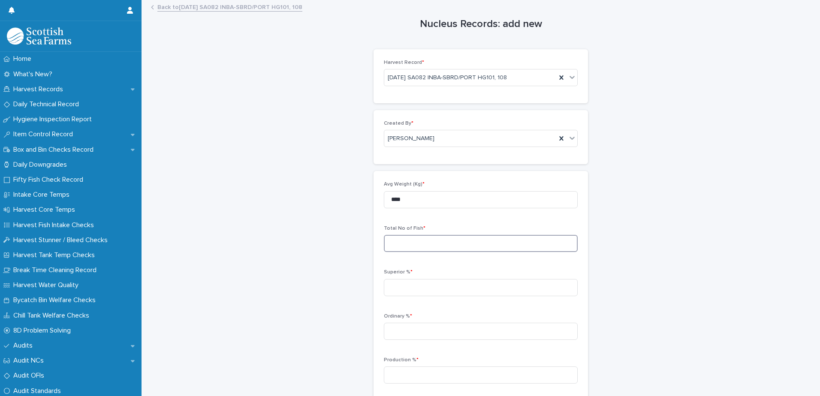
click at [434, 243] on input at bounding box center [481, 243] width 194 height 17
type input "****"
click at [407, 283] on input at bounding box center [481, 287] width 194 height 17
type input "*****"
click at [423, 330] on input at bounding box center [481, 331] width 194 height 17
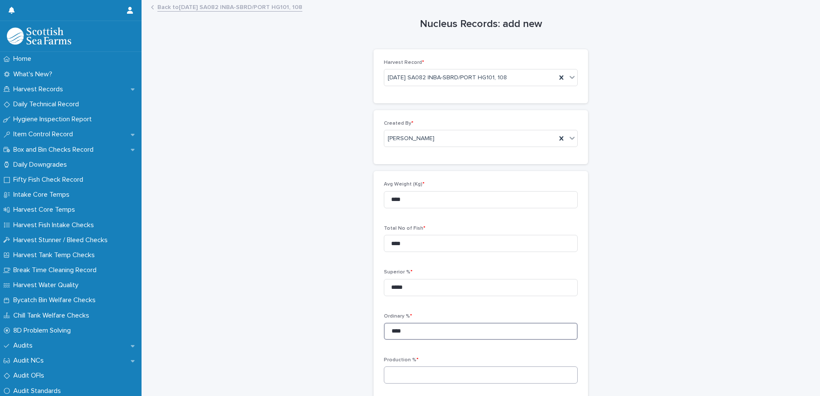
type input "****"
click at [417, 378] on input at bounding box center [481, 375] width 194 height 17
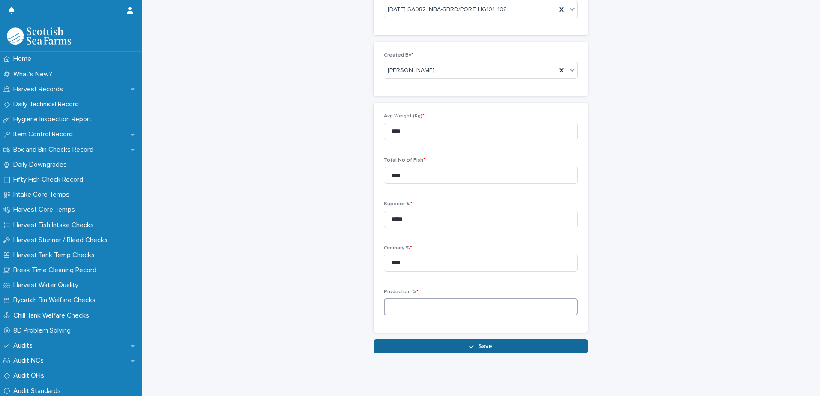
scroll to position [75, 0]
type input "****"
click at [481, 344] on span "Save" at bounding box center [485, 347] width 14 height 6
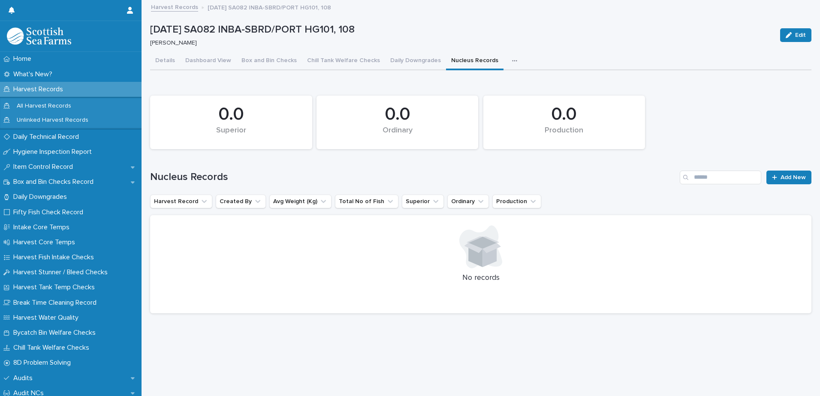
scroll to position [6, 0]
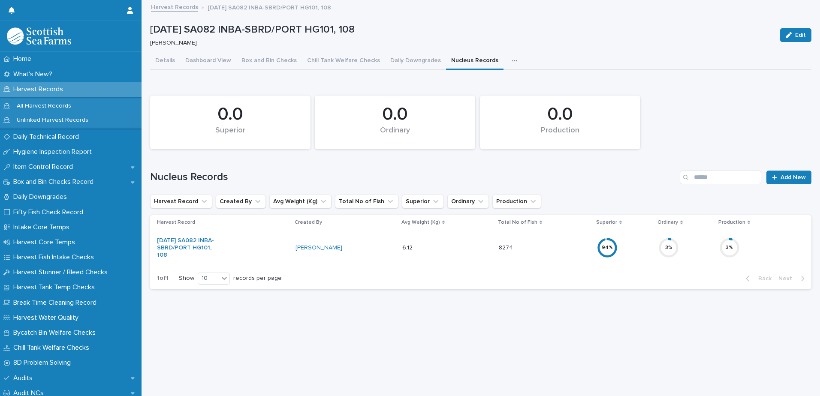
click at [512, 58] on icon "button" at bounding box center [514, 61] width 5 height 6
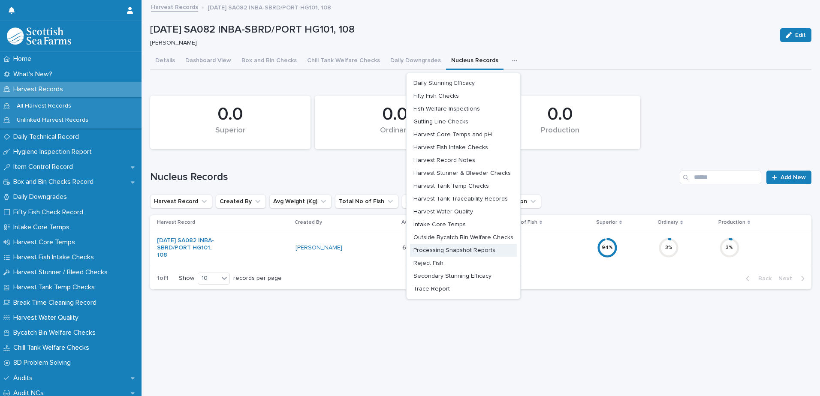
click at [466, 248] on span "Processing Snapshot Reports" at bounding box center [455, 251] width 82 height 6
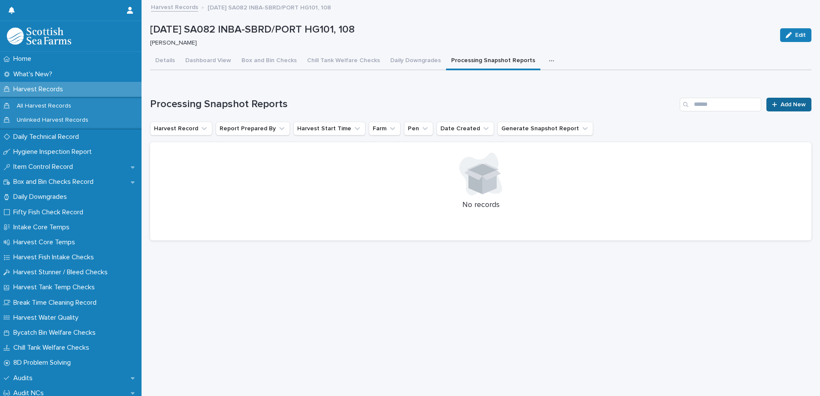
click at [784, 102] on span "Add New" at bounding box center [793, 105] width 25 height 6
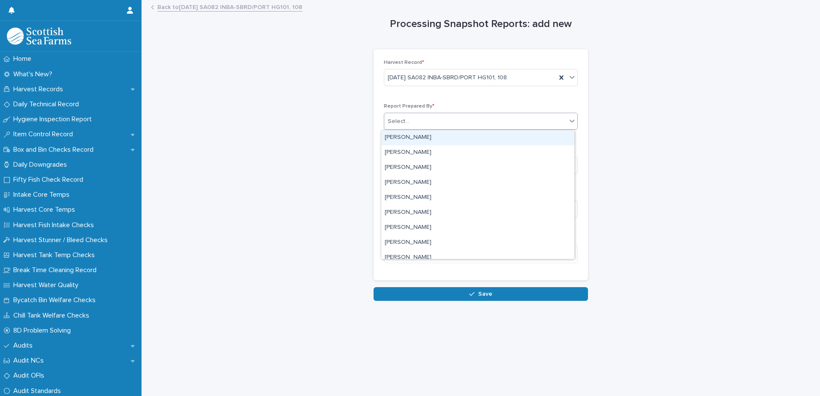
click at [437, 124] on div "Select..." at bounding box center [475, 122] width 182 height 14
type input "****"
click at [419, 138] on div "[PERSON_NAME]" at bounding box center [477, 137] width 193 height 15
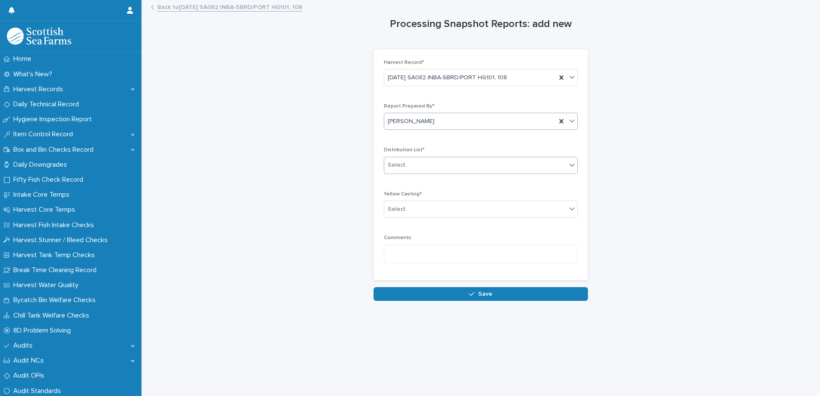
click at [430, 165] on div "Select..." at bounding box center [475, 165] width 182 height 14
type input "******"
click at [426, 181] on div "John Henderson" at bounding box center [477, 182] width 193 height 15
click at [419, 210] on div "Select..." at bounding box center [475, 209] width 182 height 14
click at [430, 256] on textarea at bounding box center [481, 254] width 194 height 18
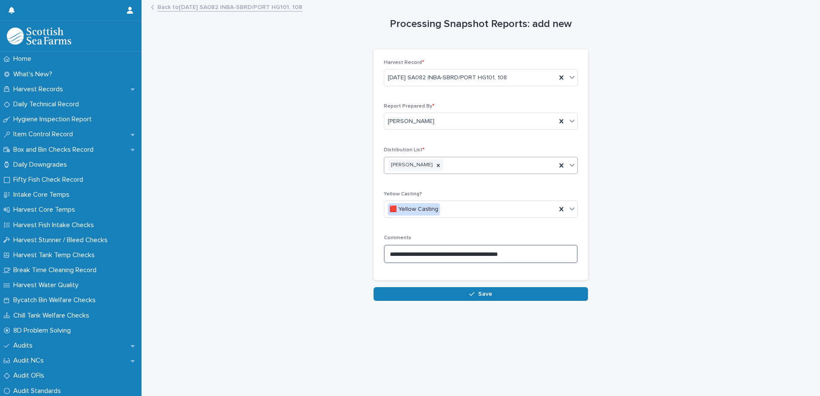
type textarea "**********"
click at [494, 165] on div "John Henderson" at bounding box center [470, 165] width 172 height 15
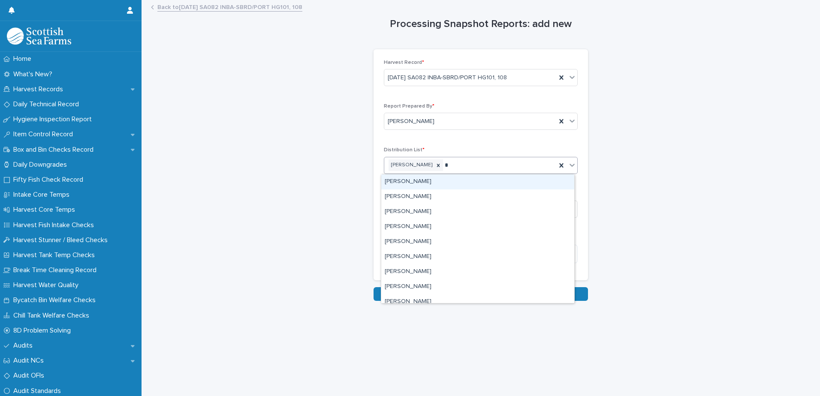
type input "**"
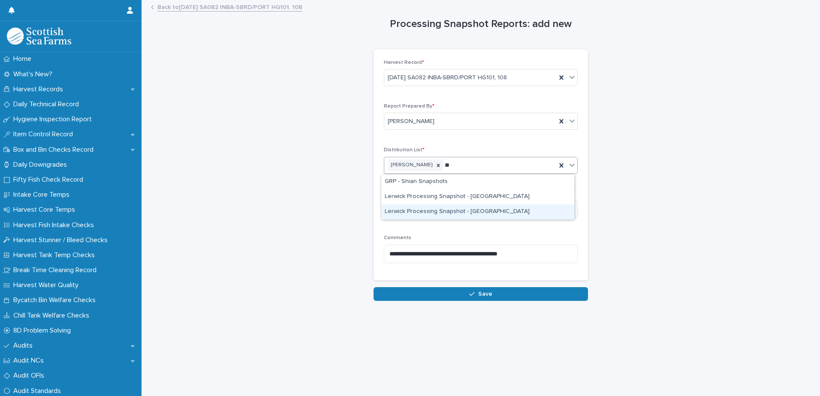
click at [470, 211] on div "Lerwick Processing Snapshot - [GEOGRAPHIC_DATA]" at bounding box center [477, 212] width 193 height 15
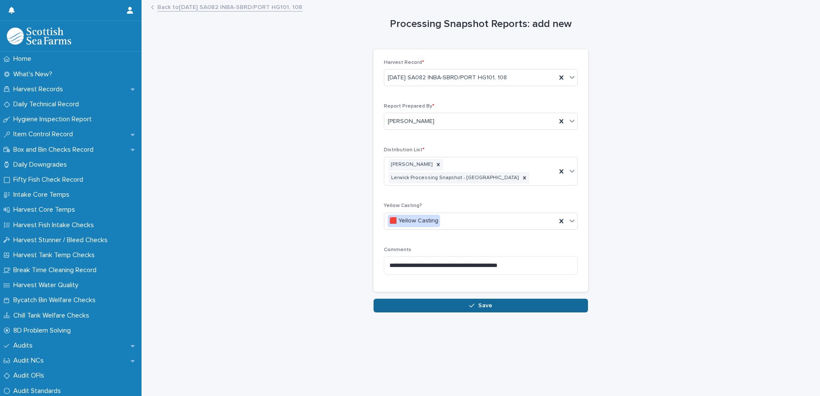
click at [486, 303] on span "Save" at bounding box center [485, 306] width 14 height 6
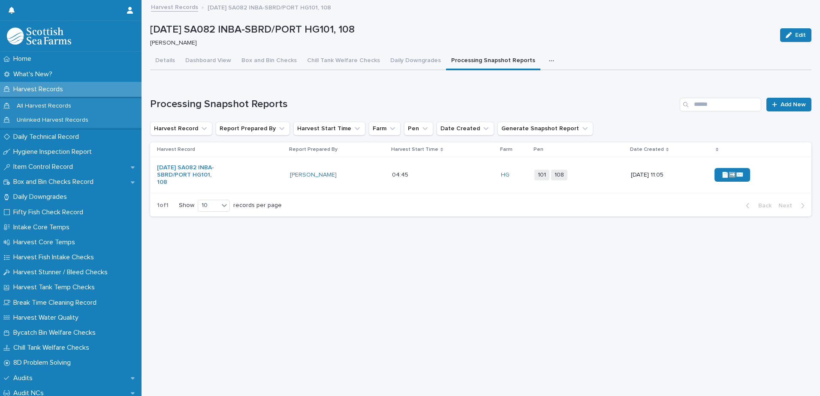
click at [763, 173] on div "📄➡️✉️" at bounding box center [745, 175] width 61 height 14
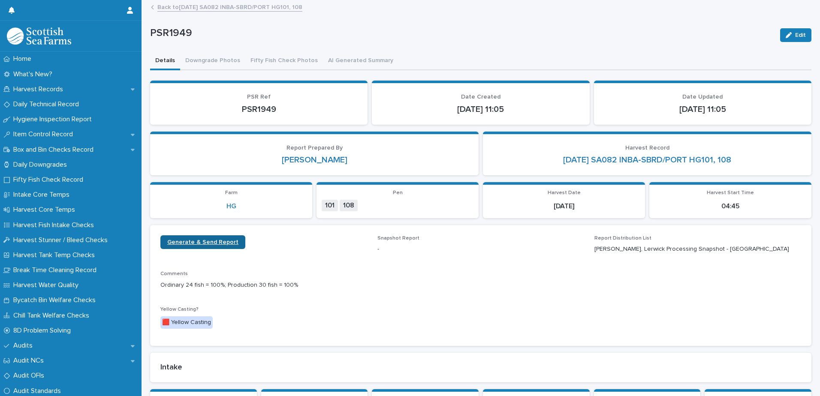
click at [193, 242] on span "Generate & Send Report" at bounding box center [202, 242] width 71 height 6
